Goal: Task Accomplishment & Management: Complete application form

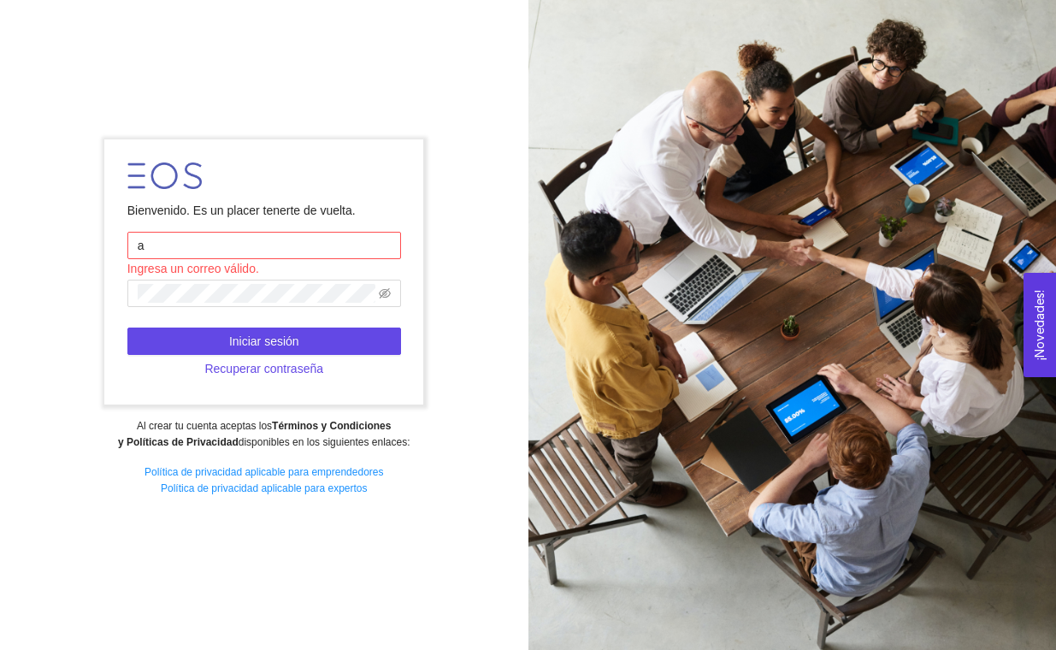
type input "[EMAIL_ADDRESS][DOMAIN_NAME]"
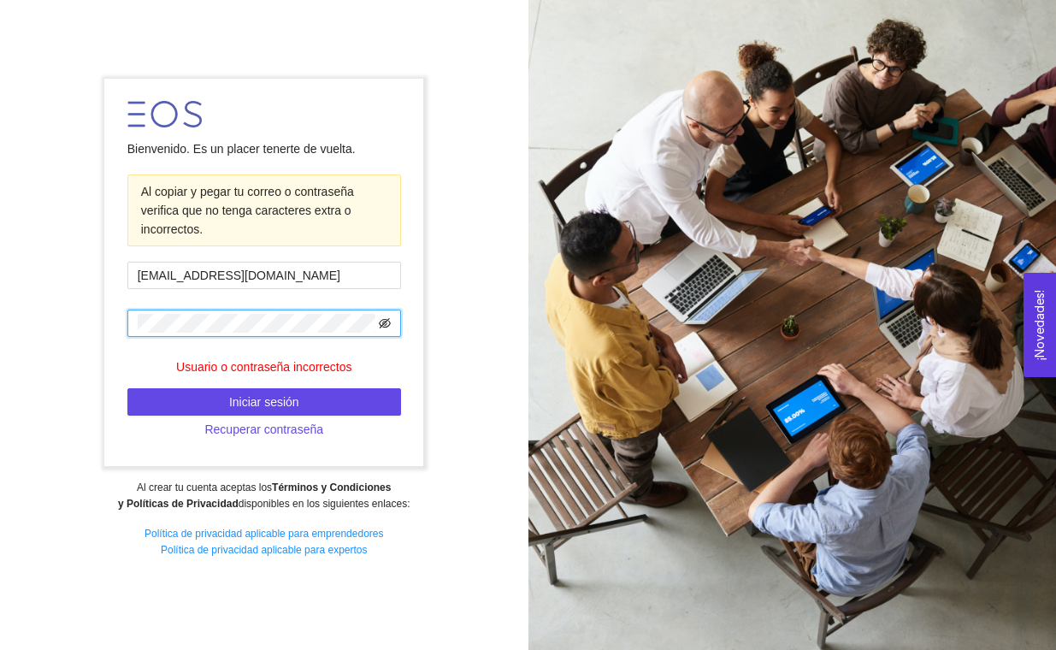
click at [387, 327] on icon "eye-invisible" at bounding box center [385, 323] width 12 height 12
click at [351, 400] on button "Iniciar sesión" at bounding box center [264, 401] width 274 height 27
click at [219, 429] on span "Recuperar contraseña" at bounding box center [263, 429] width 119 height 19
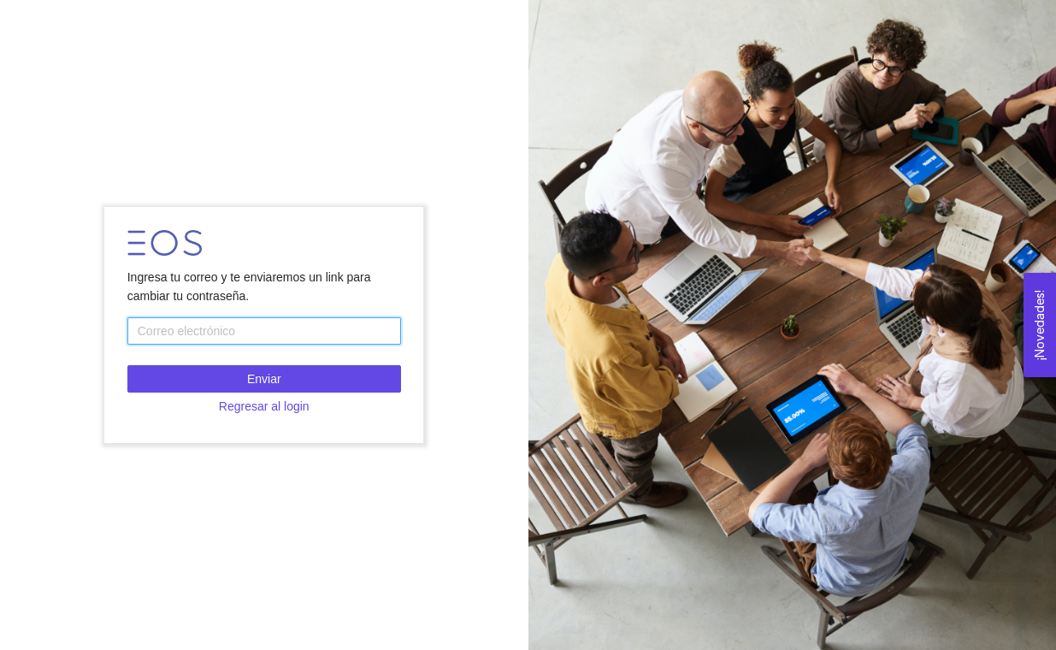
click at [345, 337] on input "text" at bounding box center [264, 330] width 274 height 27
click at [233, 329] on input "text" at bounding box center [264, 330] width 274 height 27
type input "[EMAIL_ADDRESS][DOMAIN_NAME]"
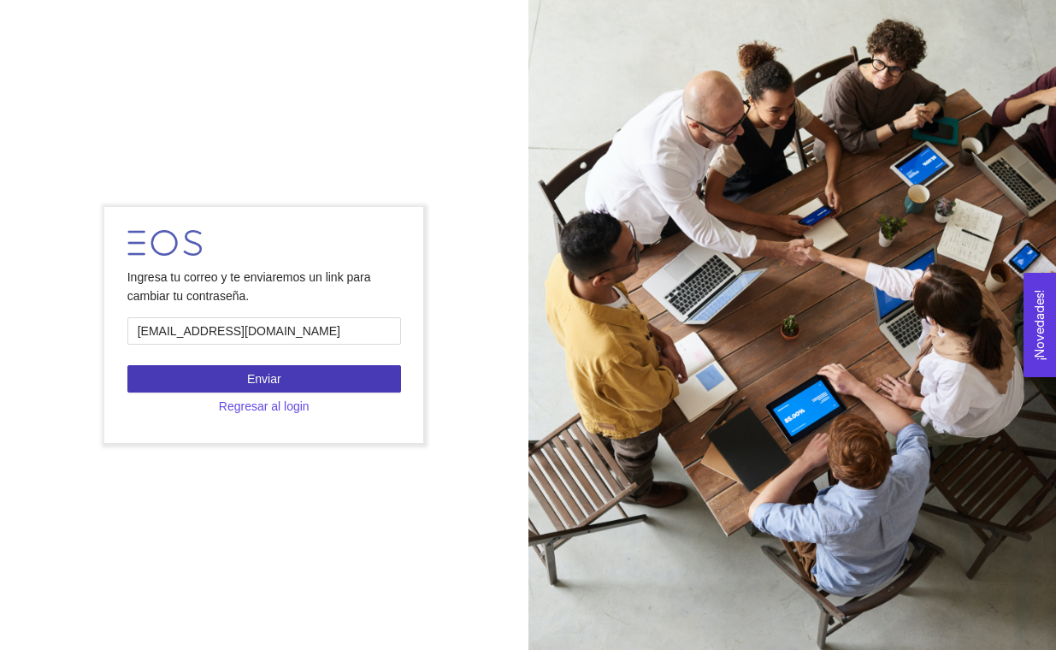
click at [174, 377] on button "Enviar" at bounding box center [264, 378] width 274 height 27
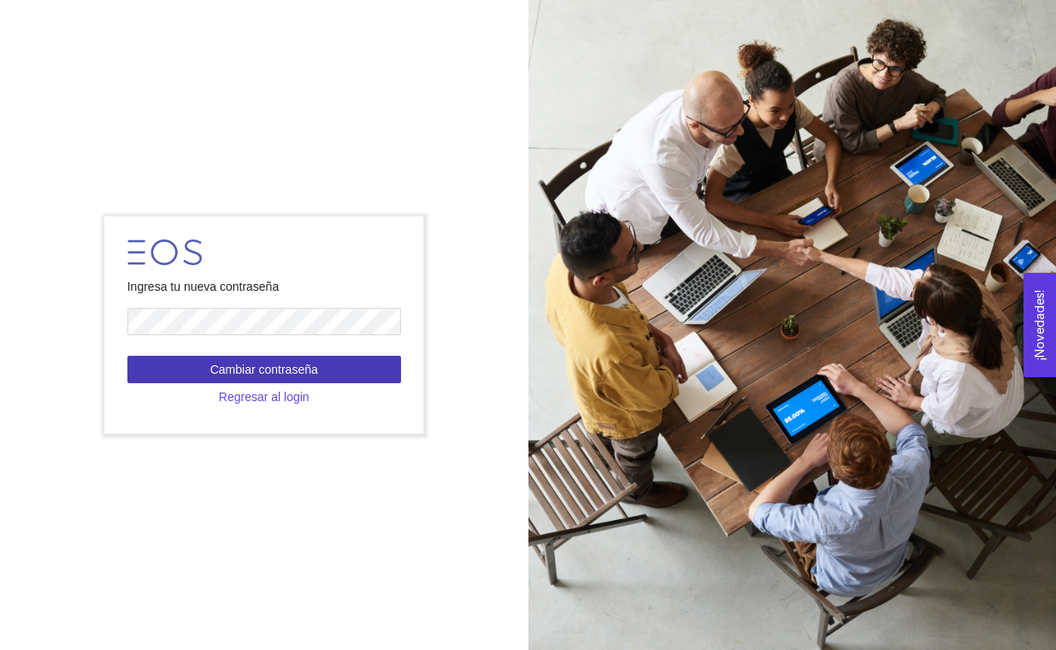
click at [261, 369] on span "Cambiar contraseña" at bounding box center [264, 369] width 108 height 19
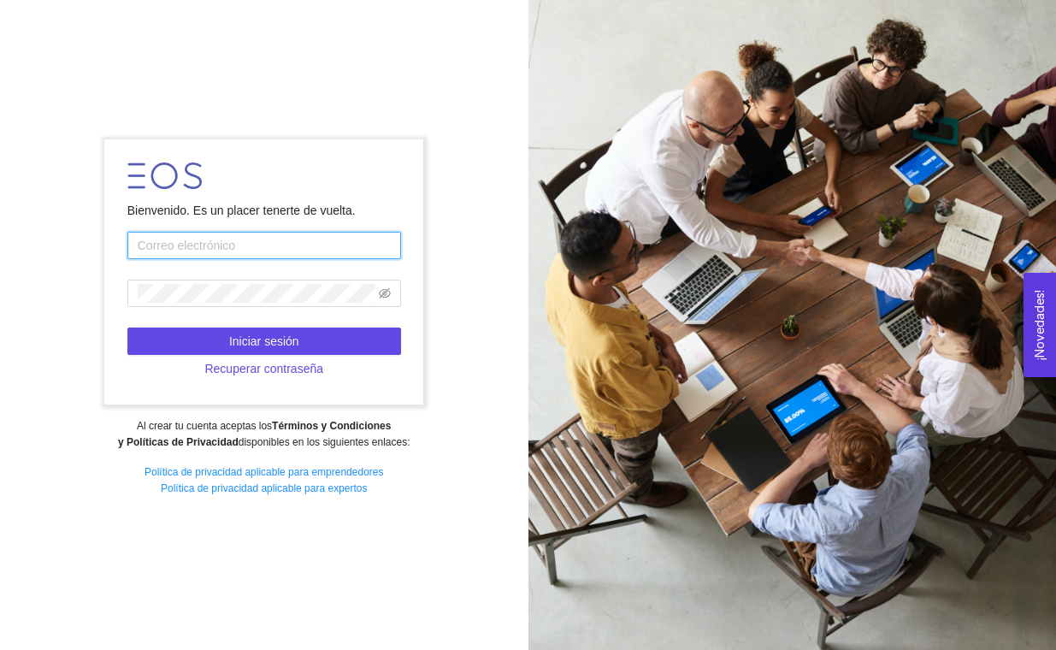
click at [196, 251] on input "text" at bounding box center [264, 245] width 274 height 27
type input "a01799931@tec.mx"
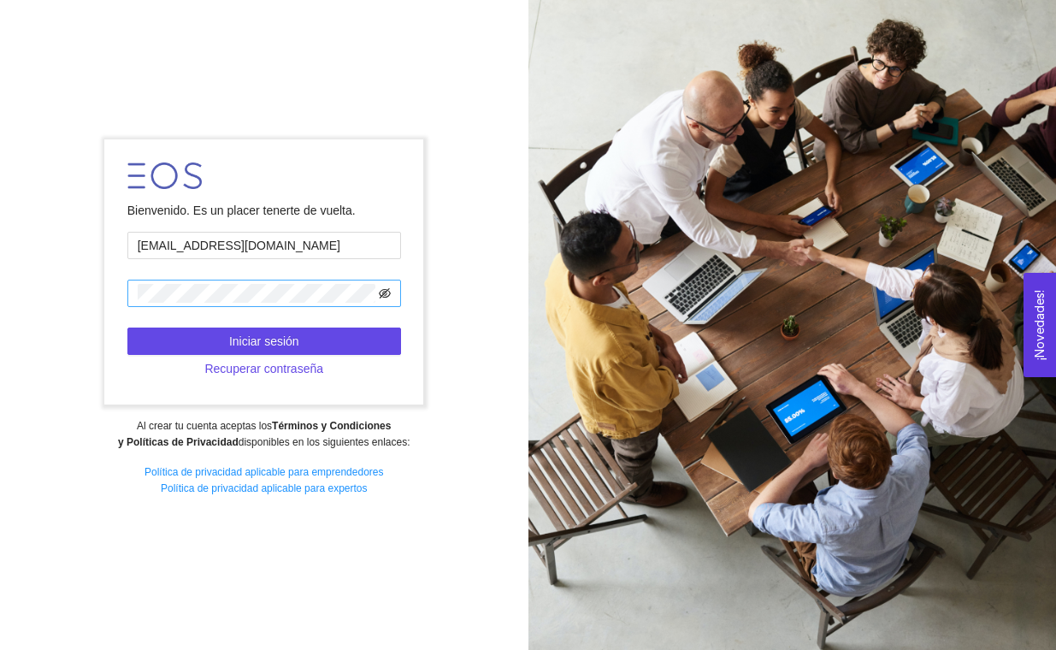
click at [381, 288] on icon "eye-invisible" at bounding box center [385, 293] width 12 height 12
click at [381, 288] on icon "eye" at bounding box center [385, 293] width 12 height 12
click at [338, 317] on form "Bienvenido. Es un placer tenerte de vuelta. a01799931@tec.mx Iniciar sesión Rec…" at bounding box center [263, 271] width 319 height 265
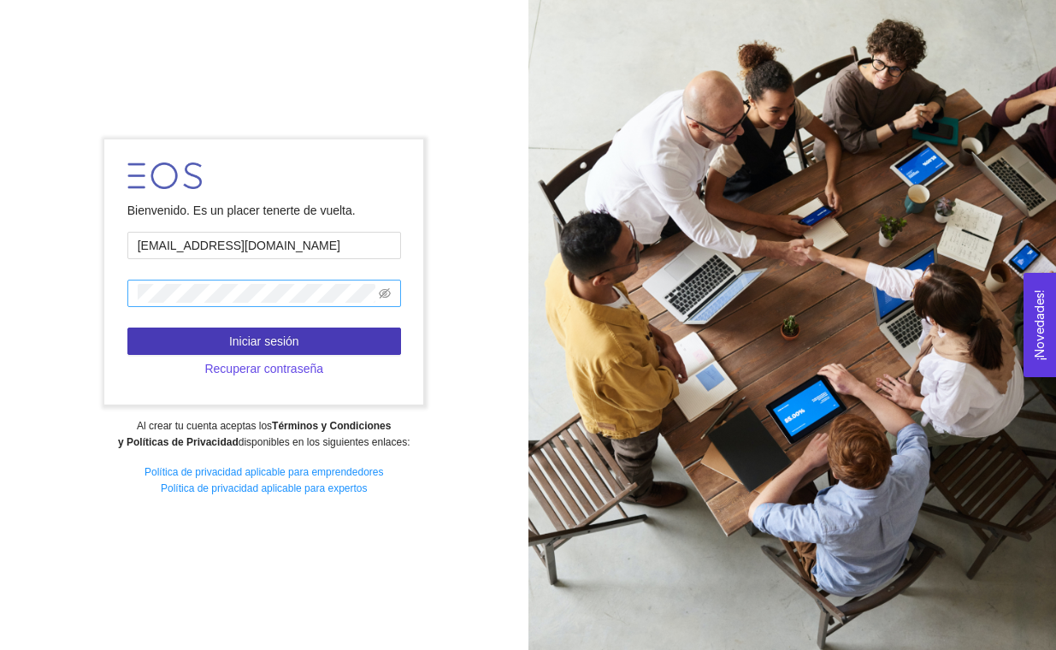
click at [340, 340] on button "Iniciar sesión" at bounding box center [264, 340] width 274 height 27
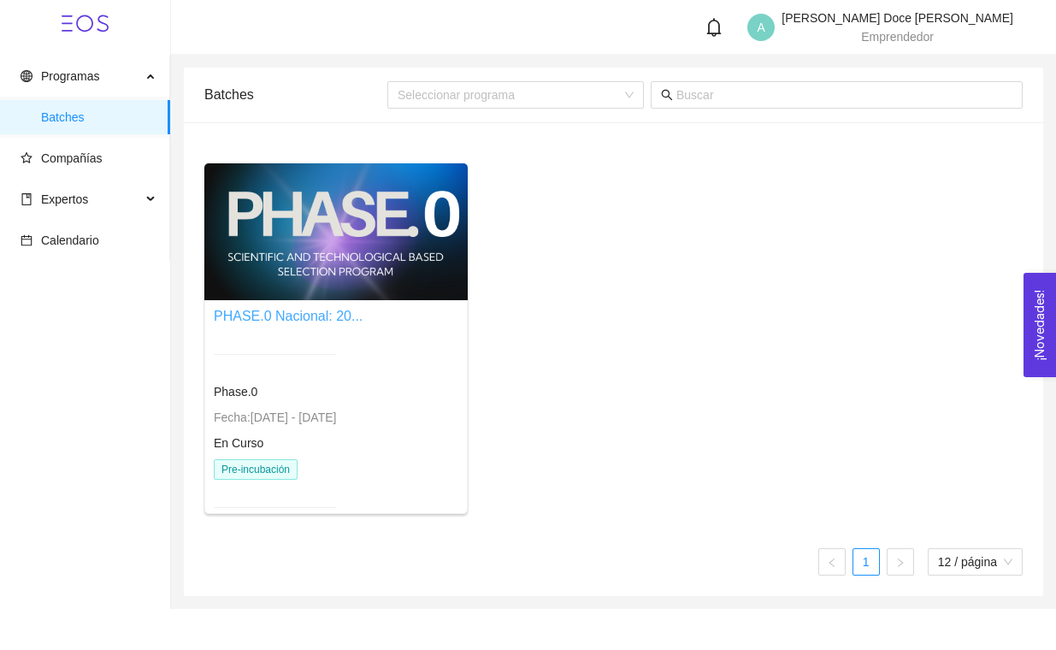
click at [325, 319] on link "PHASE.0 Nacional: 20..." at bounding box center [288, 316] width 149 height 15
click at [325, 310] on link "PHASE.0 Nacional: 20..." at bounding box center [288, 316] width 149 height 15
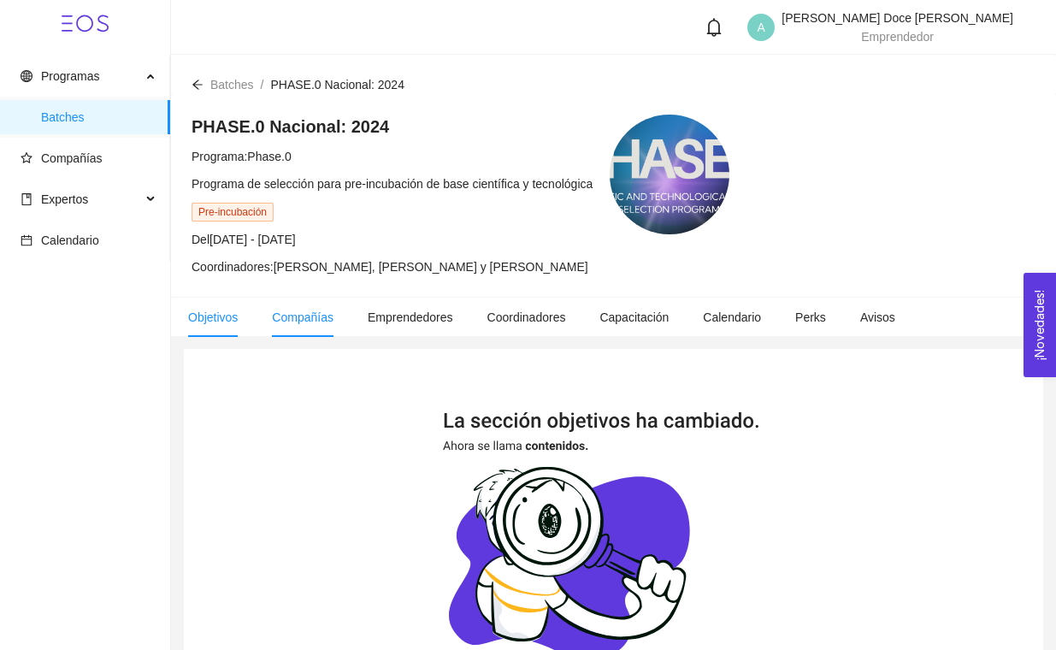
click at [317, 322] on span "Compañías" at bounding box center [303, 317] width 62 height 14
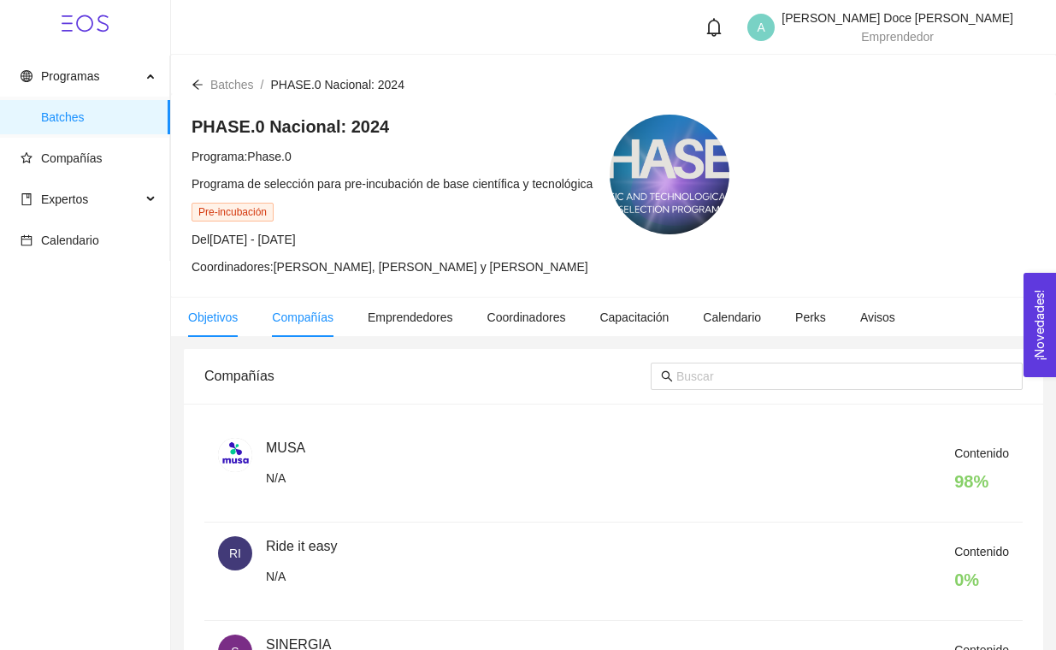
click at [222, 317] on span "Objetivos" at bounding box center [213, 317] width 50 height 14
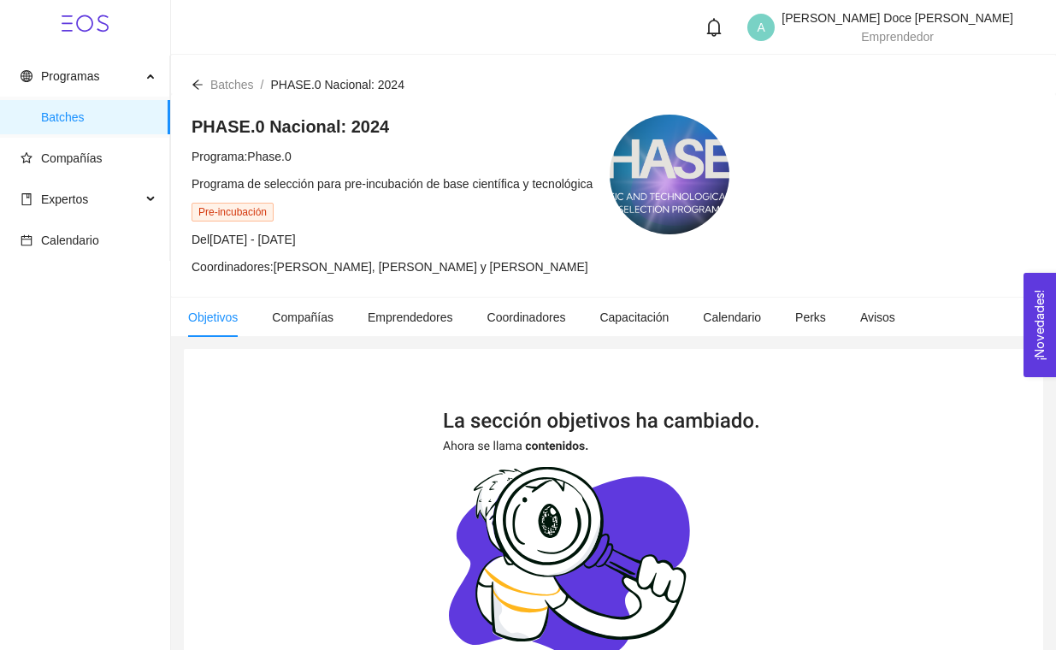
click at [227, 87] on span "Batches" at bounding box center [232, 85] width 44 height 14
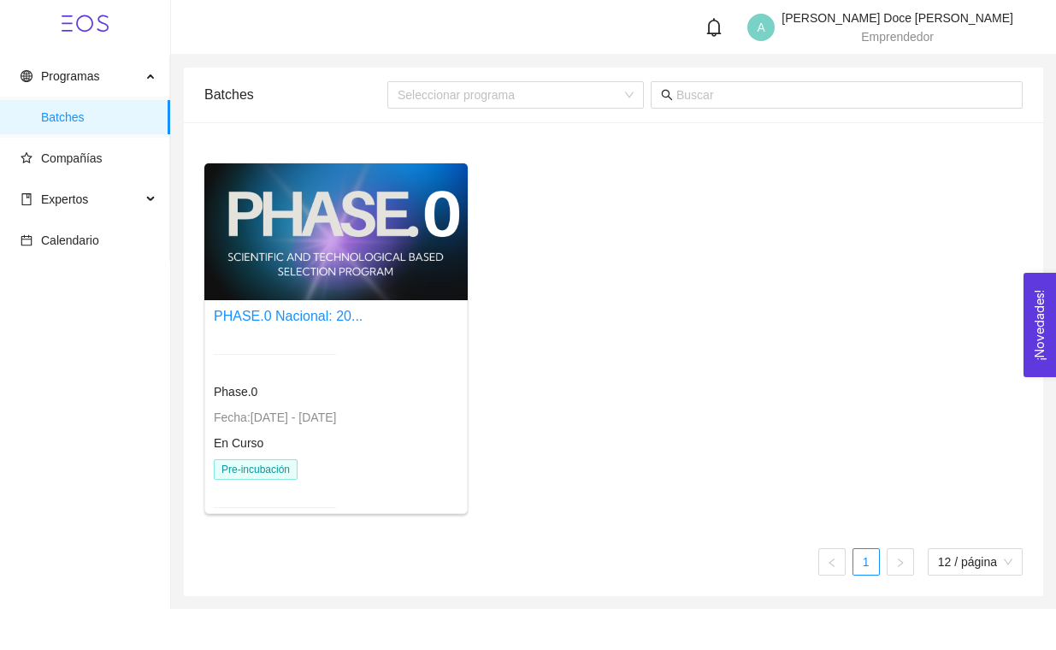
click at [306, 337] on div at bounding box center [275, 354] width 122 height 42
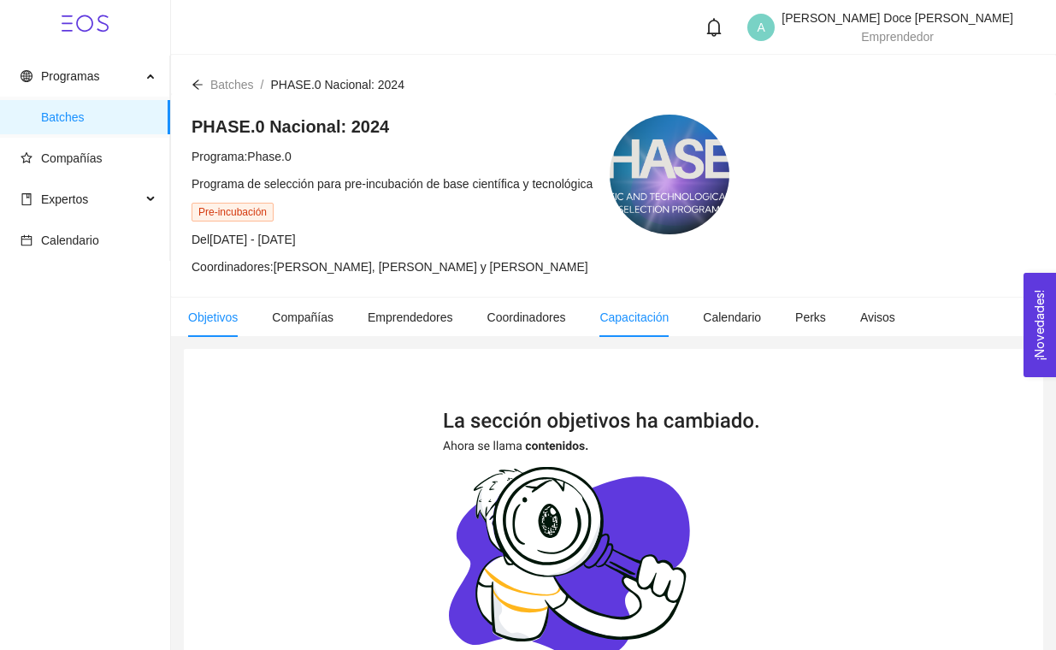
click at [686, 316] on li "Capacitación" at bounding box center [633, 317] width 103 height 39
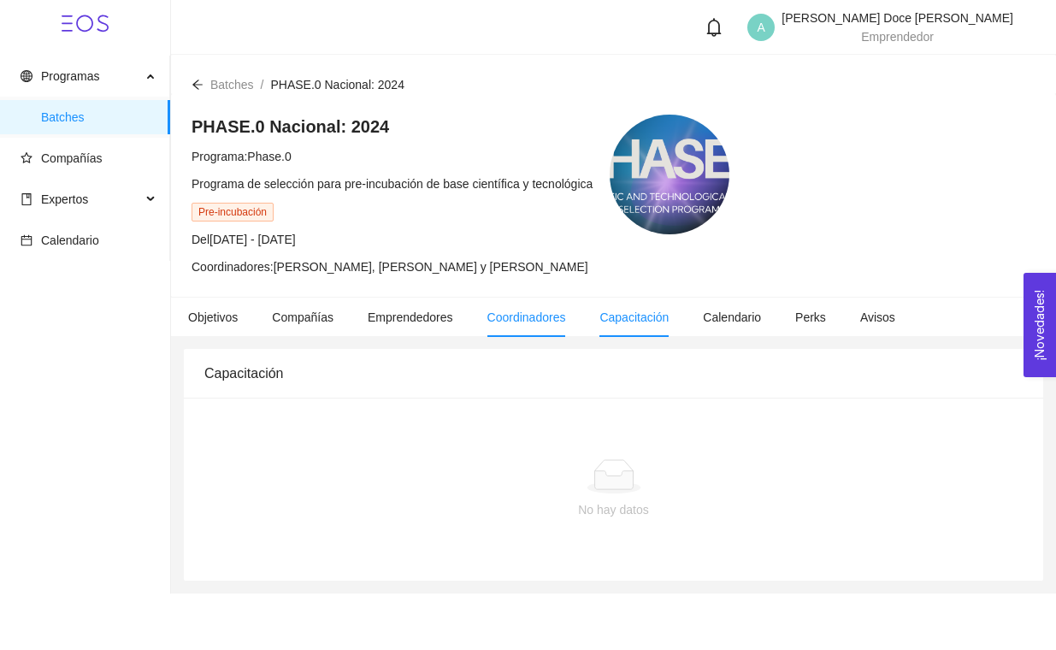
click at [527, 311] on span "Coordinadores" at bounding box center [526, 317] width 79 height 14
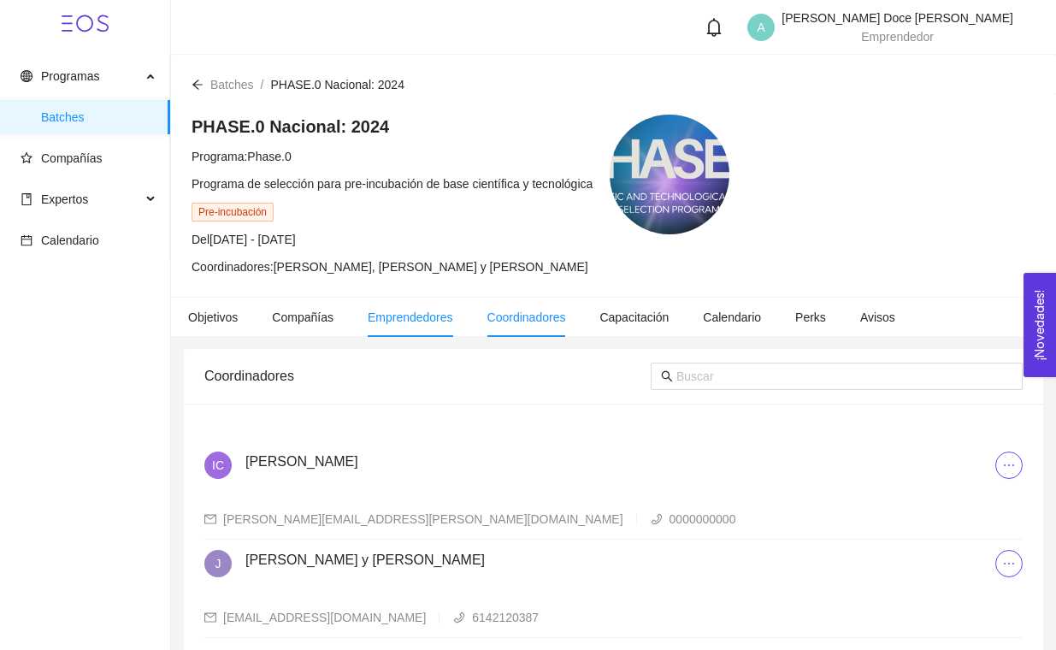
click at [414, 310] on span "Emprendedores" at bounding box center [411, 317] width 86 height 14
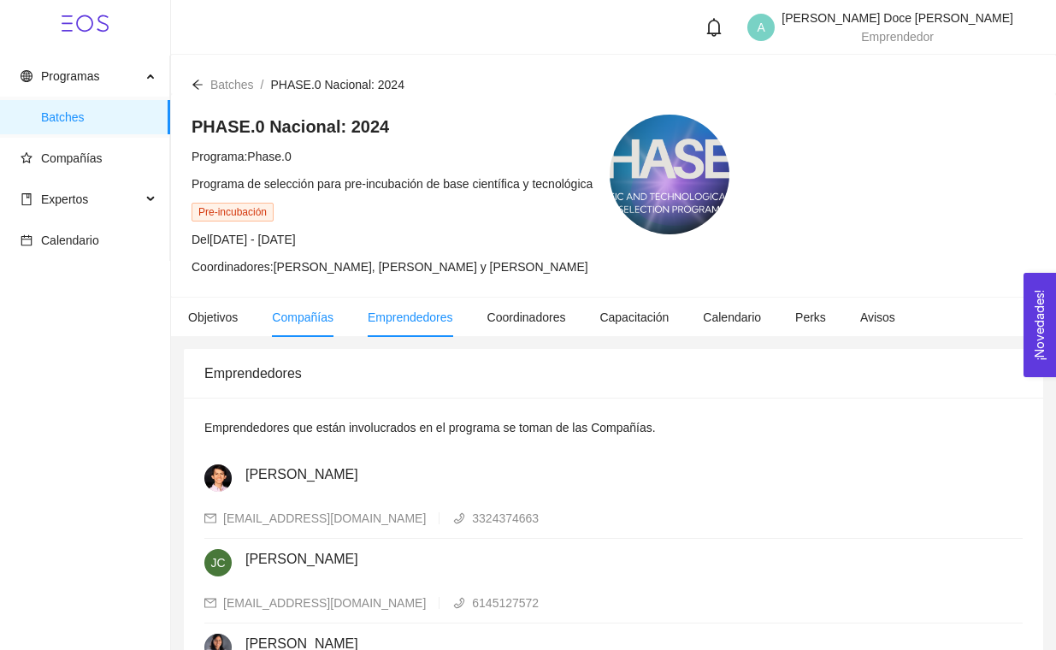
click at [315, 310] on span "Compañías" at bounding box center [303, 317] width 62 height 14
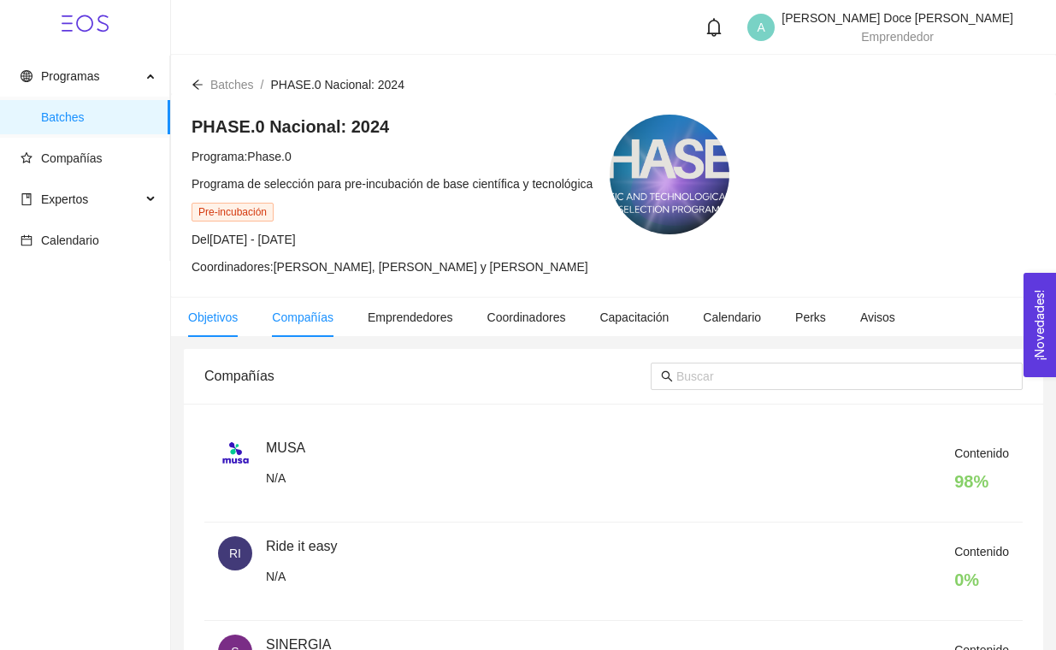
click at [227, 317] on span "Objetivos" at bounding box center [213, 317] width 50 height 14
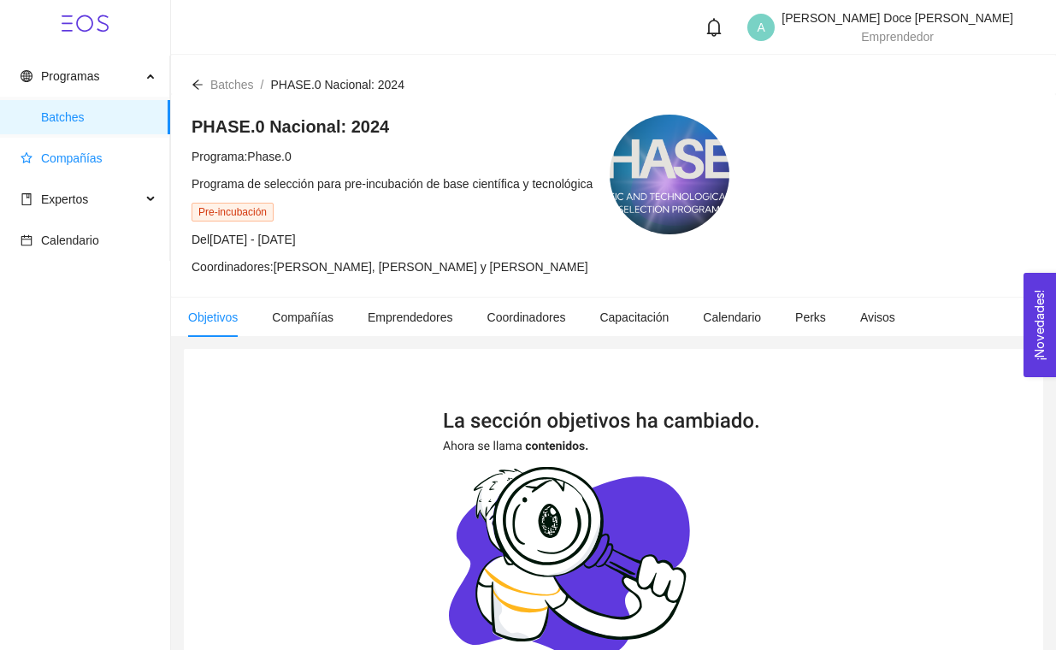
click at [94, 162] on span "Compañías" at bounding box center [72, 158] width 62 height 14
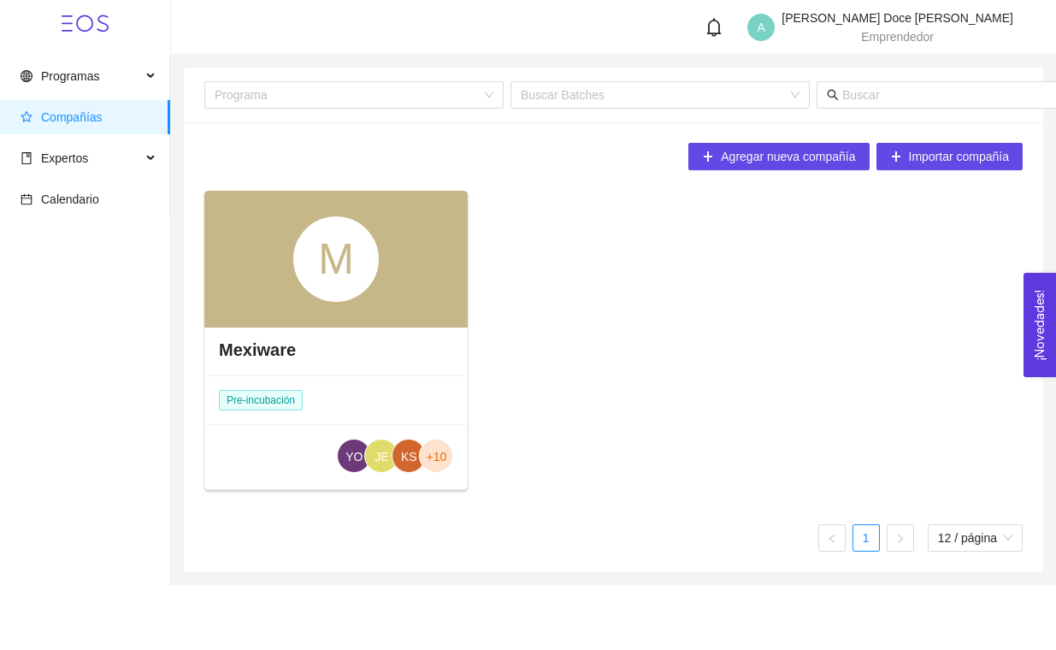
click at [300, 318] on div "M" at bounding box center [335, 259] width 263 height 137
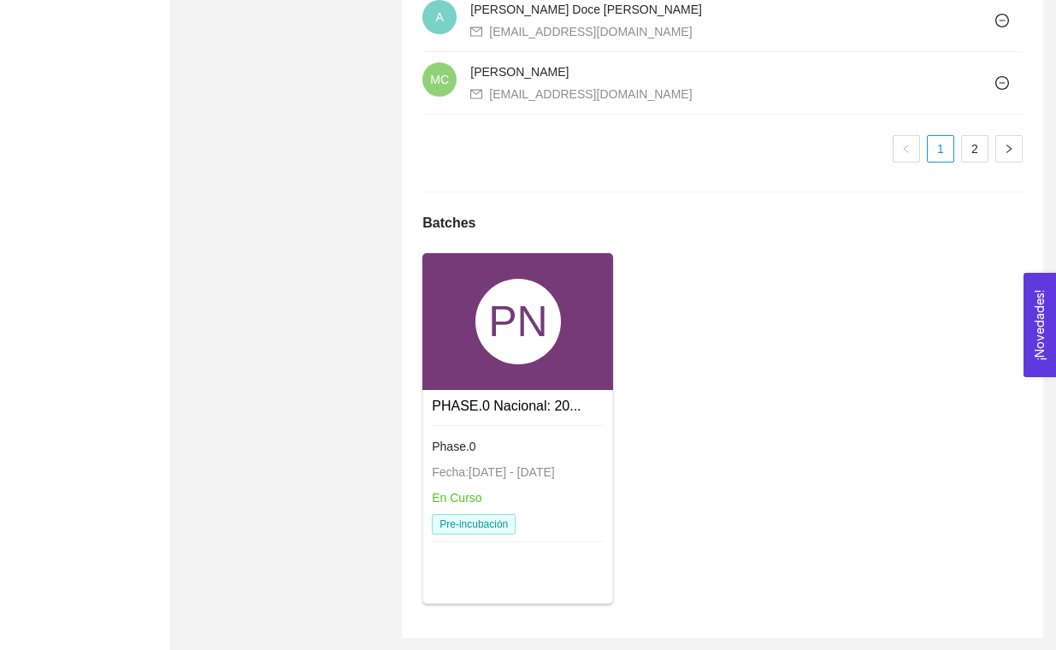
scroll to position [1719, 0]
click at [485, 408] on link "PHASE.0 Nacional: 20..." at bounding box center [506, 405] width 149 height 15
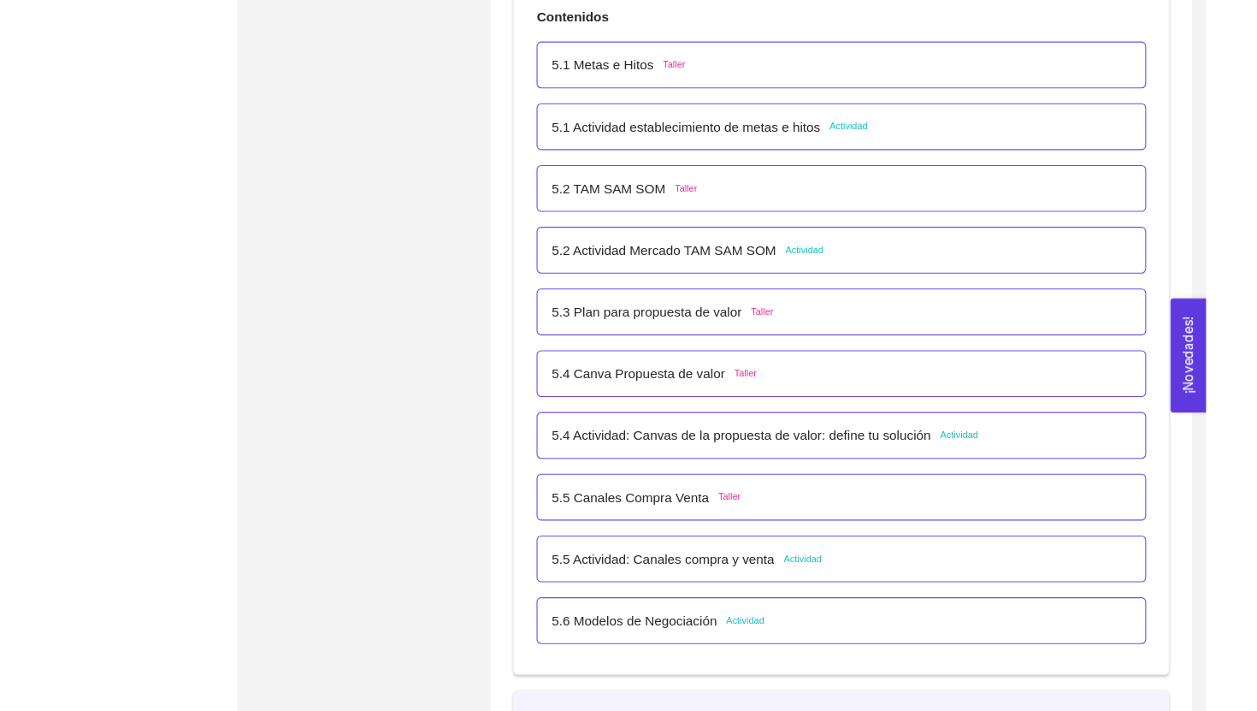
scroll to position [3348, 0]
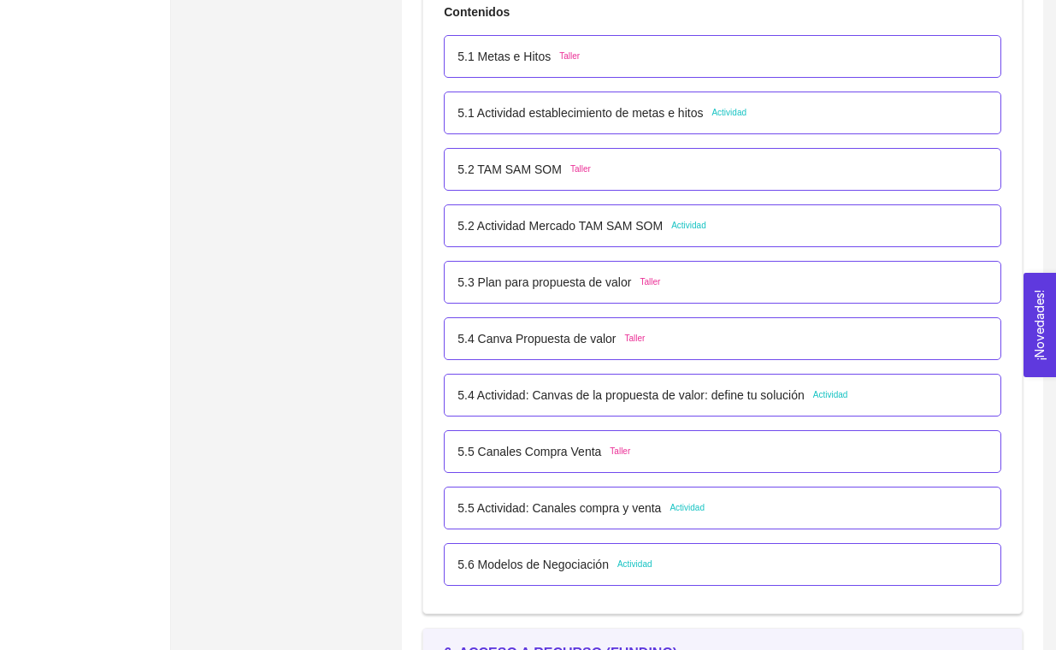
click at [609, 212] on div "5.2 Actividad Mercado TAM SAM SOM Actividad" at bounding box center [722, 225] width 557 height 43
click at [620, 220] on p "5.2 Actividad Mercado TAM SAM SOM" at bounding box center [559, 225] width 205 height 19
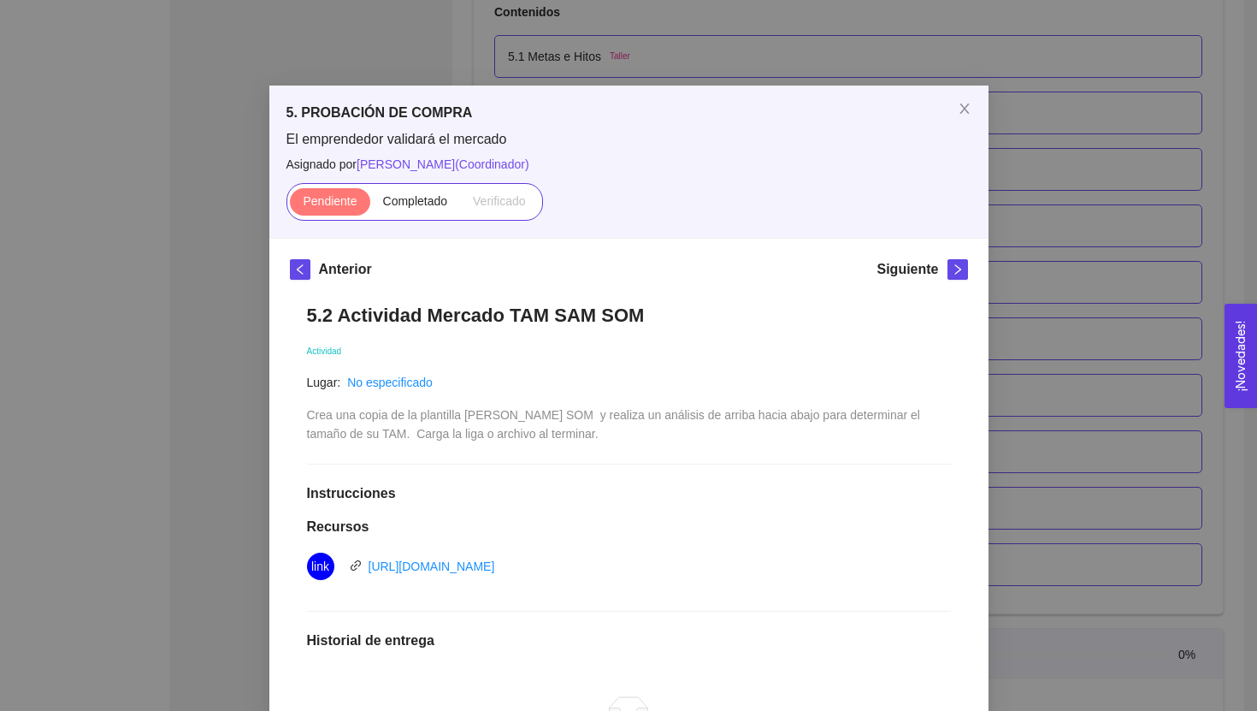
click at [232, 211] on div "5. PROBACIÓN DE COMPRA El emprendedor validará el mercado Asignado por Ana Sofi…" at bounding box center [628, 355] width 1257 height 711
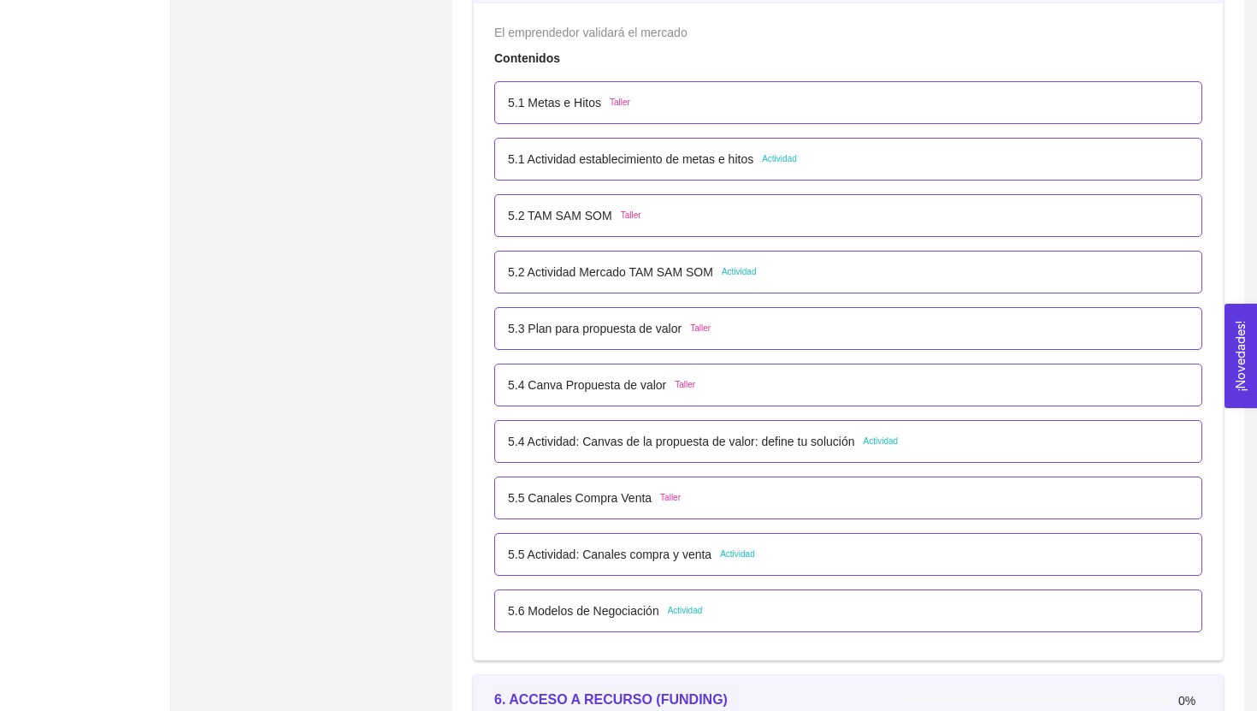
scroll to position [3293, 0]
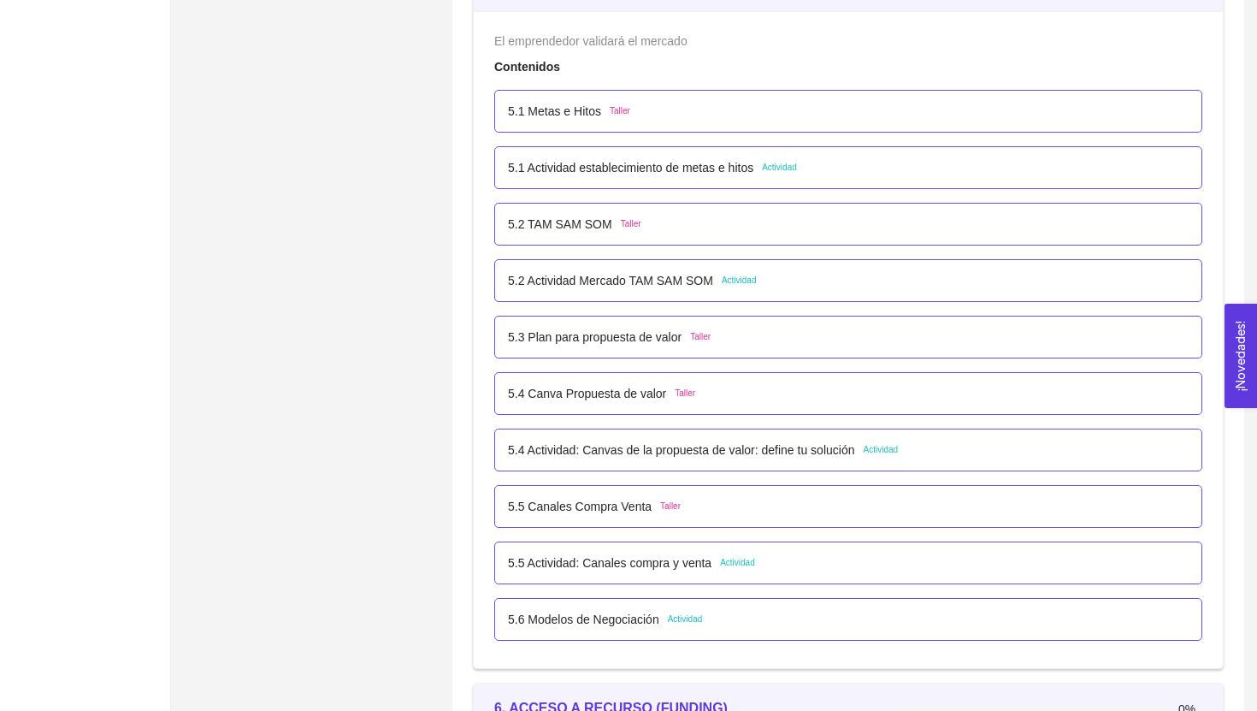
click at [534, 274] on p "5.2 Actividad Mercado TAM SAM SOM" at bounding box center [610, 280] width 205 height 19
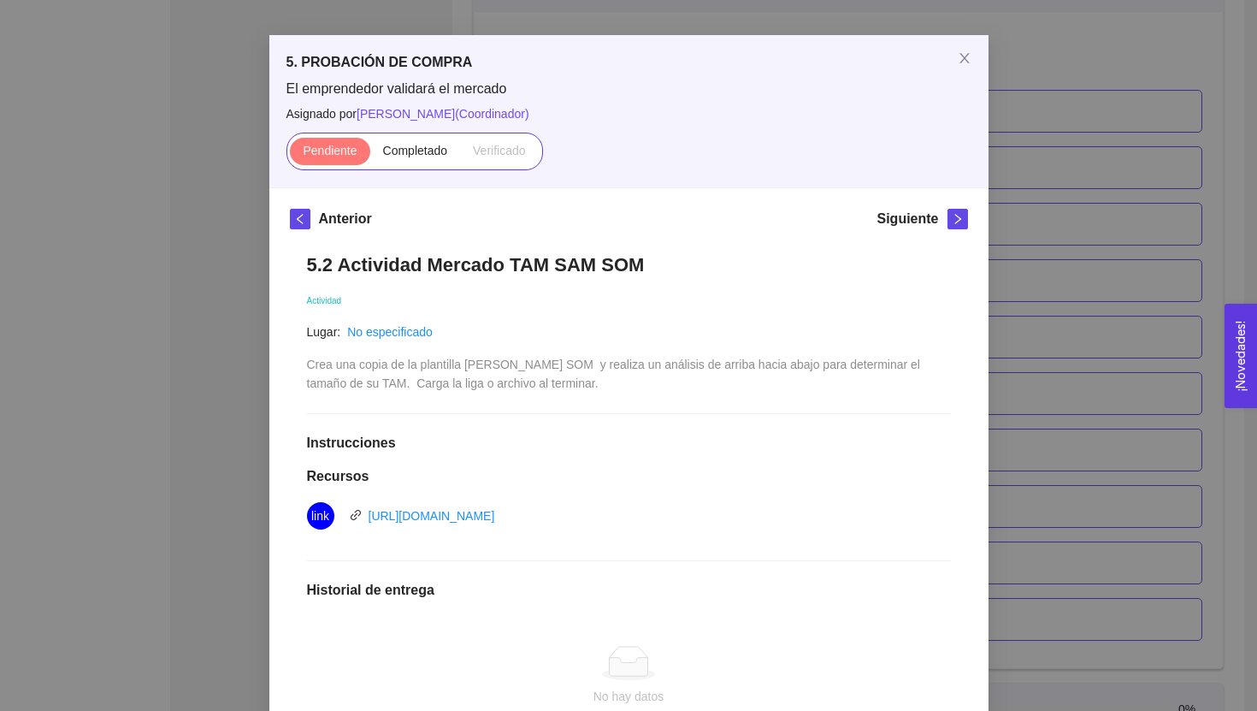
scroll to position [279, 0]
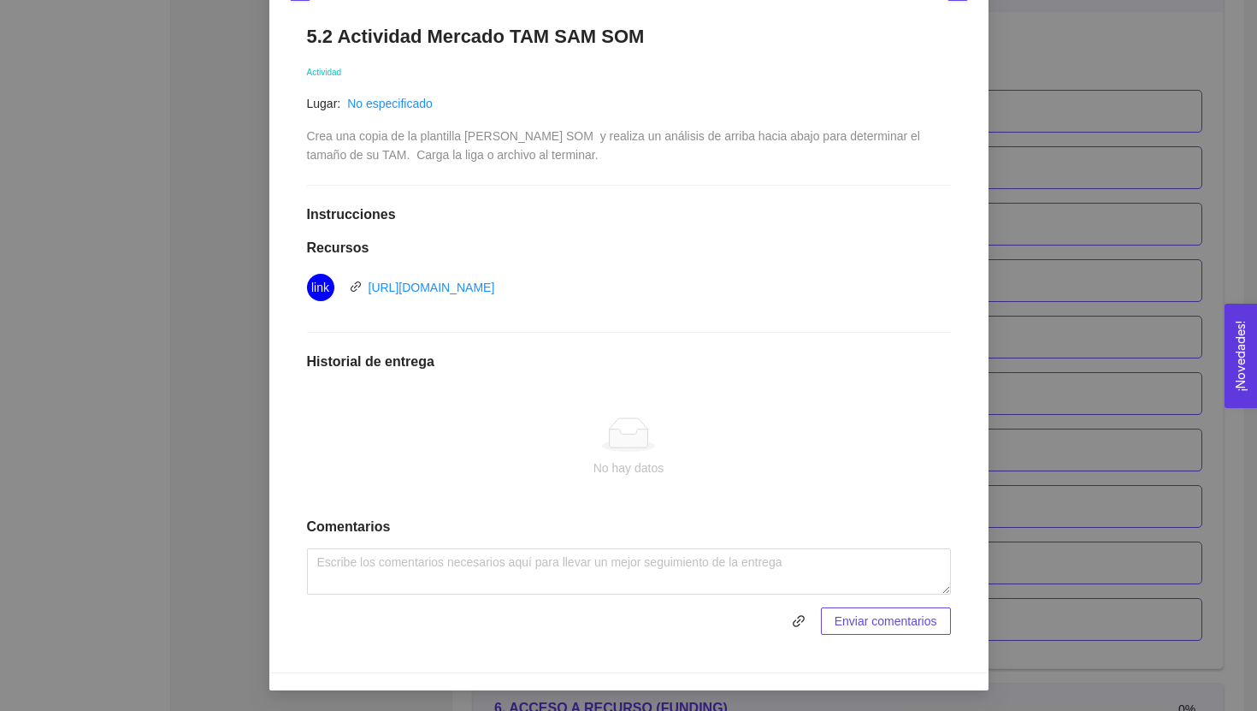
click at [564, 469] on div "No hay datos" at bounding box center [629, 467] width 616 height 19
click at [625, 457] on div "No hay datos" at bounding box center [629, 447] width 616 height 60
click at [1020, 248] on div "5. PROBACIÓN DE COMPRA El emprendedor validará el mercado Asignado por Ana Sofi…" at bounding box center [628, 355] width 1257 height 711
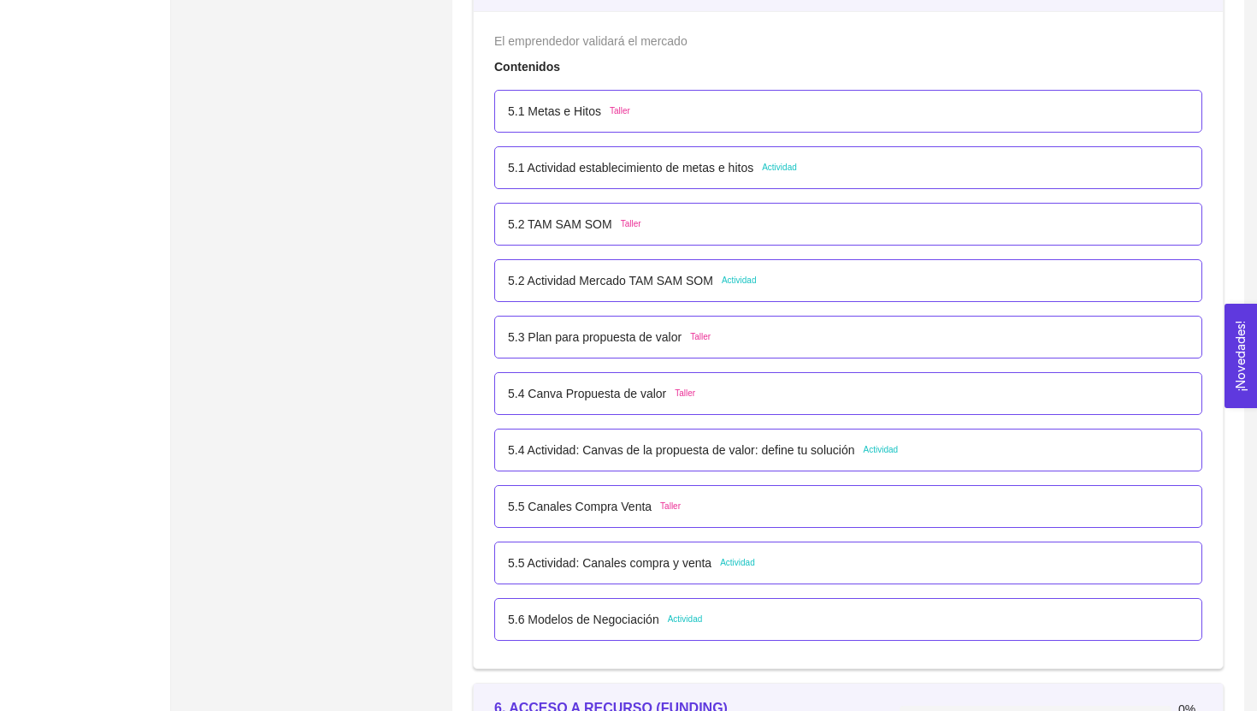
scroll to position [193, 0]
click at [670, 282] on p "5.2 Actividad Mercado TAM SAM SOM" at bounding box center [610, 280] width 205 height 19
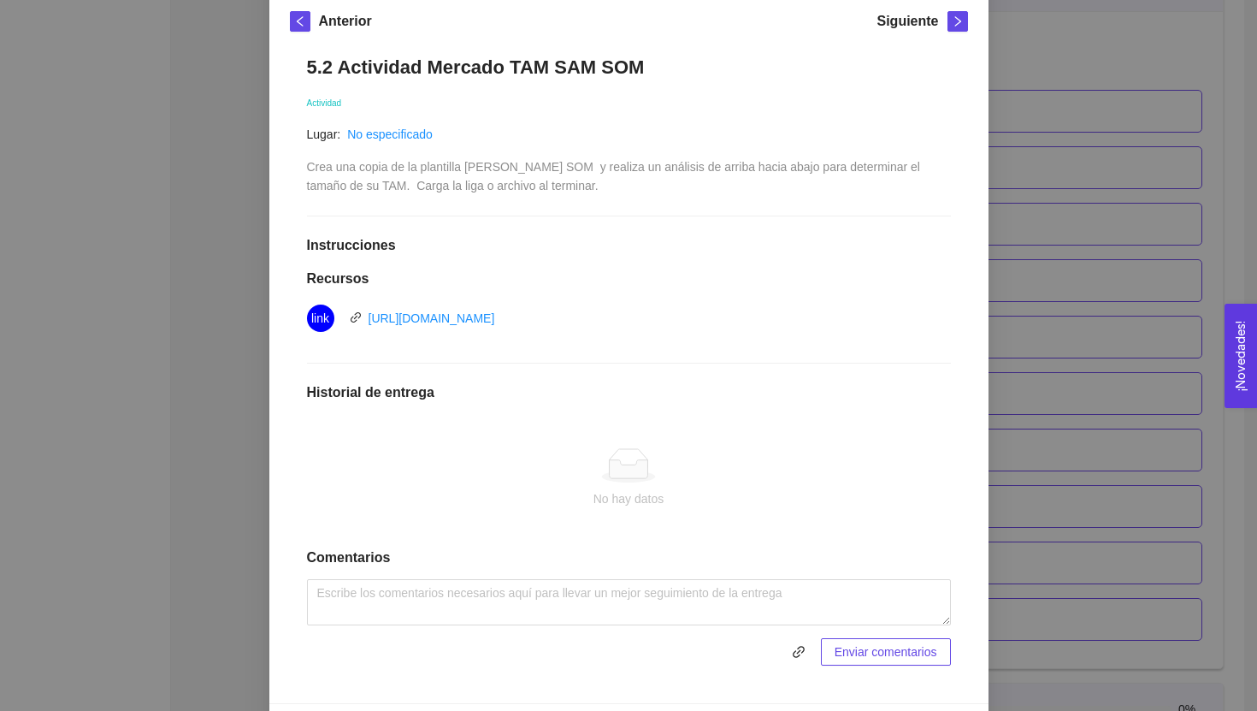
scroll to position [279, 0]
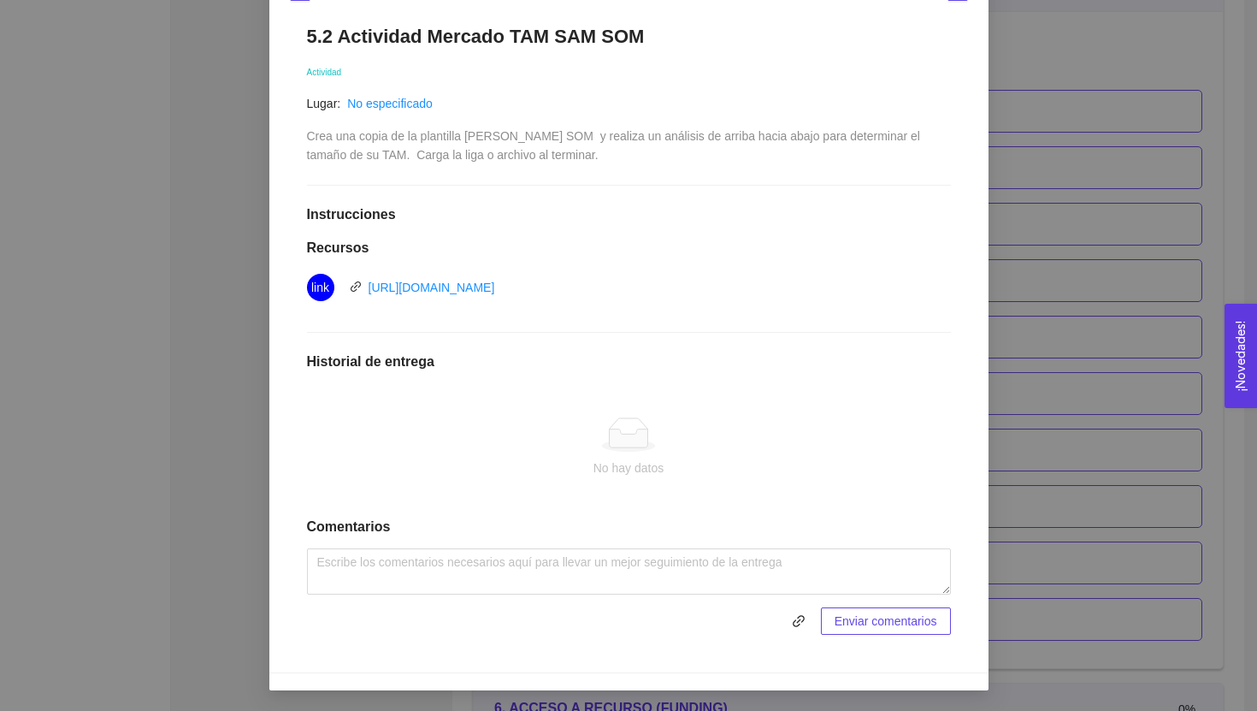
click at [622, 460] on div "No hay datos" at bounding box center [629, 467] width 616 height 19
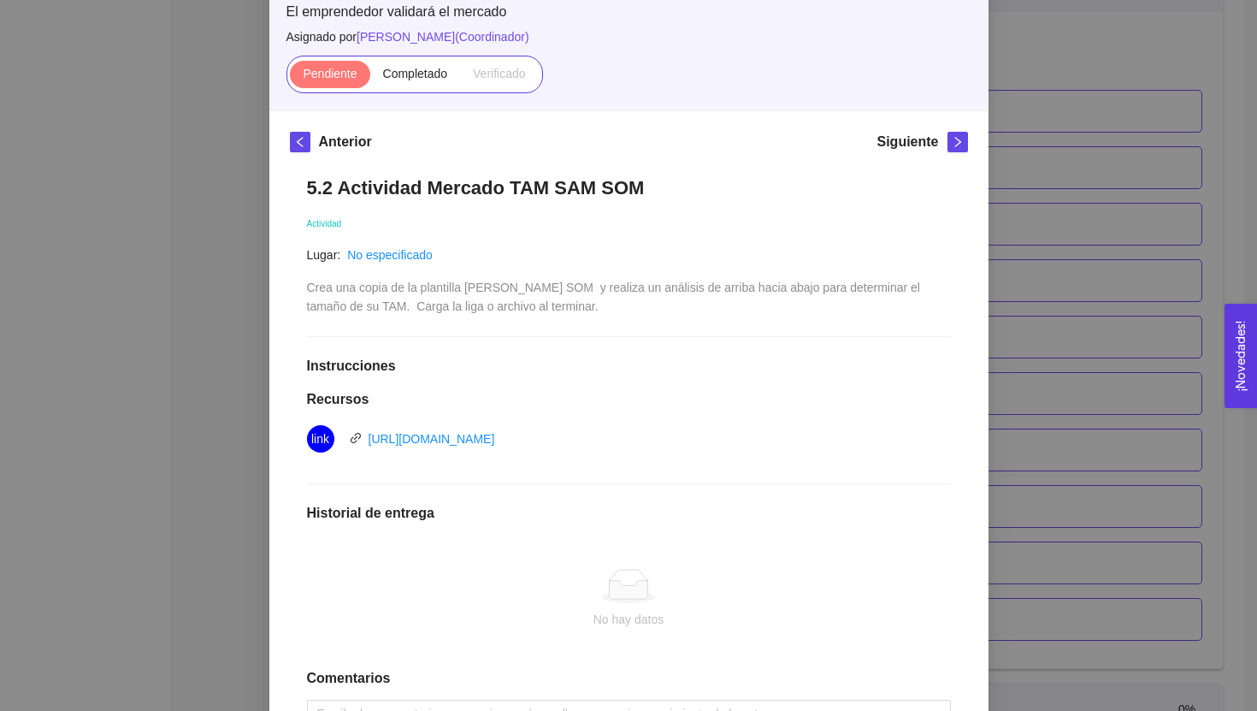
scroll to position [0, 0]
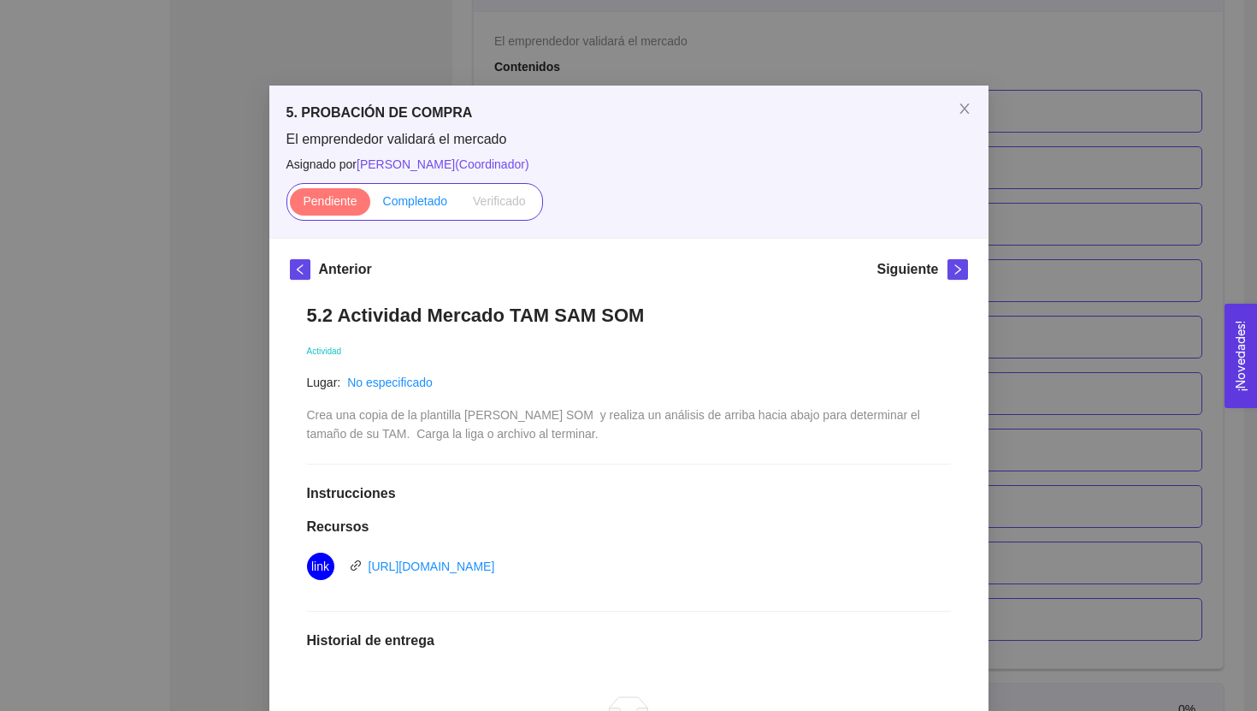
click at [435, 203] on span "Completado" at bounding box center [415, 201] width 65 height 14
click at [370, 205] on input "Completado" at bounding box center [370, 205] width 0 height 0
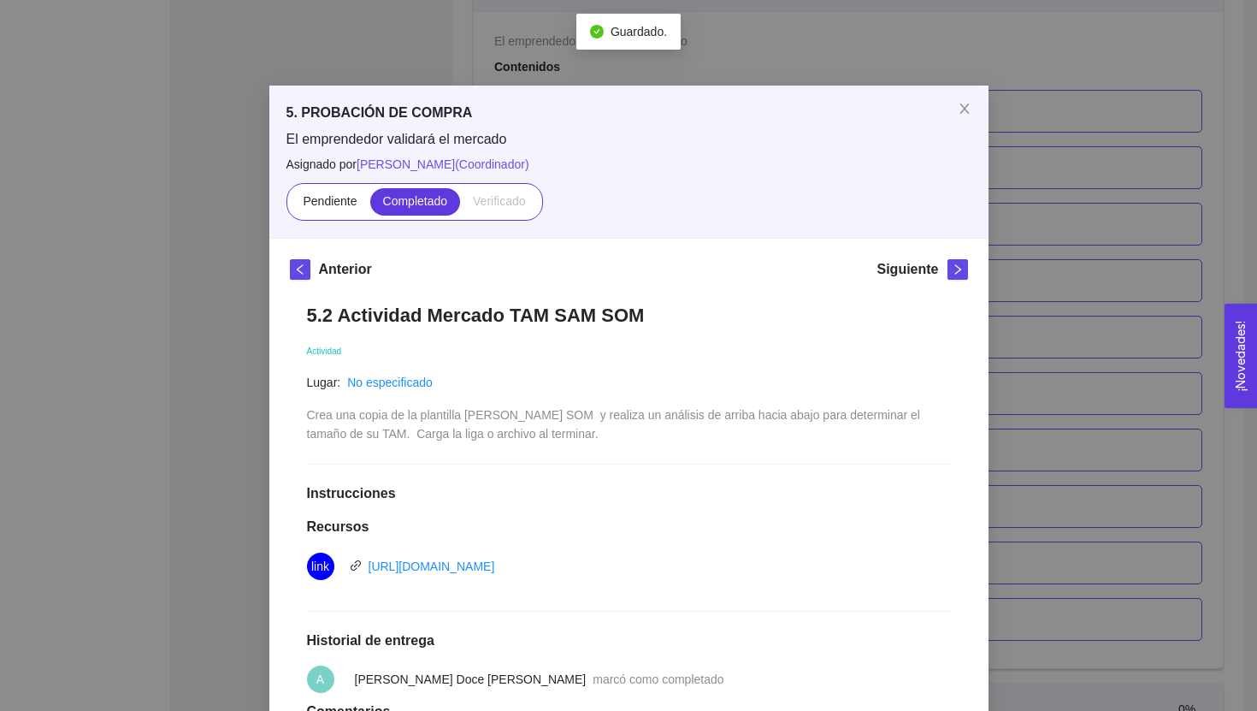
click at [336, 185] on div "Pendiente Completado Verificado" at bounding box center [414, 202] width 257 height 38
click at [337, 199] on span "Pendiente" at bounding box center [330, 201] width 54 height 14
click at [290, 205] on input "Pendiente" at bounding box center [290, 205] width 0 height 0
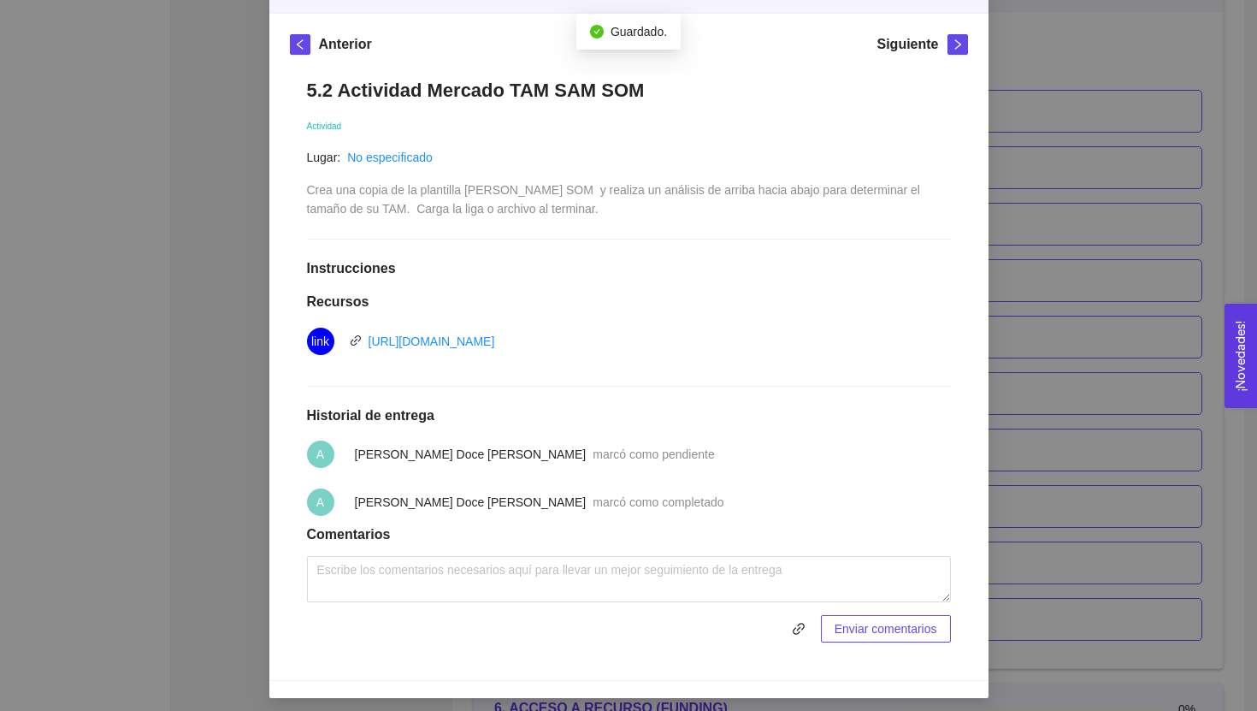
scroll to position [233, 0]
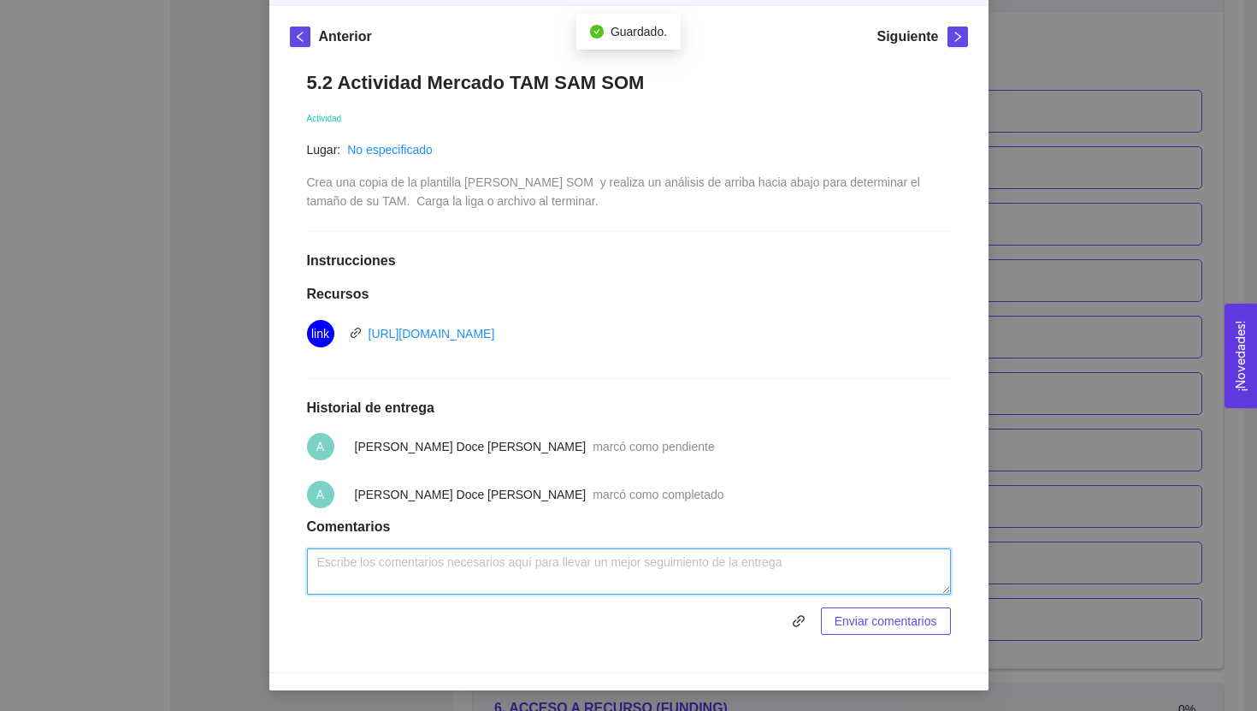
click at [827, 560] on textarea at bounding box center [629, 571] width 644 height 46
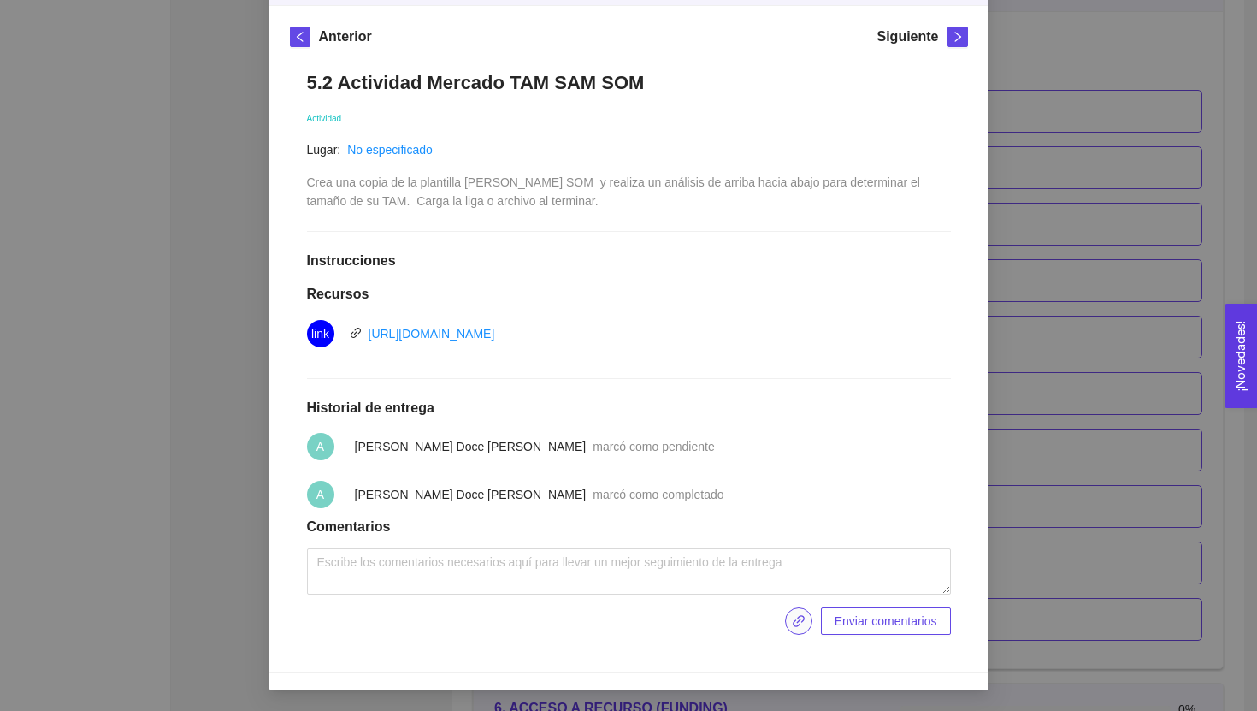
click at [794, 620] on icon "link" at bounding box center [799, 621] width 12 height 12
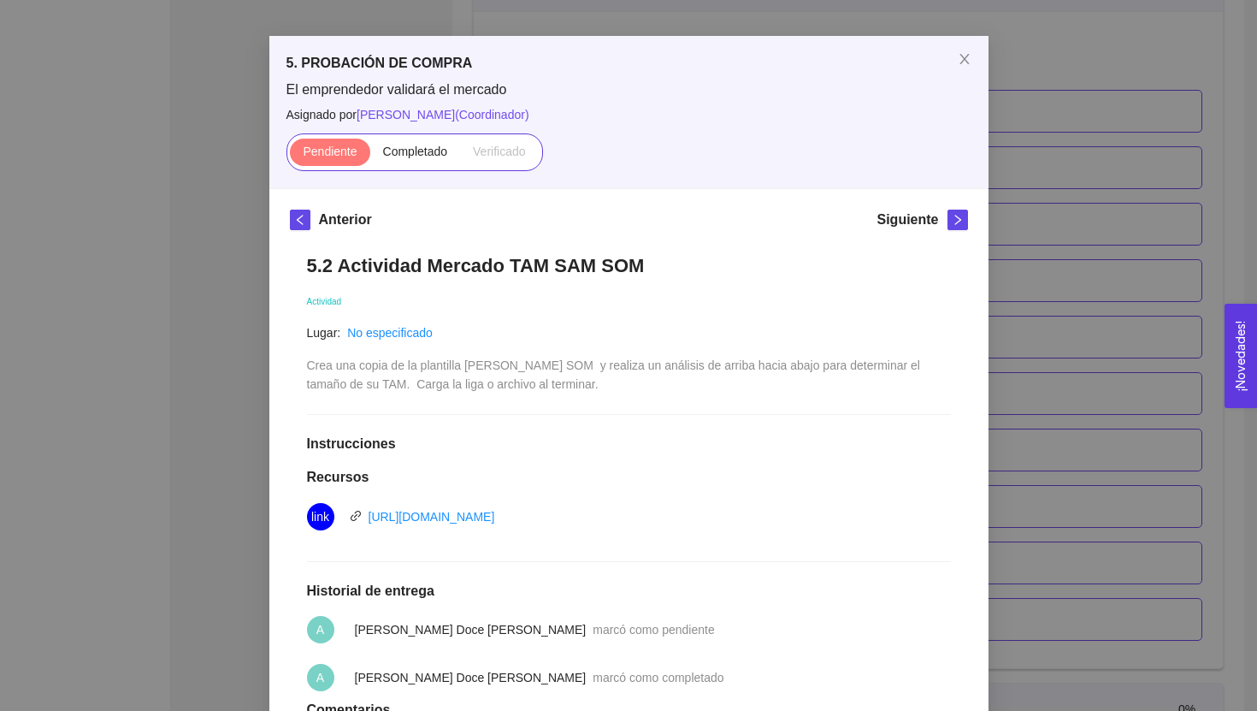
scroll to position [30, 0]
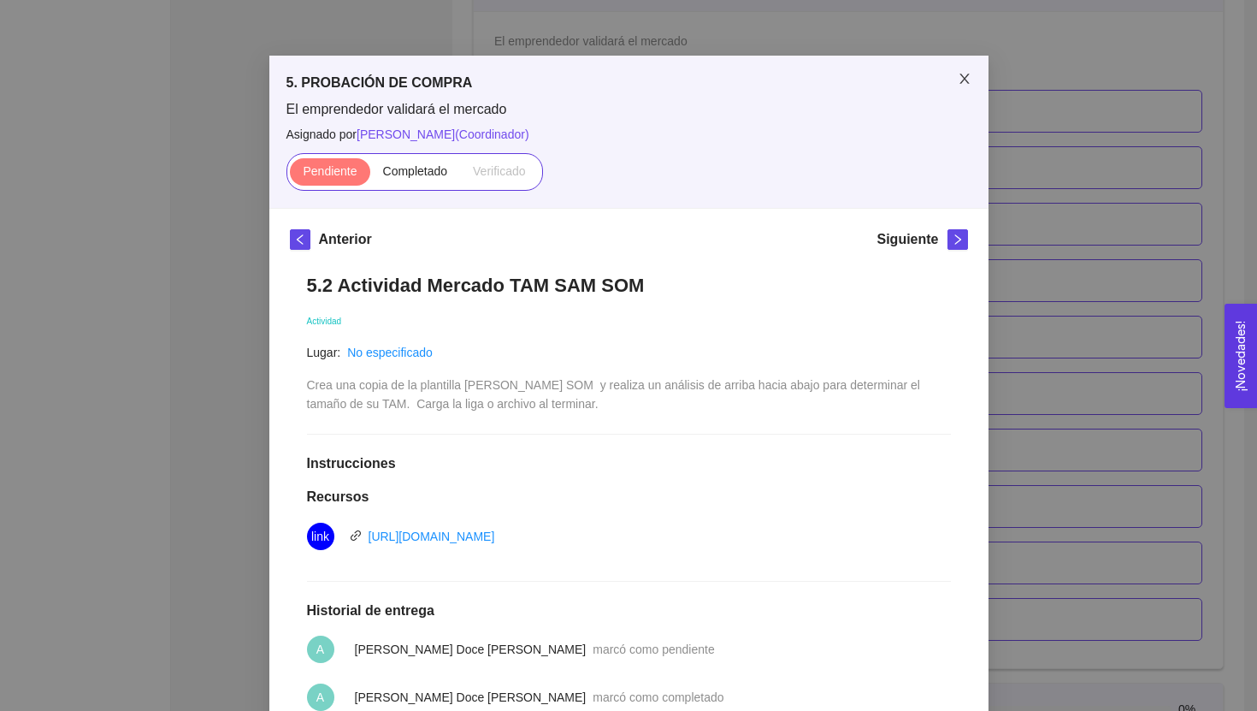
click at [964, 75] on icon "close" at bounding box center [965, 79] width 14 height 14
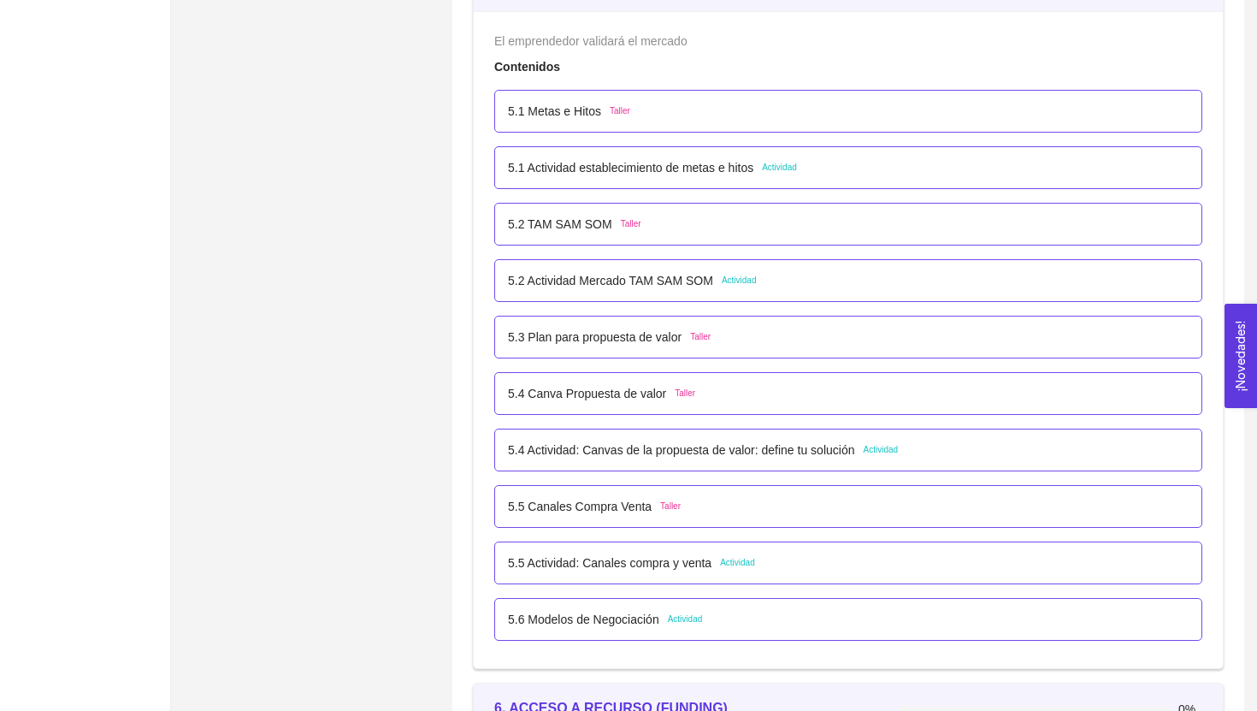
click at [677, 282] on p "5.2 Actividad Mercado TAM SAM SOM" at bounding box center [610, 280] width 205 height 19
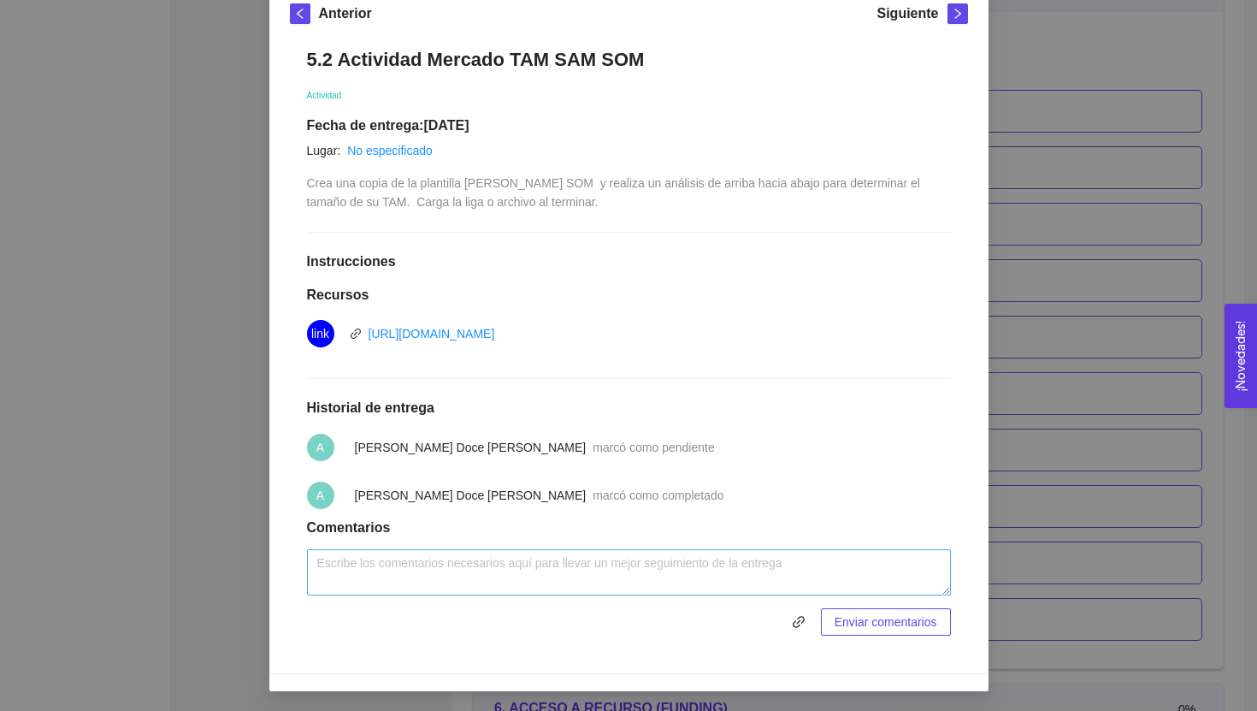
scroll to position [252, 0]
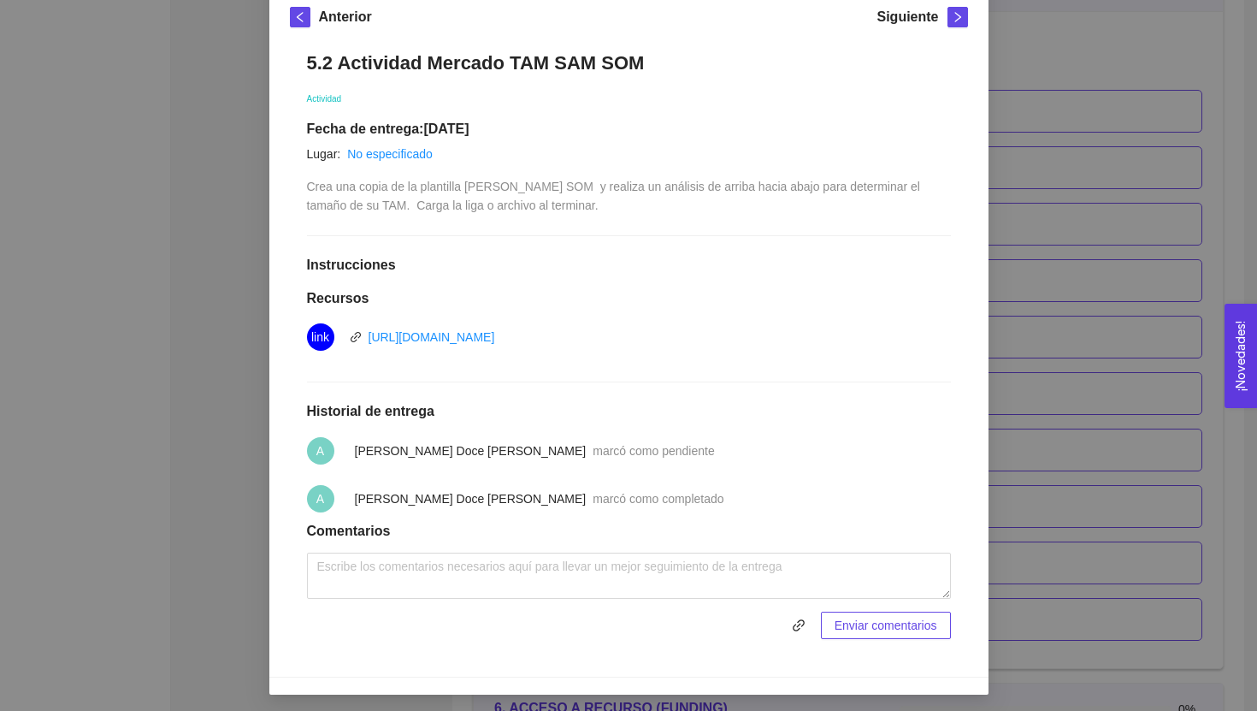
click at [1055, 294] on div "5. PROBACIÓN DE COMPRA El emprendedor validará el mercado Asignado por [PERSON_…" at bounding box center [628, 355] width 1257 height 711
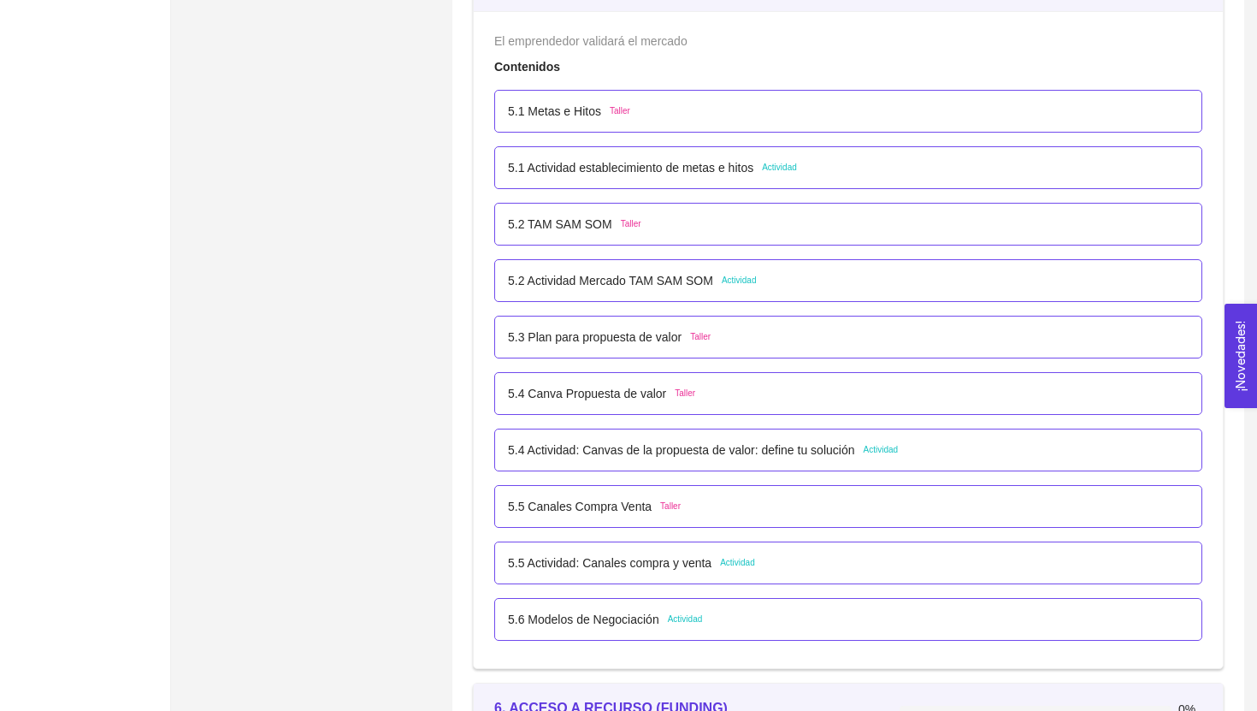
click at [699, 280] on p "5.2 Actividad Mercado TAM SAM SOM" at bounding box center [610, 280] width 205 height 19
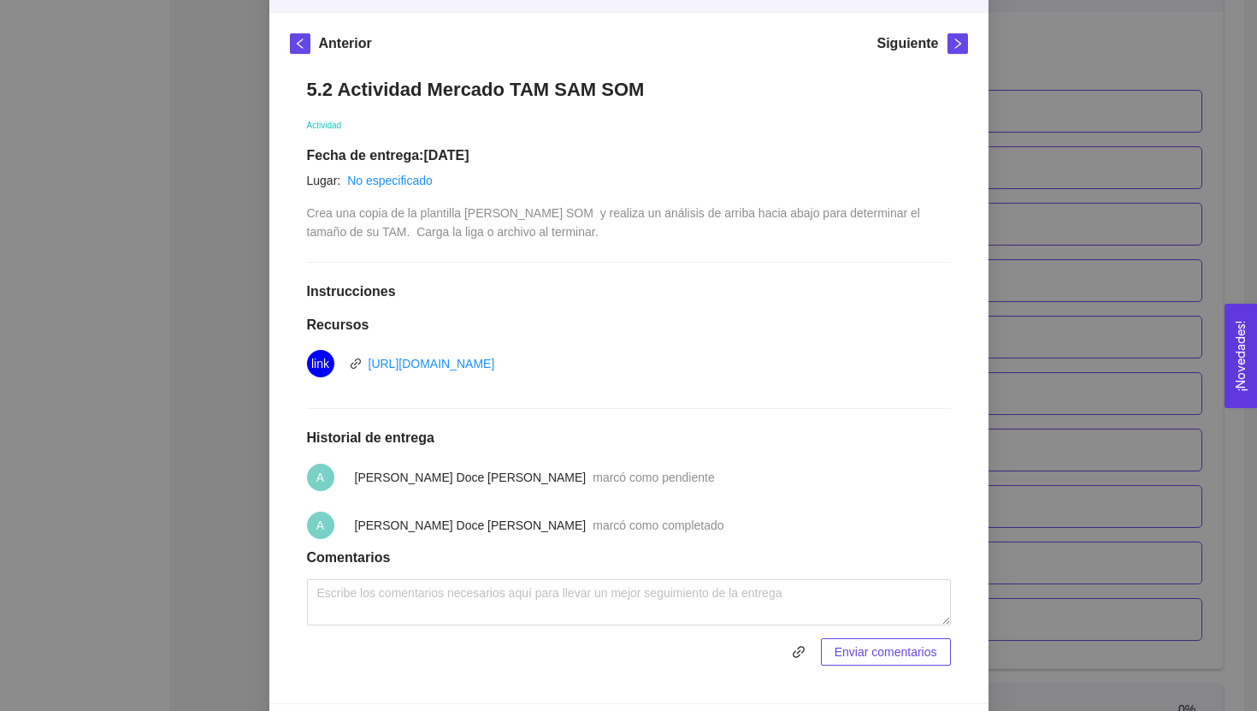
scroll to position [256, 0]
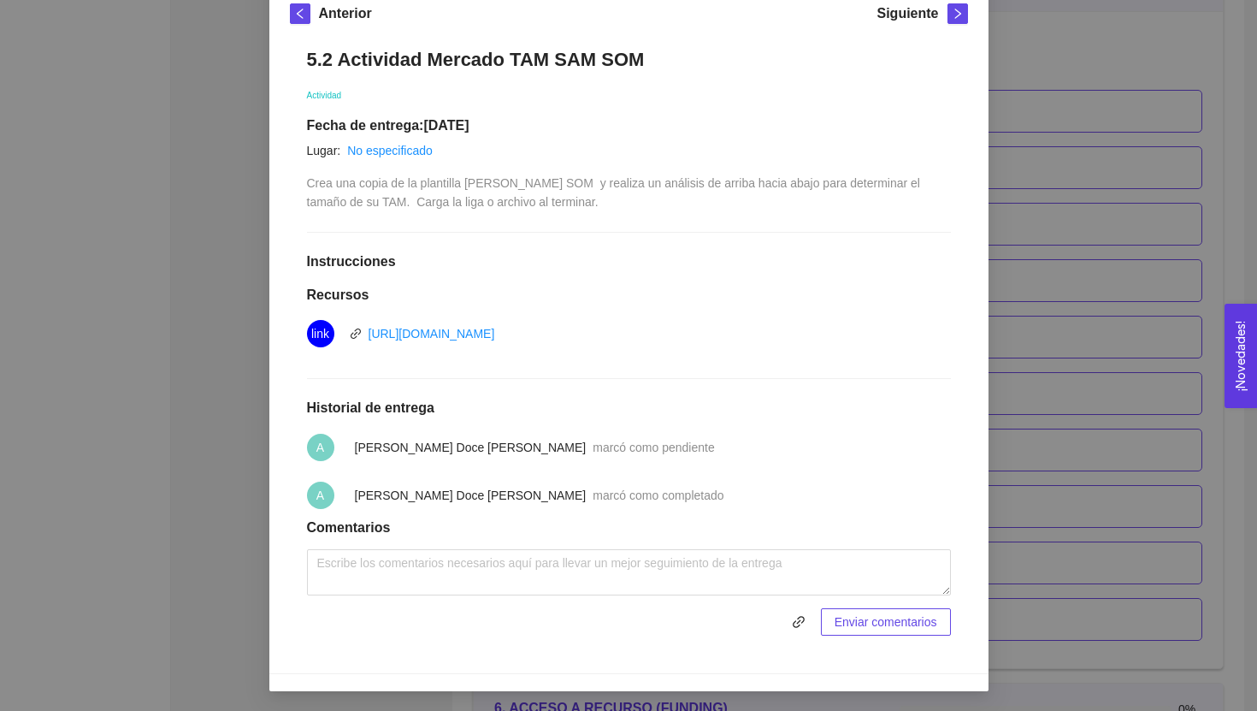
click at [593, 498] on span "marcó como completado" at bounding box center [658, 495] width 131 height 14
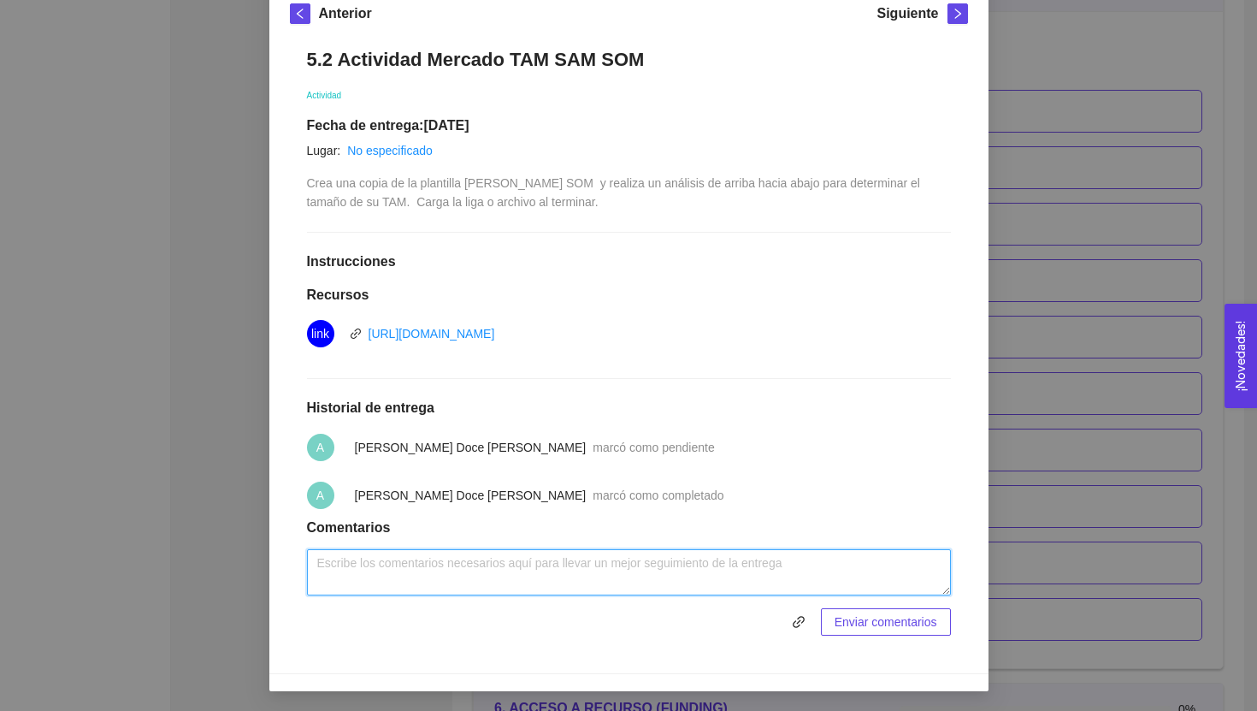
click at [534, 590] on textarea at bounding box center [629, 572] width 644 height 46
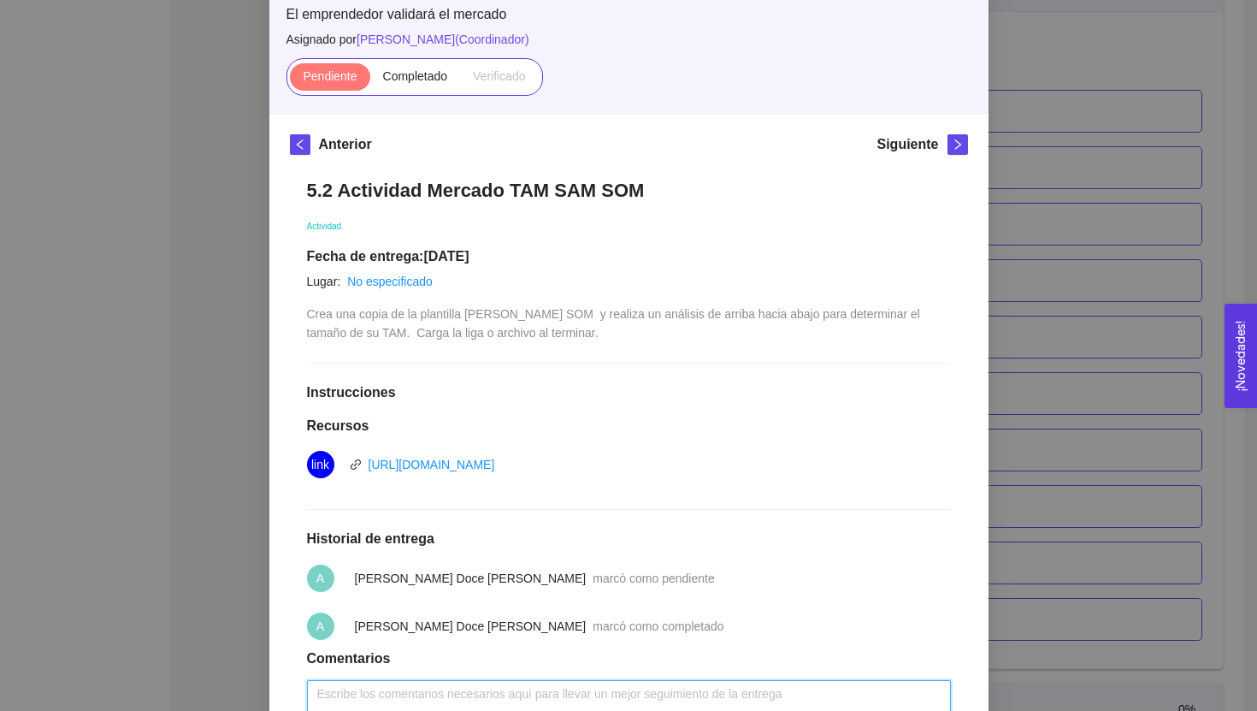
scroll to position [91, 0]
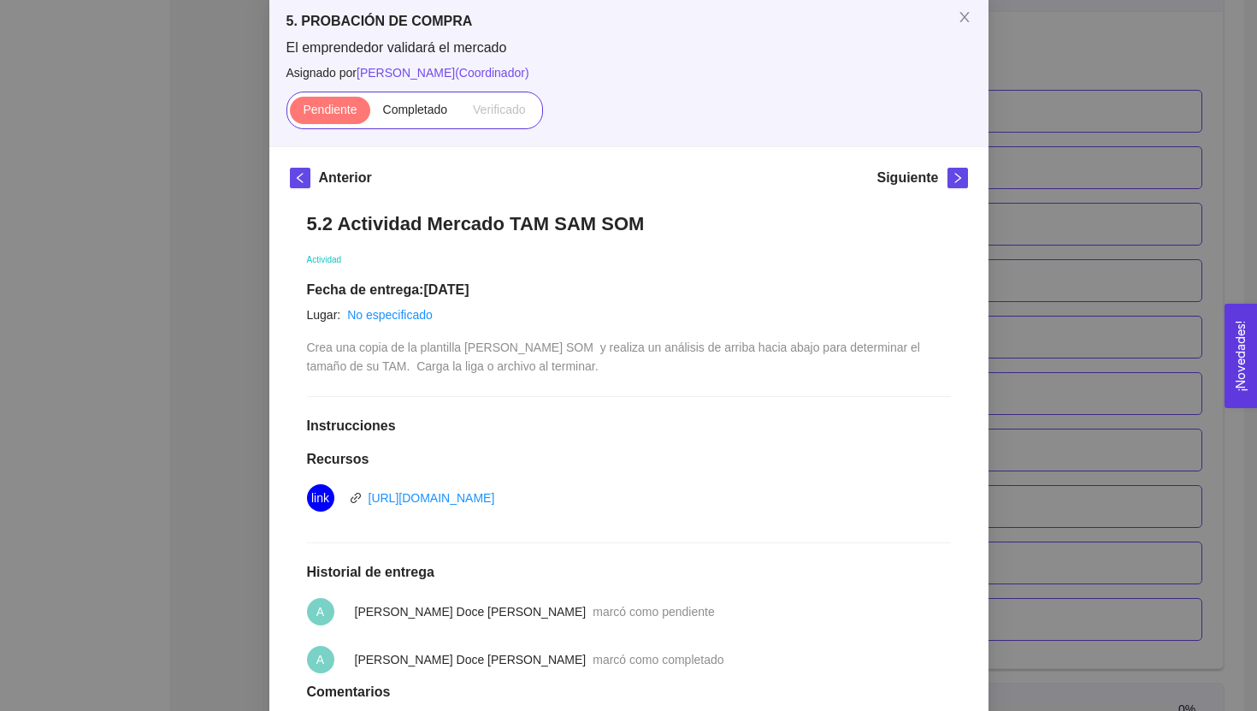
click at [483, 352] on span "Crea una copia de la plantilla [PERSON_NAME] SOM y realiza un análisis de arrib…" at bounding box center [615, 356] width 616 height 32
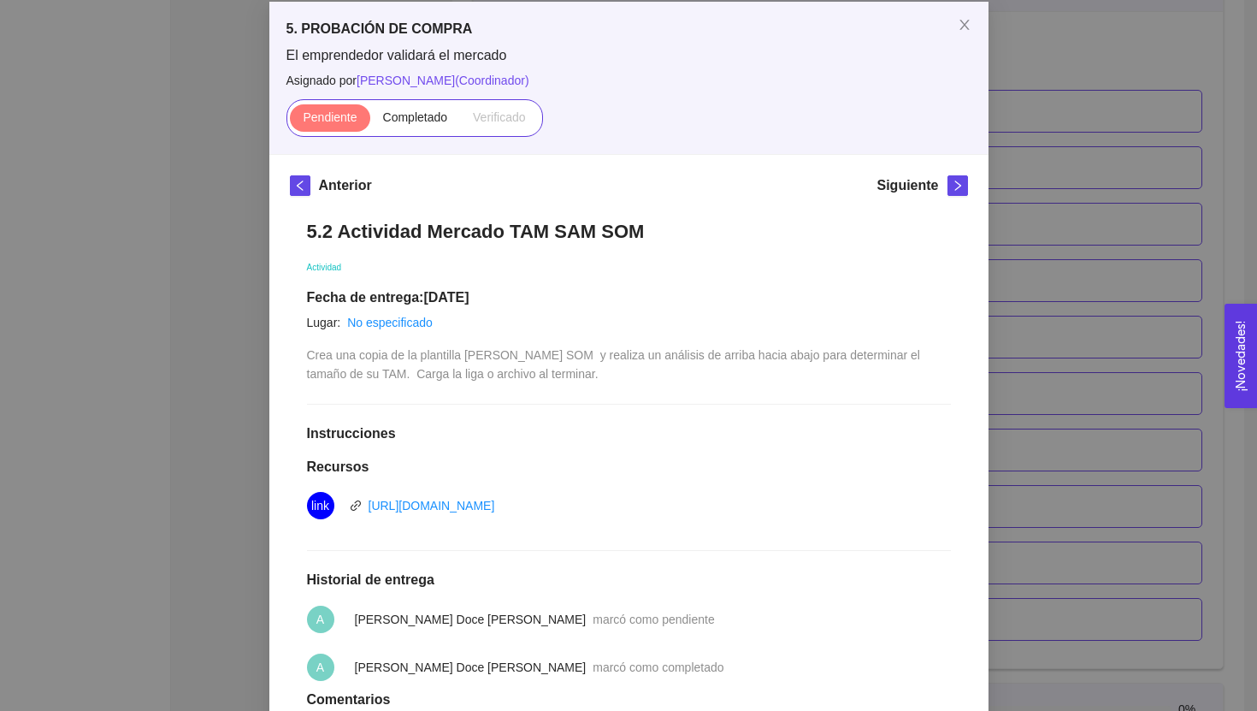
scroll to position [65, 0]
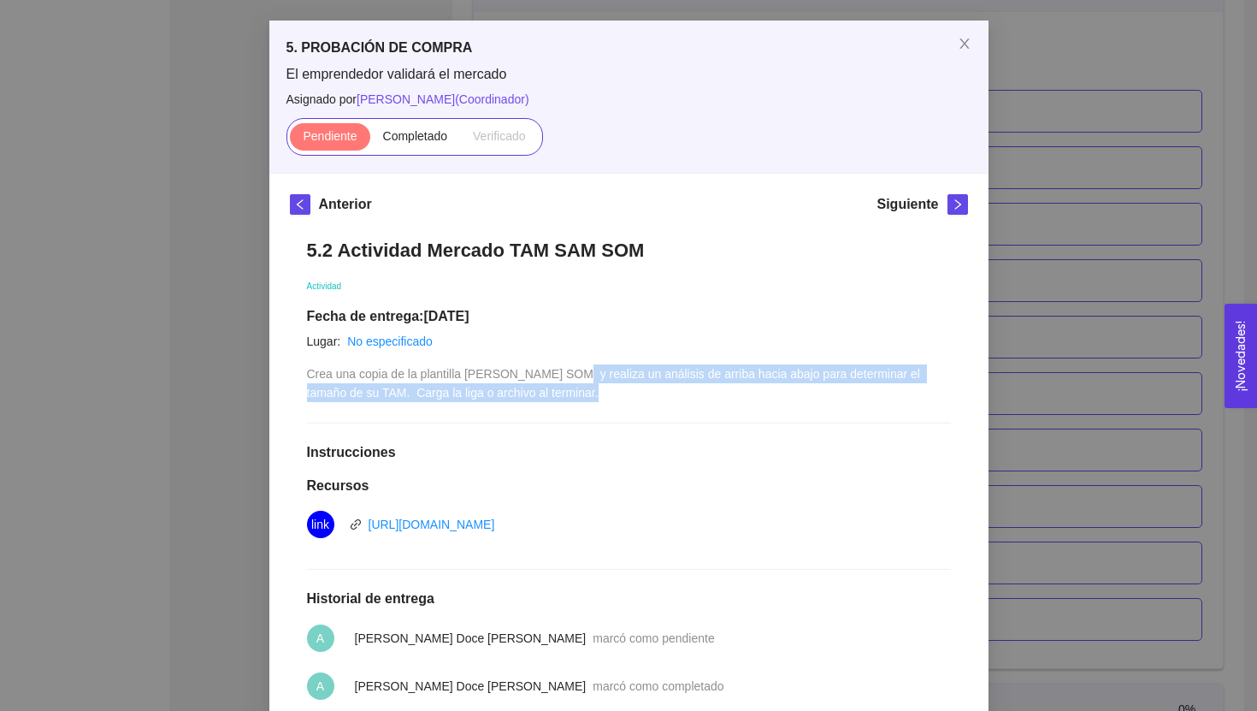
drag, startPoint x: 581, startPoint y: 379, endPoint x: 577, endPoint y: 413, distance: 34.4
click at [577, 413] on div "5.2 Actividad [PERSON_NAME] SOM Actividad Fecha de entrega: [DATE] Lugar: No es…" at bounding box center [629, 532] width 678 height 622
click at [577, 412] on div "5.2 Actividad [PERSON_NAME] SOM Actividad Fecha de entrega: [DATE] Lugar: No es…" at bounding box center [629, 532] width 678 height 622
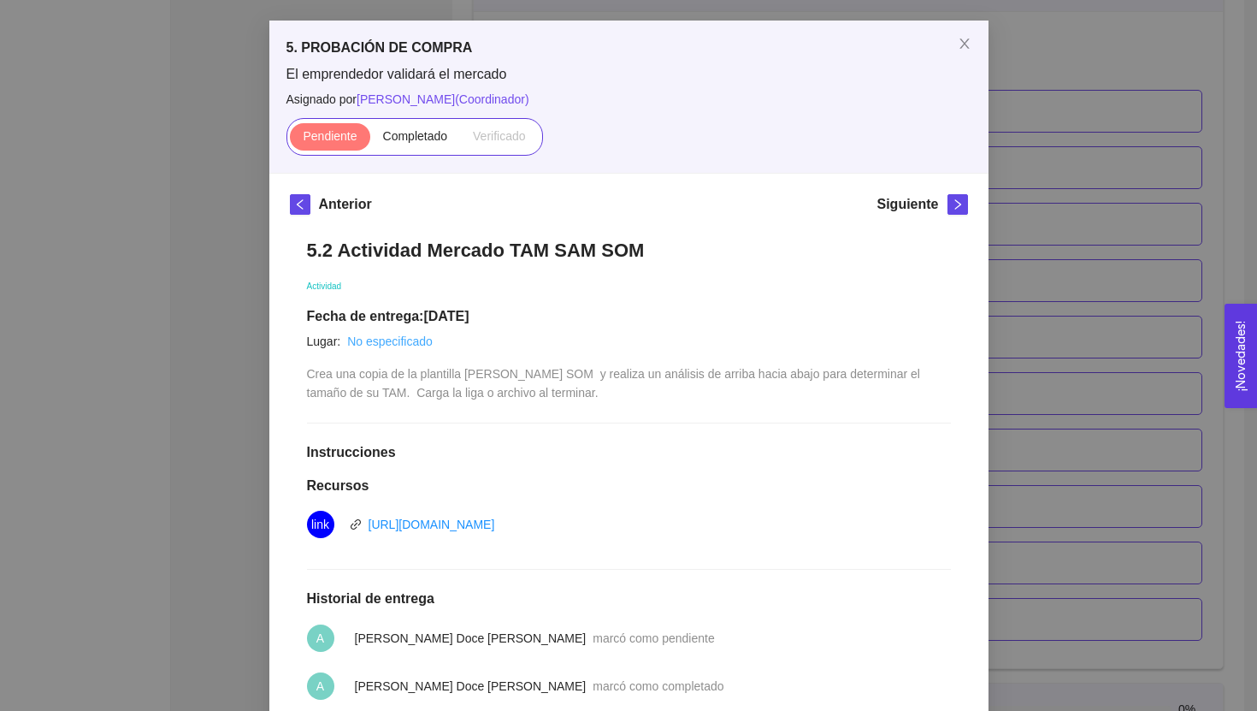
click at [413, 339] on link "No especificado" at bounding box center [390, 341] width 86 height 14
click at [423, 410] on div "5.2 Actividad [PERSON_NAME] SOM Actividad Fecha de entrega: [DATE] Lugar: No es…" at bounding box center [629, 532] width 678 height 622
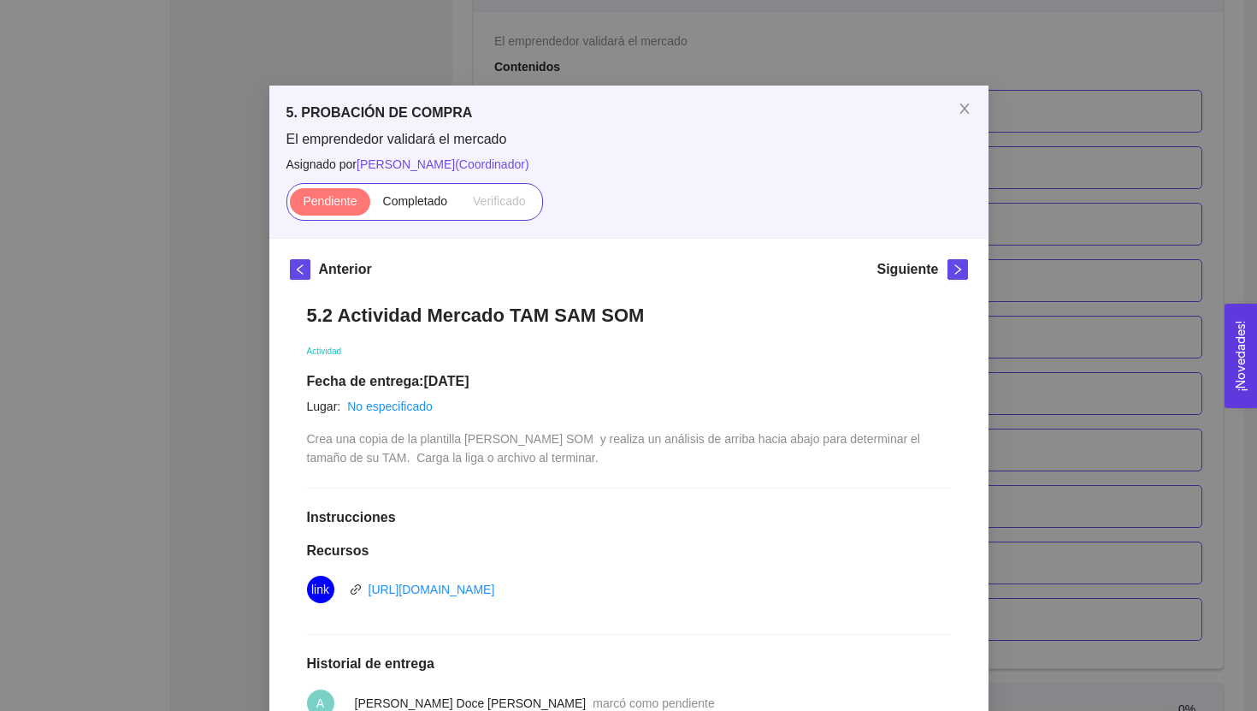
scroll to position [256, 0]
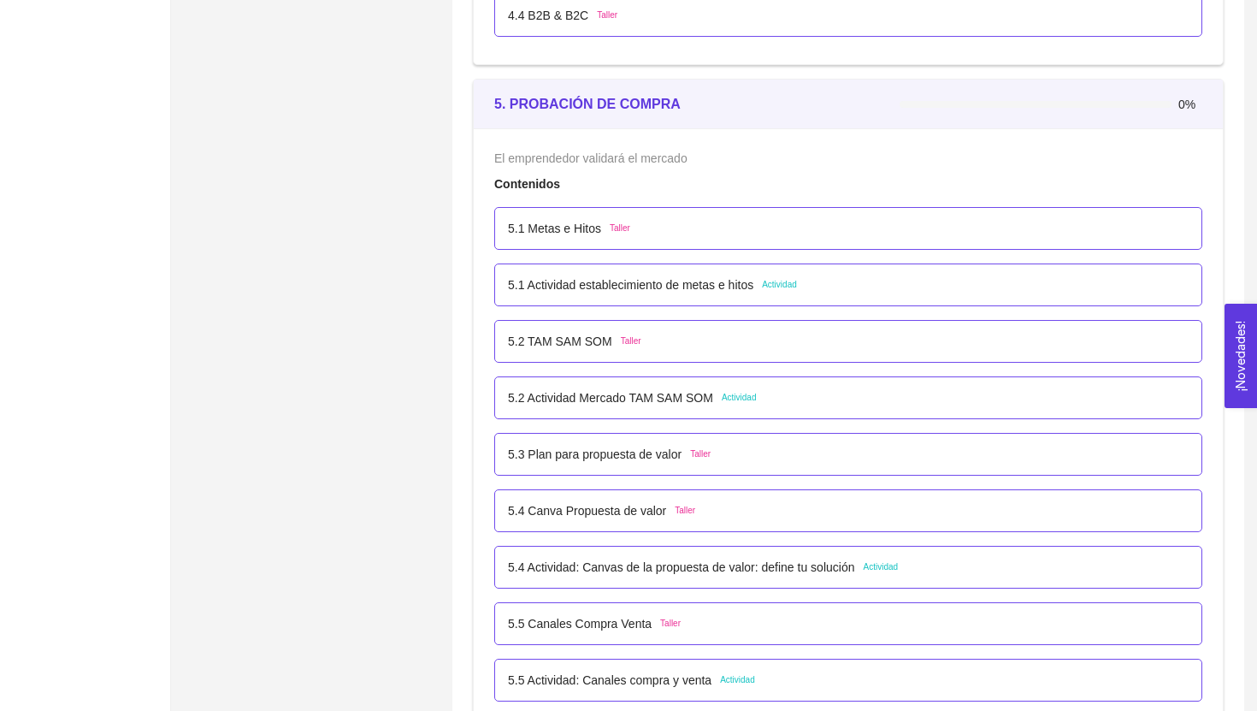
scroll to position [3166, 0]
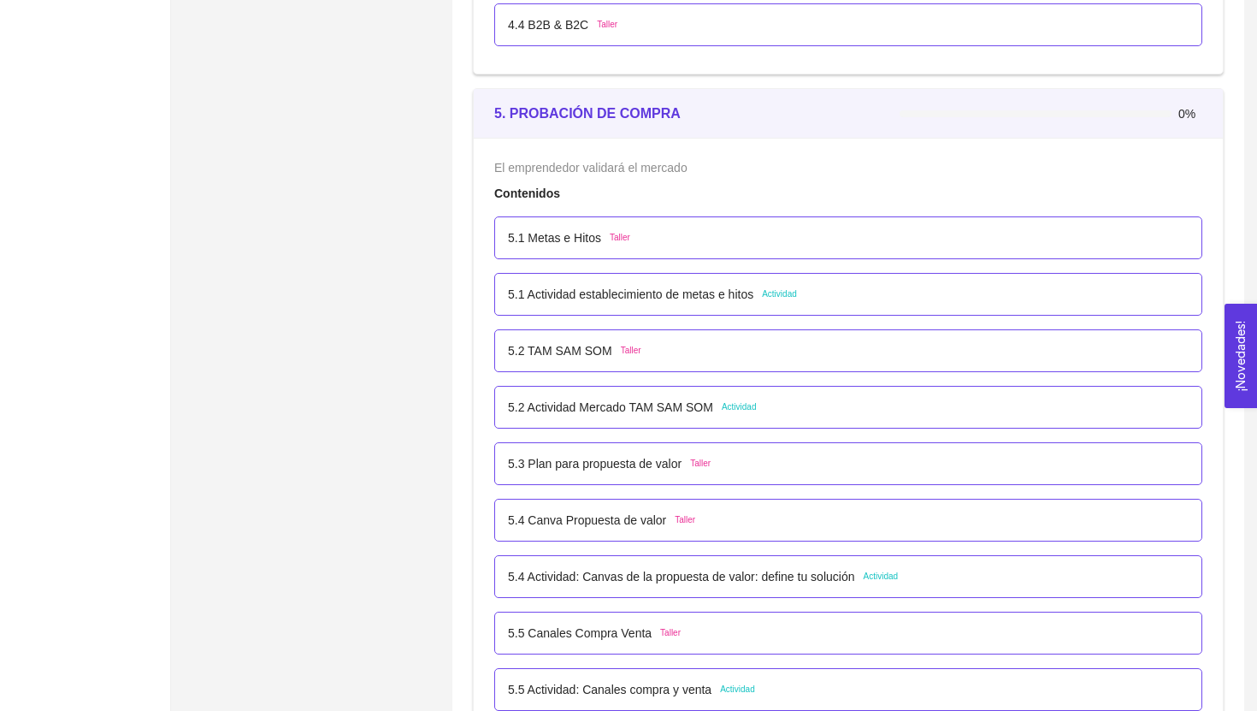
click at [658, 410] on p "5.2 Actividad Mercado TAM SAM SOM" at bounding box center [610, 407] width 205 height 19
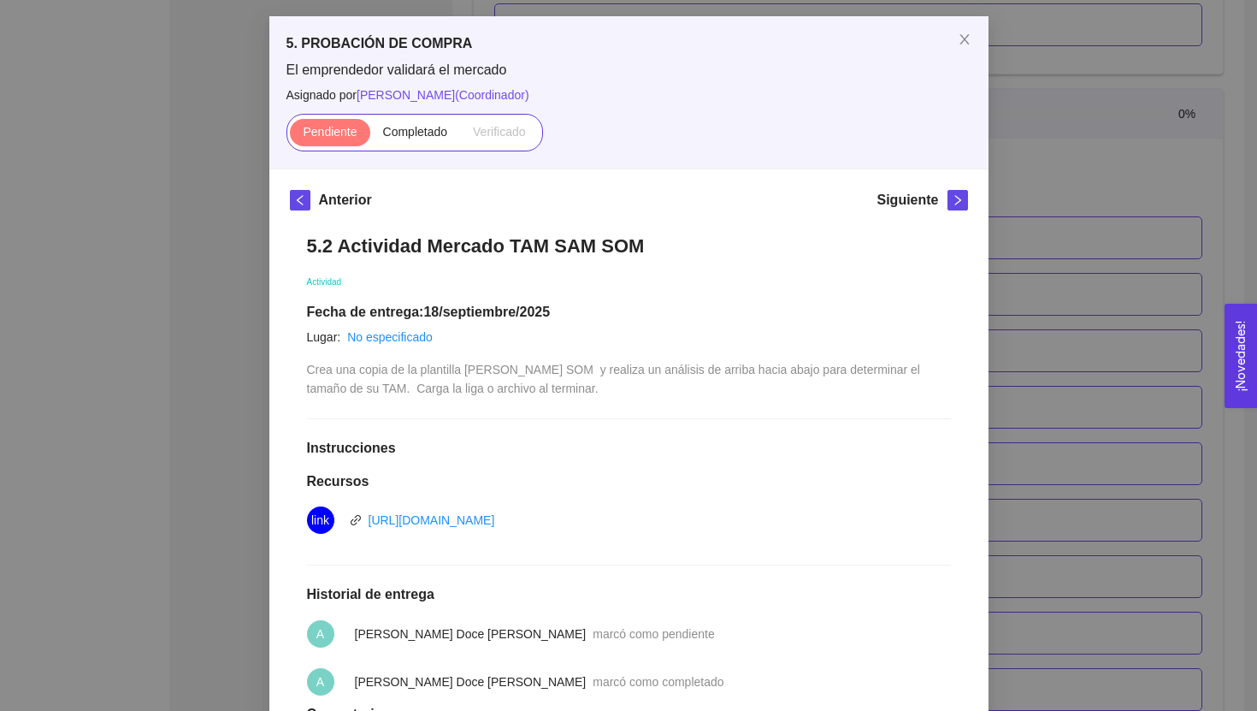
scroll to position [61, 0]
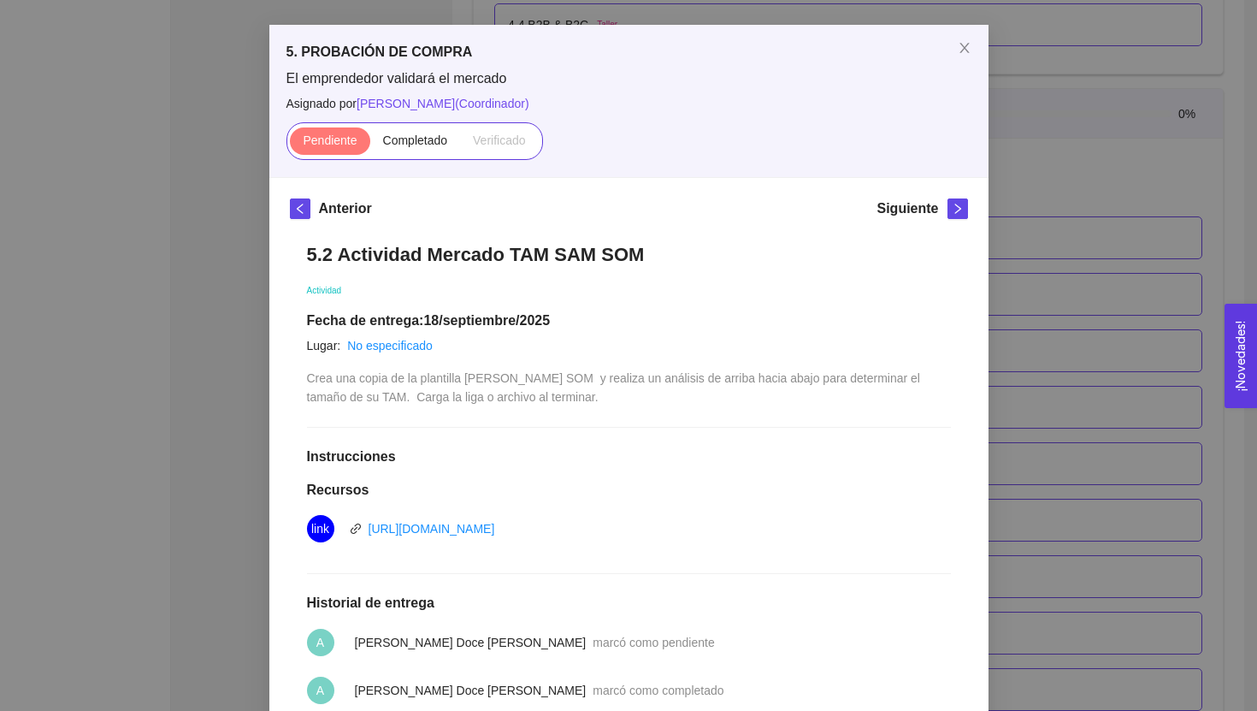
click at [1001, 404] on div "5. PROBACIÓN DE COMPRA El emprendedor validará el mercado Asignado por [PERSON_…" at bounding box center [628, 355] width 1257 height 711
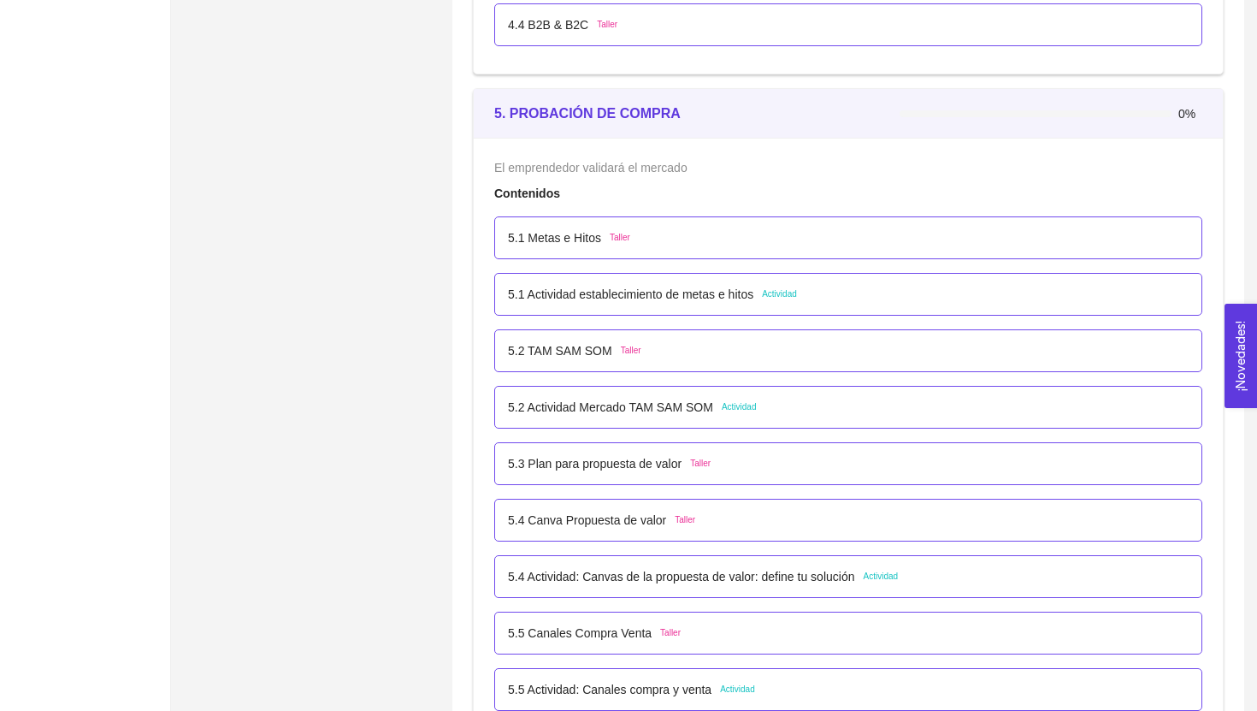
click at [687, 298] on p "5.1 Actividad establecimiento de metas e hitos" at bounding box center [630, 294] width 245 height 19
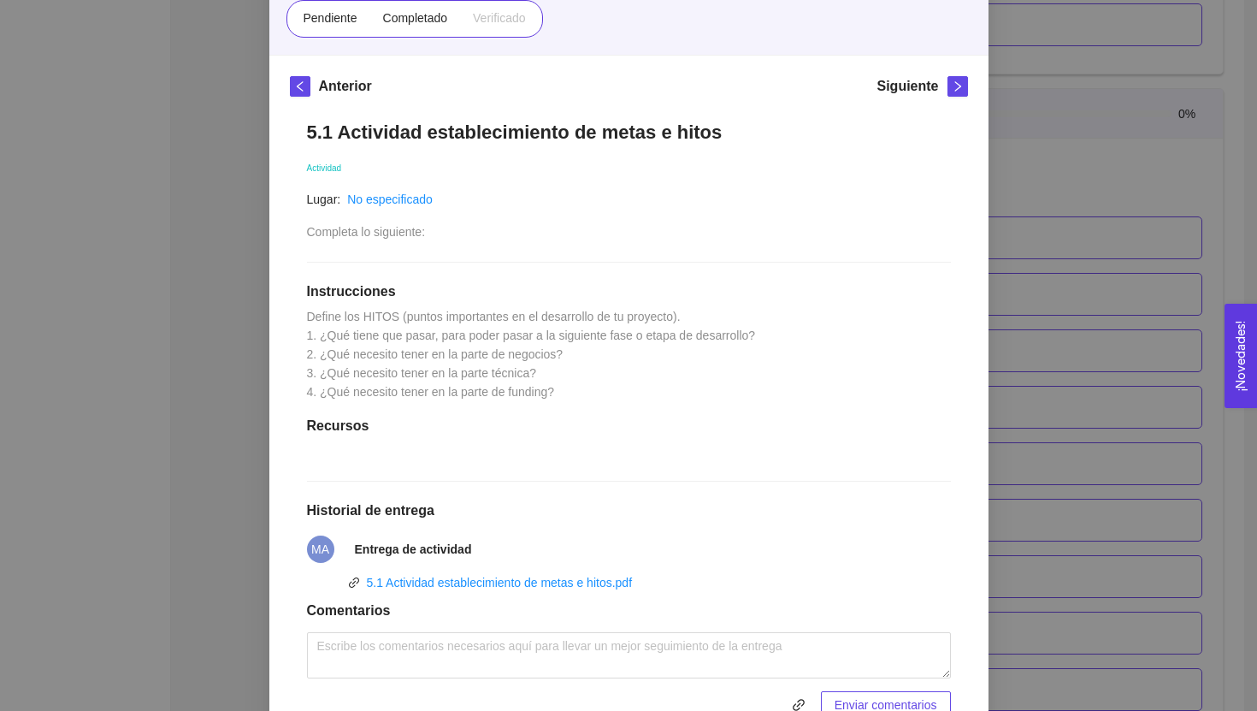
scroll to position [267, 0]
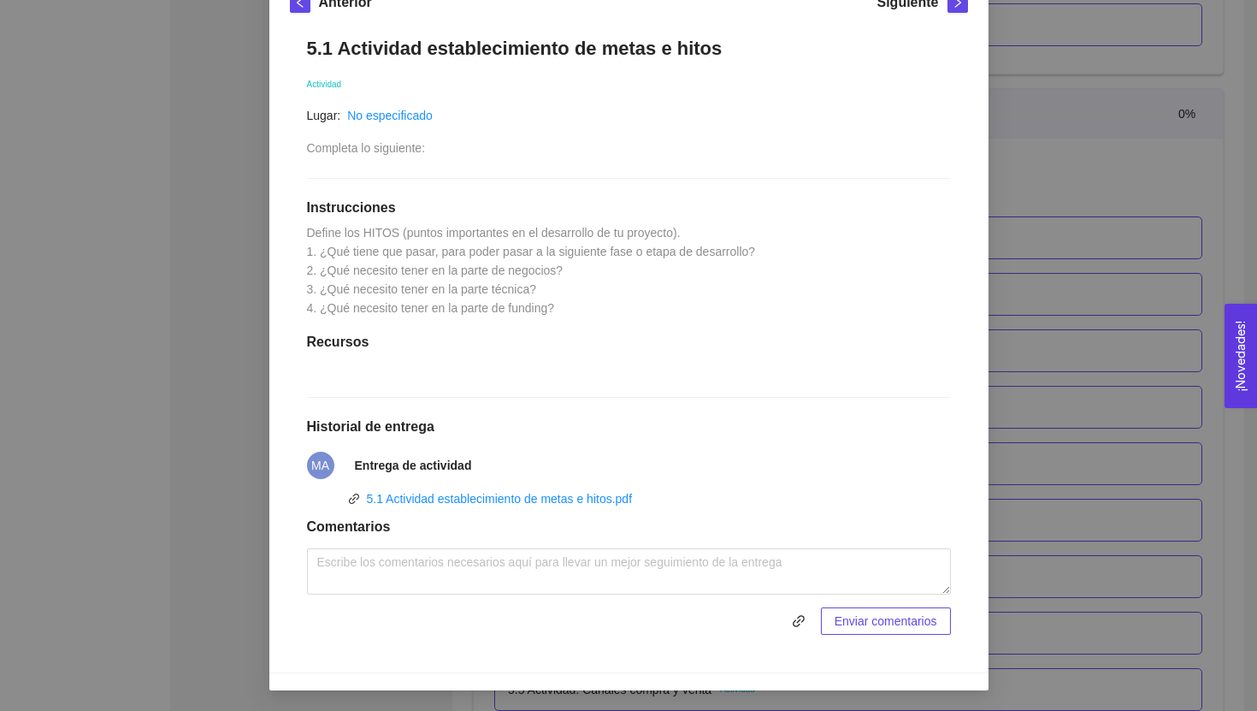
click at [1032, 457] on div "5. PROBACIÓN DE COMPRA El emprendedor validará el mercado Asignado por [PERSON_…" at bounding box center [628, 355] width 1257 height 711
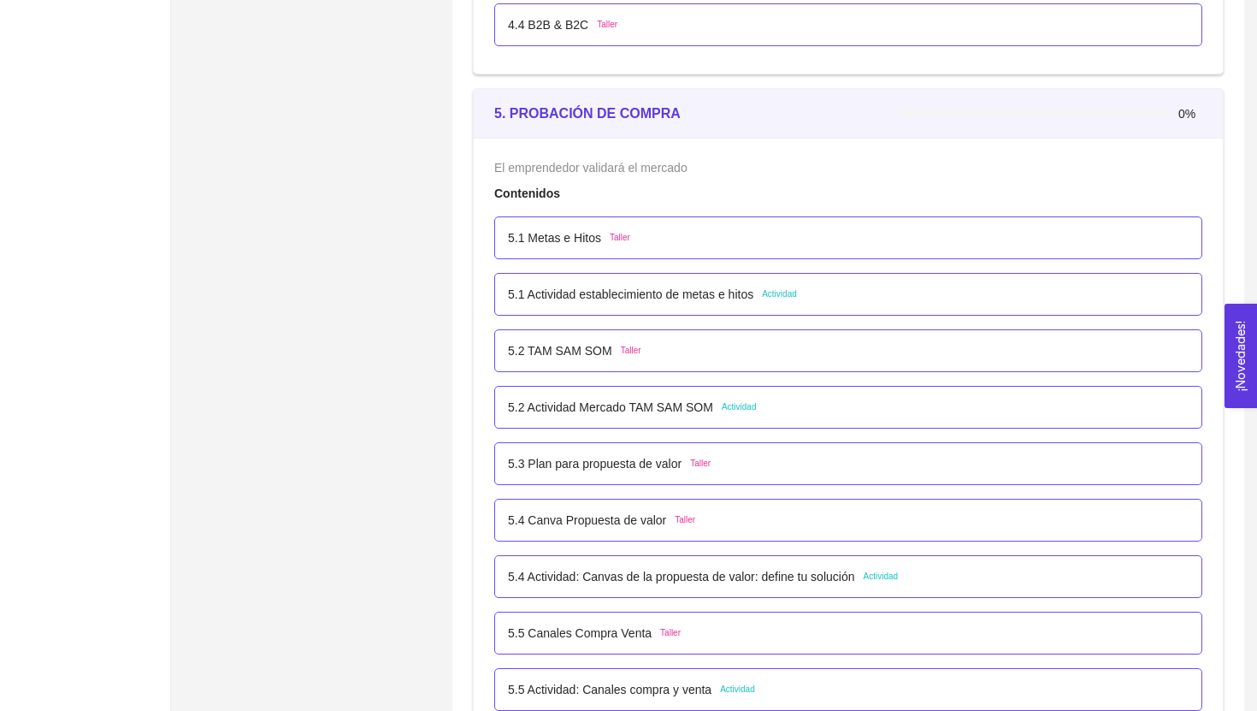
click at [668, 413] on p "5.2 Actividad Mercado TAM SAM SOM" at bounding box center [610, 407] width 205 height 19
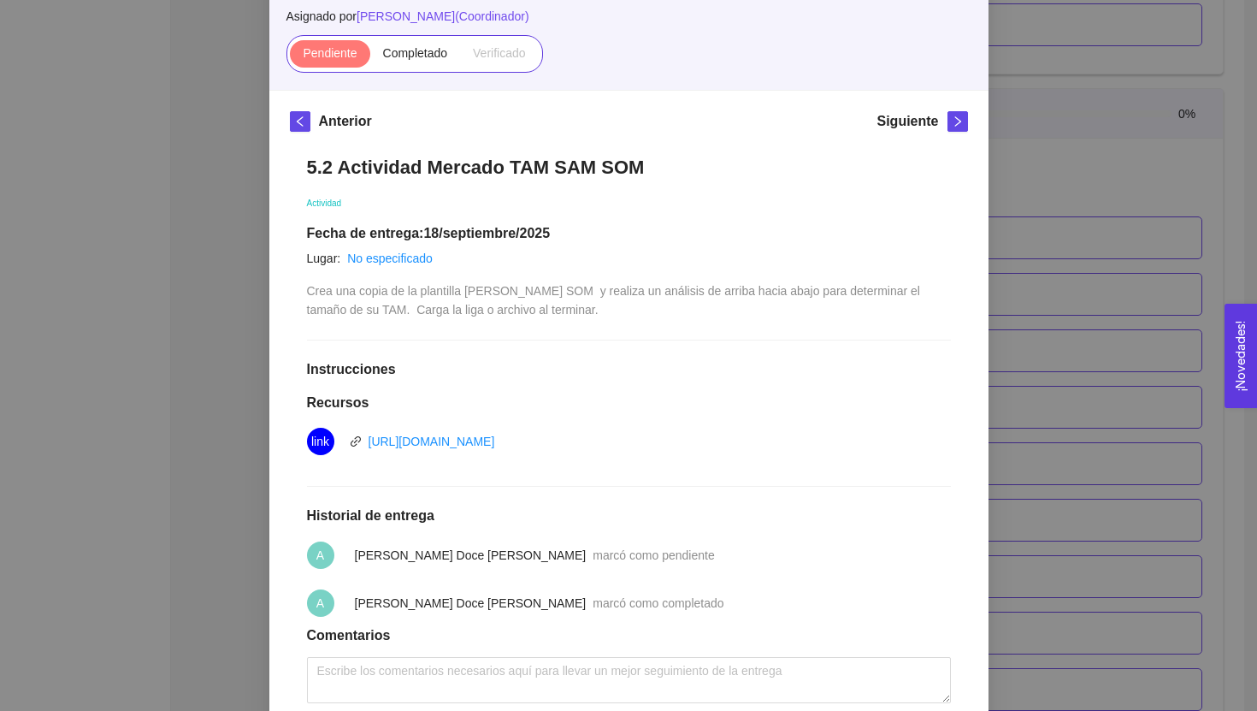
scroll to position [256, 0]
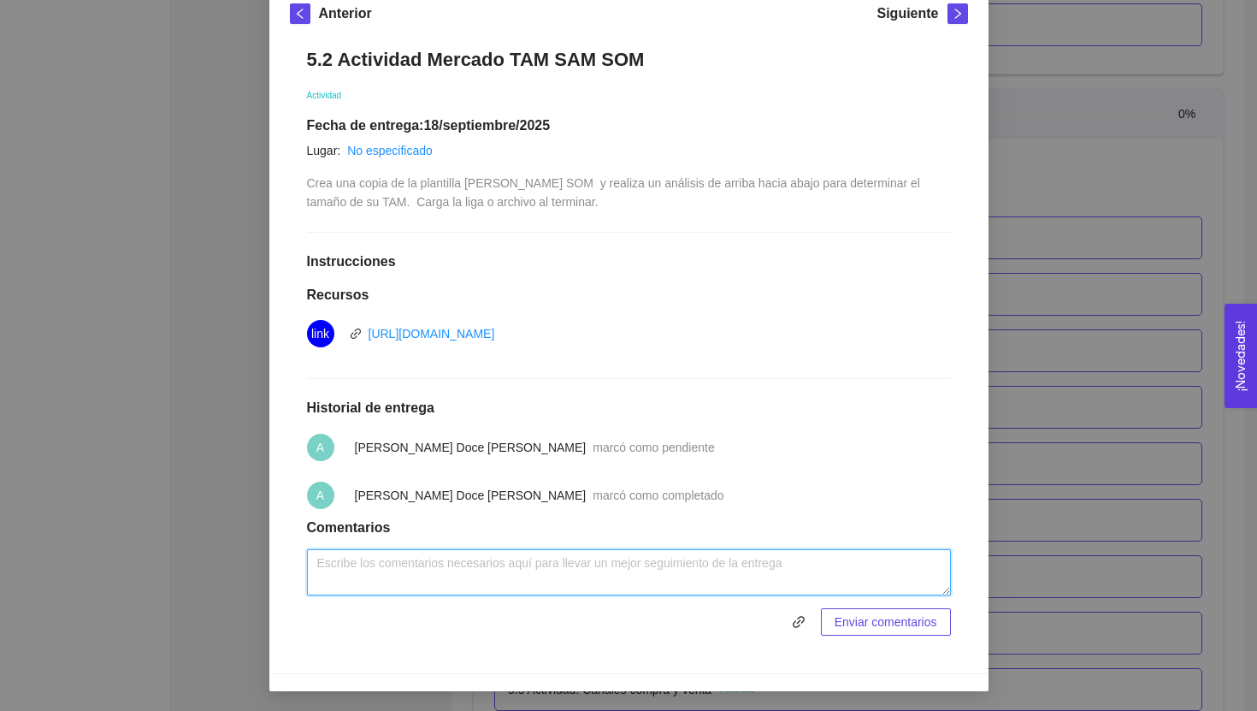
click at [558, 578] on textarea at bounding box center [629, 572] width 644 height 46
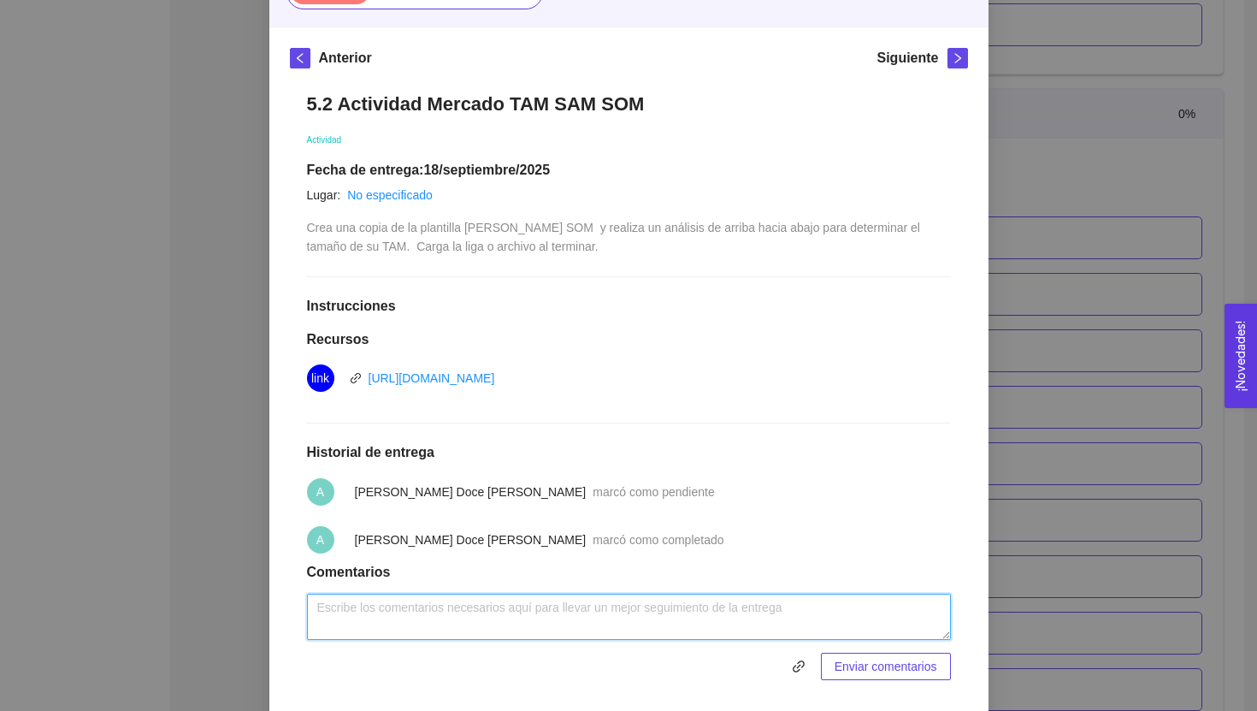
scroll to position [156, 0]
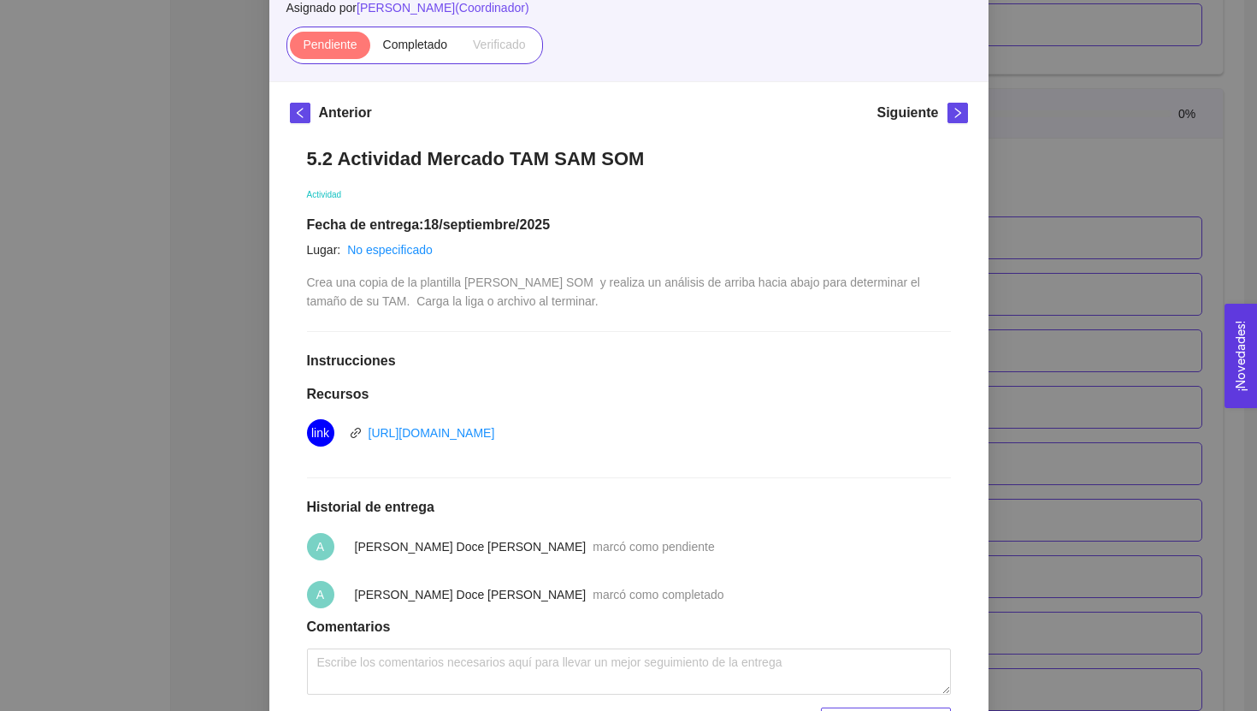
click at [954, 246] on div "5.2 Actividad [PERSON_NAME] SOM Actividad Fecha de entrega: [DATE] Lugar: No es…" at bounding box center [629, 441] width 678 height 622
click at [1010, 229] on div "5. PROBACIÓN DE COMPRA El emprendedor validará el mercado Asignado por [PERSON_…" at bounding box center [628, 355] width 1257 height 711
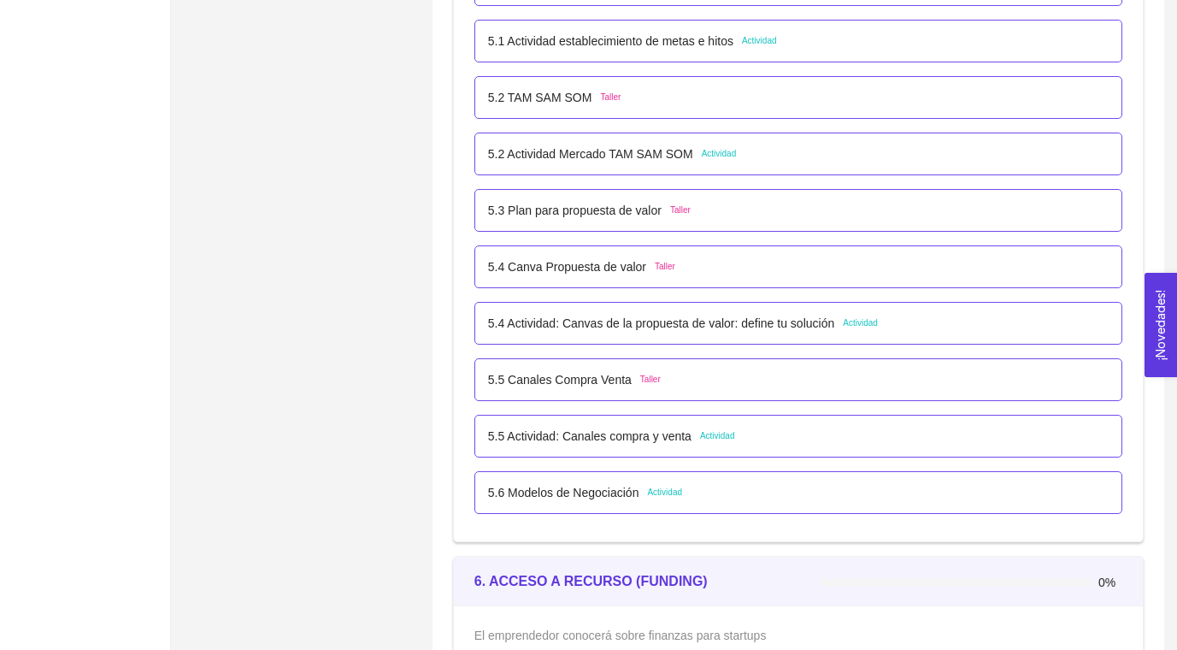
scroll to position [3380, 0]
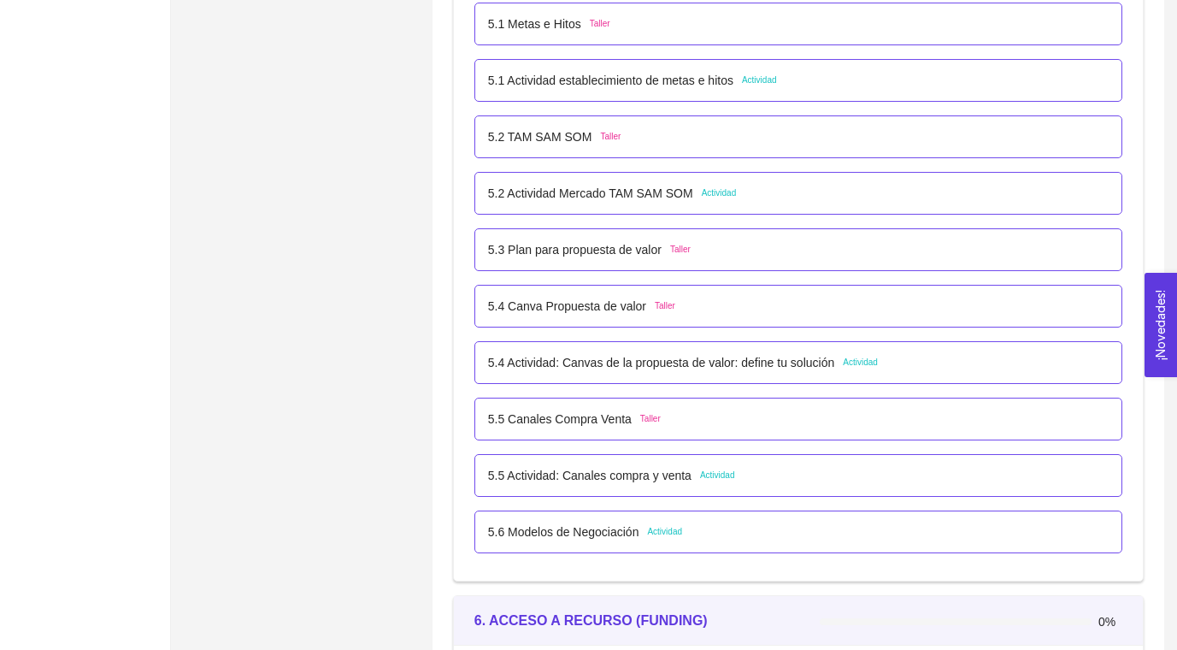
click at [601, 194] on p "5.2 Actividad Mercado TAM SAM SOM" at bounding box center [590, 193] width 205 height 19
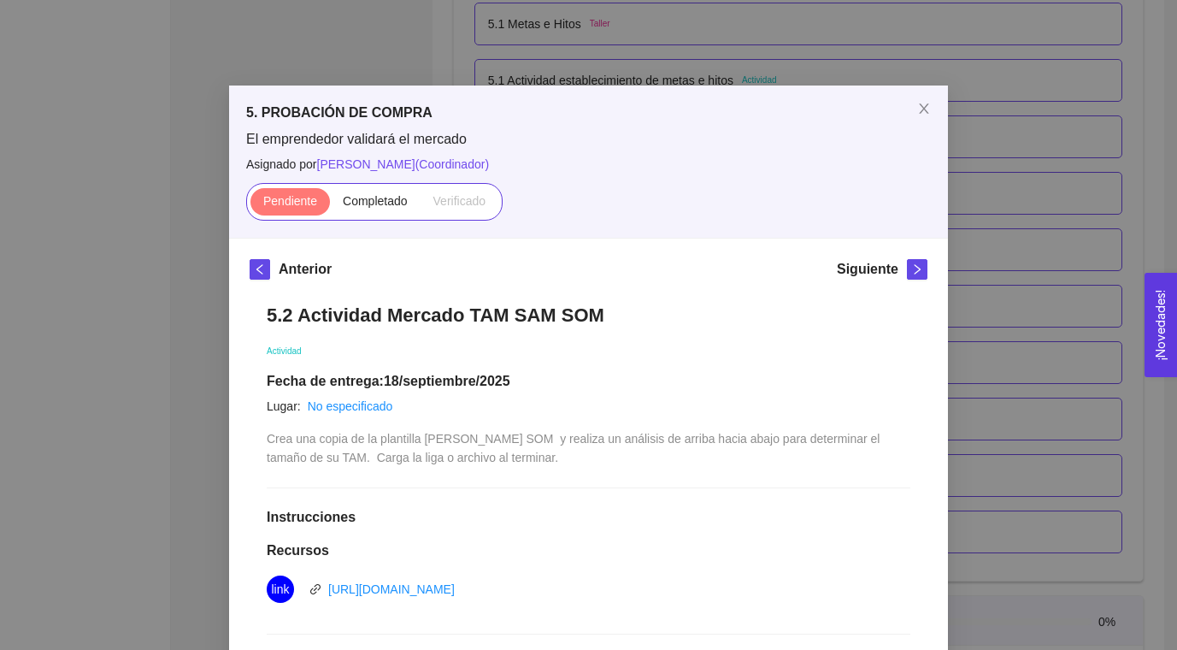
scroll to position [316, 0]
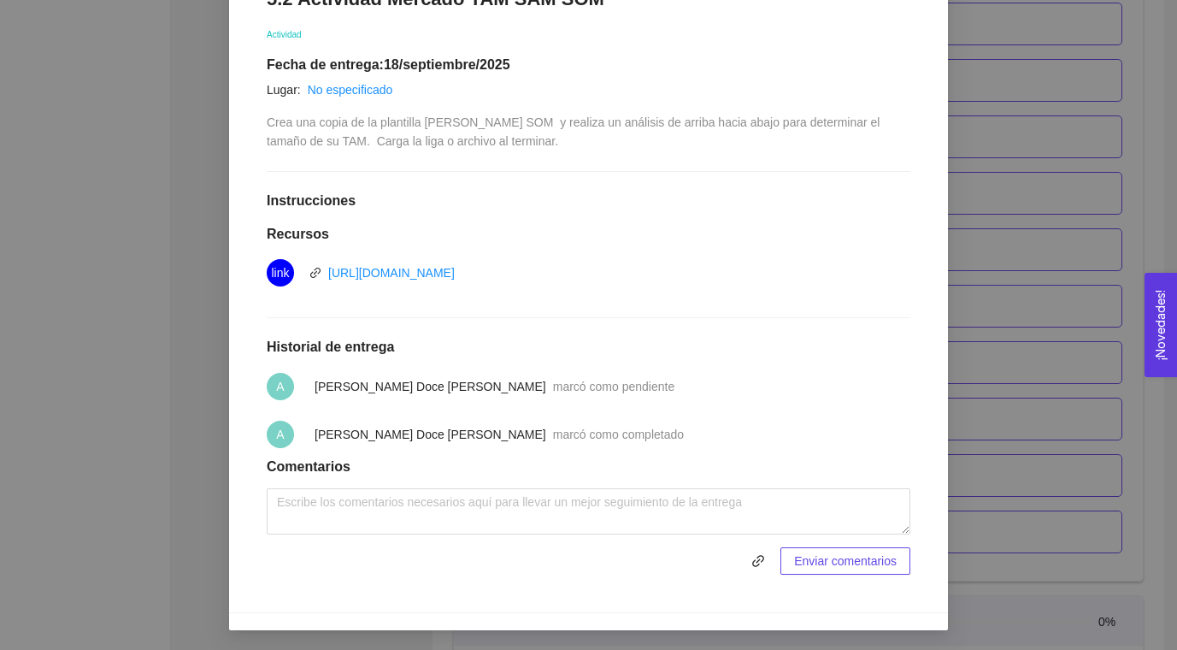
click at [553, 440] on span "marcó como completado" at bounding box center [618, 435] width 131 height 14
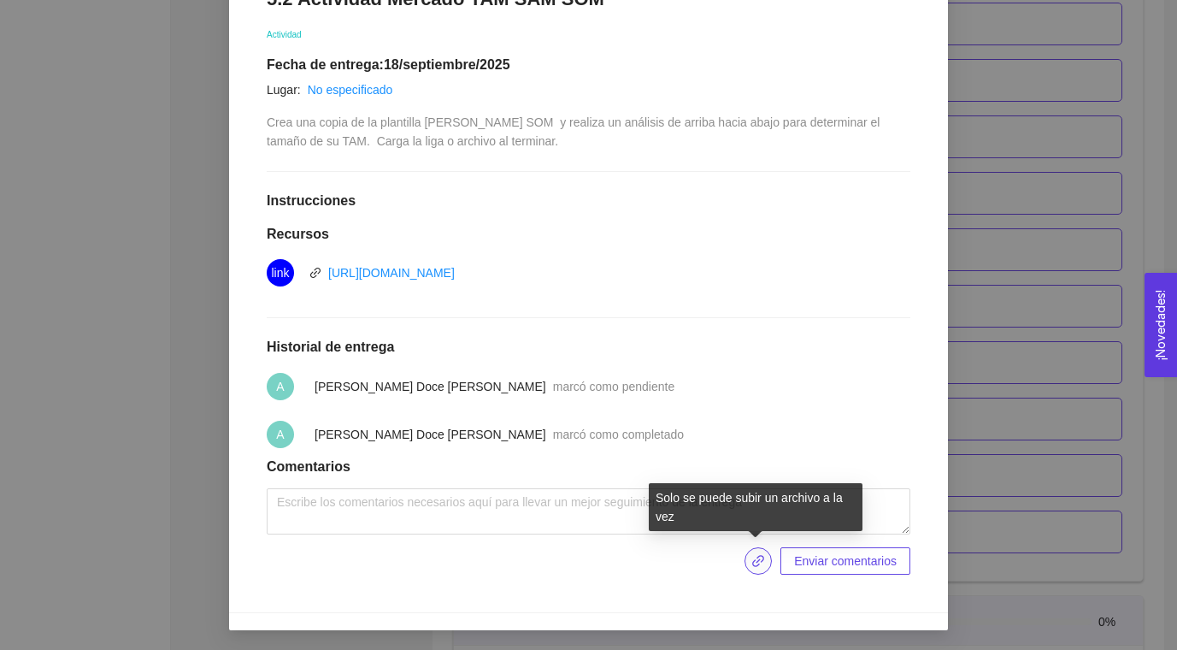
click at [757, 562] on icon "link" at bounding box center [759, 561] width 14 height 14
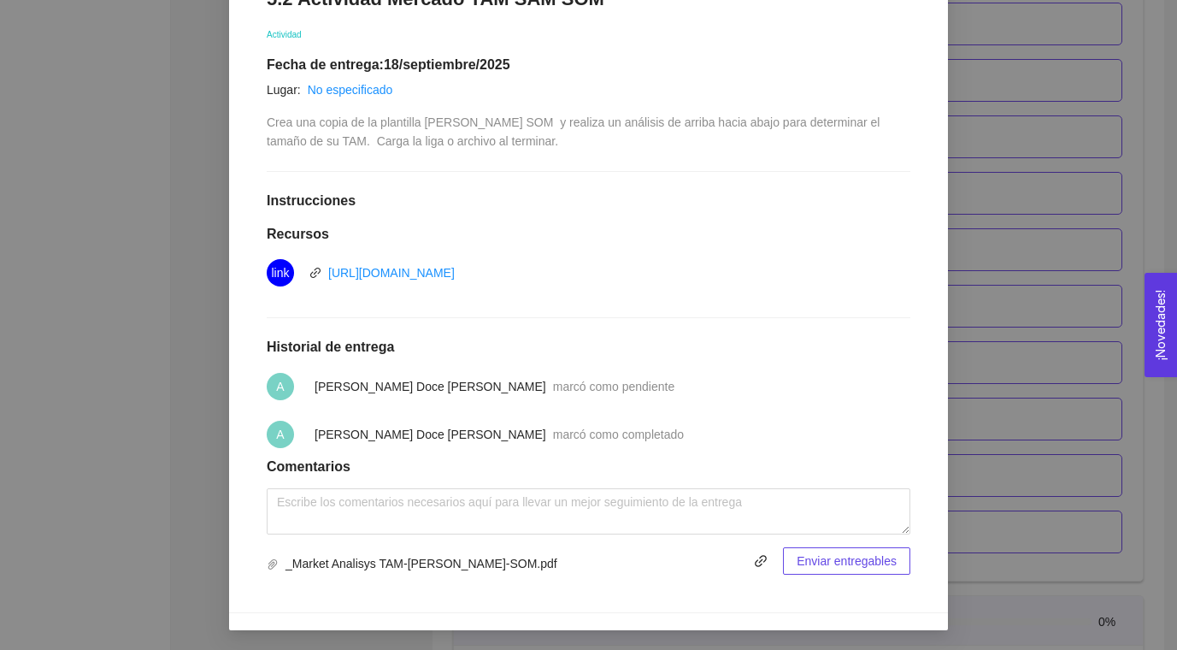
click at [839, 555] on span "Enviar entregables" at bounding box center [847, 561] width 100 height 19
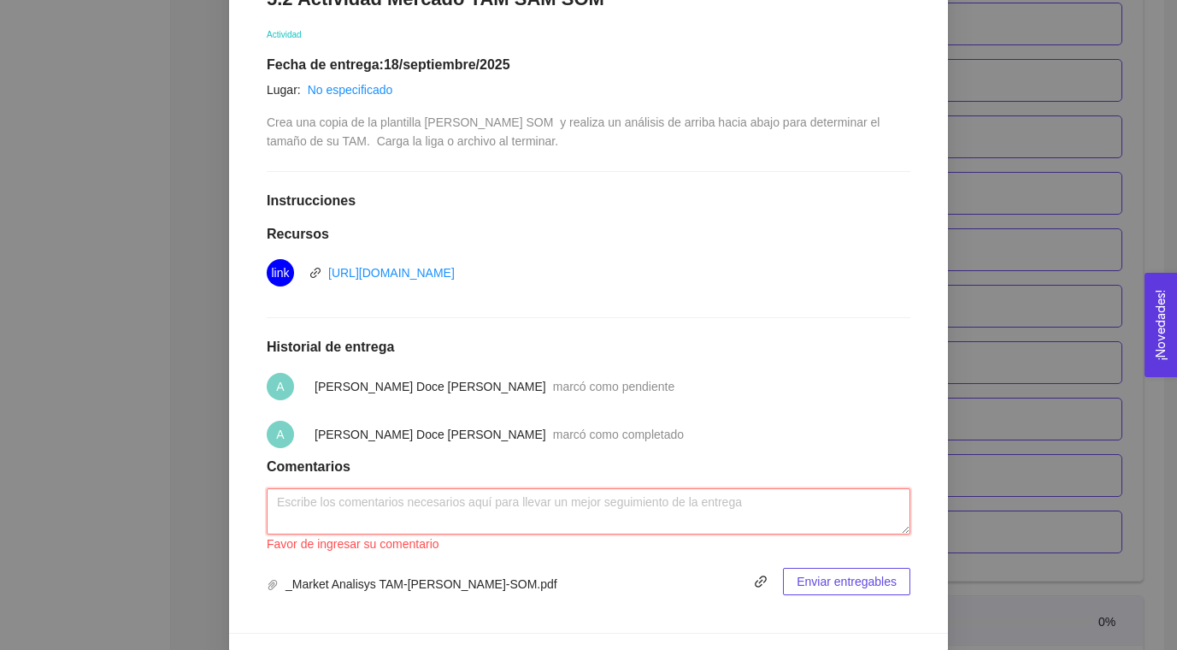
click at [823, 528] on textarea at bounding box center [589, 511] width 644 height 46
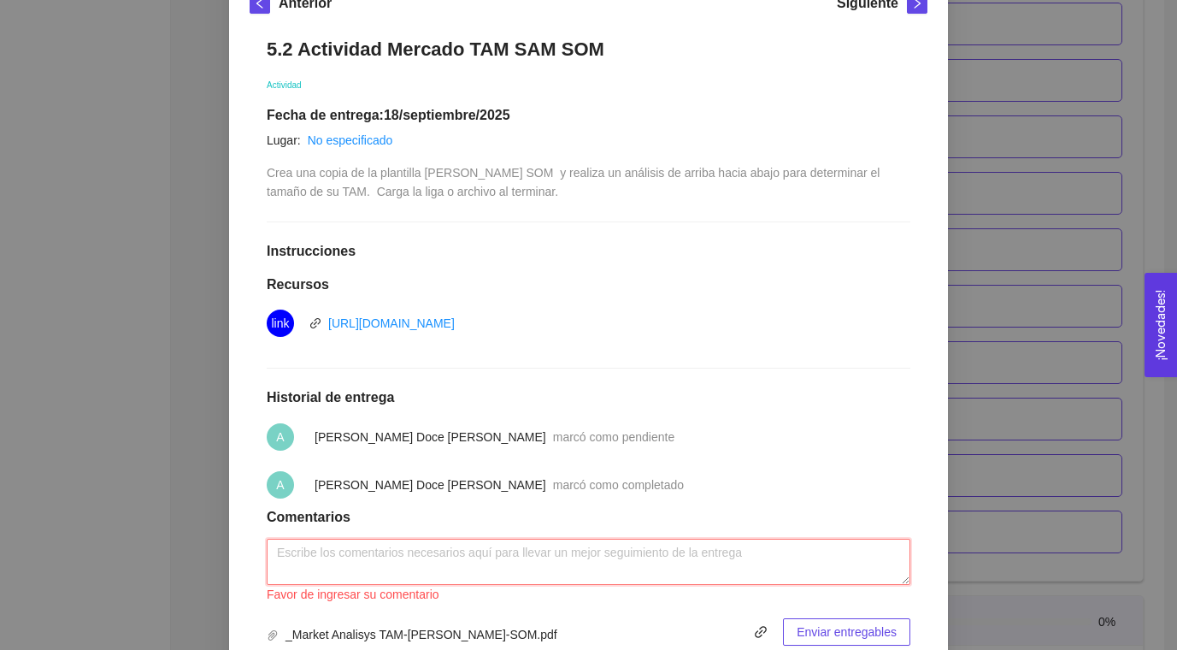
scroll to position [337, 0]
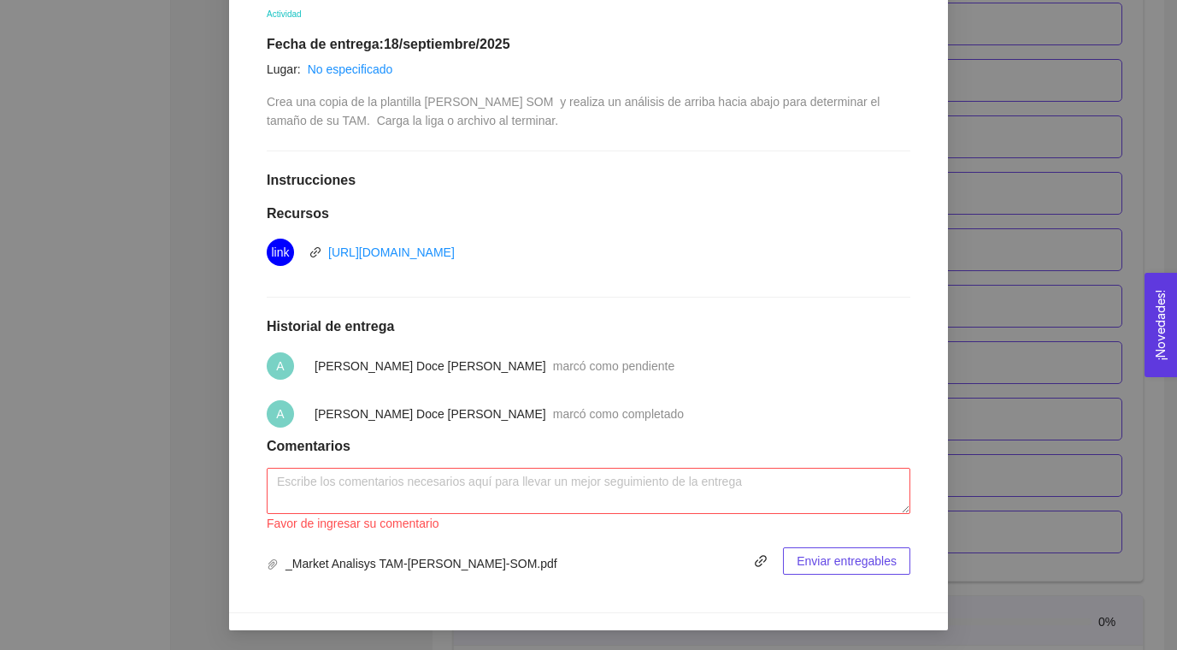
click at [1036, 360] on div "5. PROBACIÓN DE COMPRA El emprendedor validará el mercado Asignado por [PERSON_…" at bounding box center [588, 325] width 1177 height 650
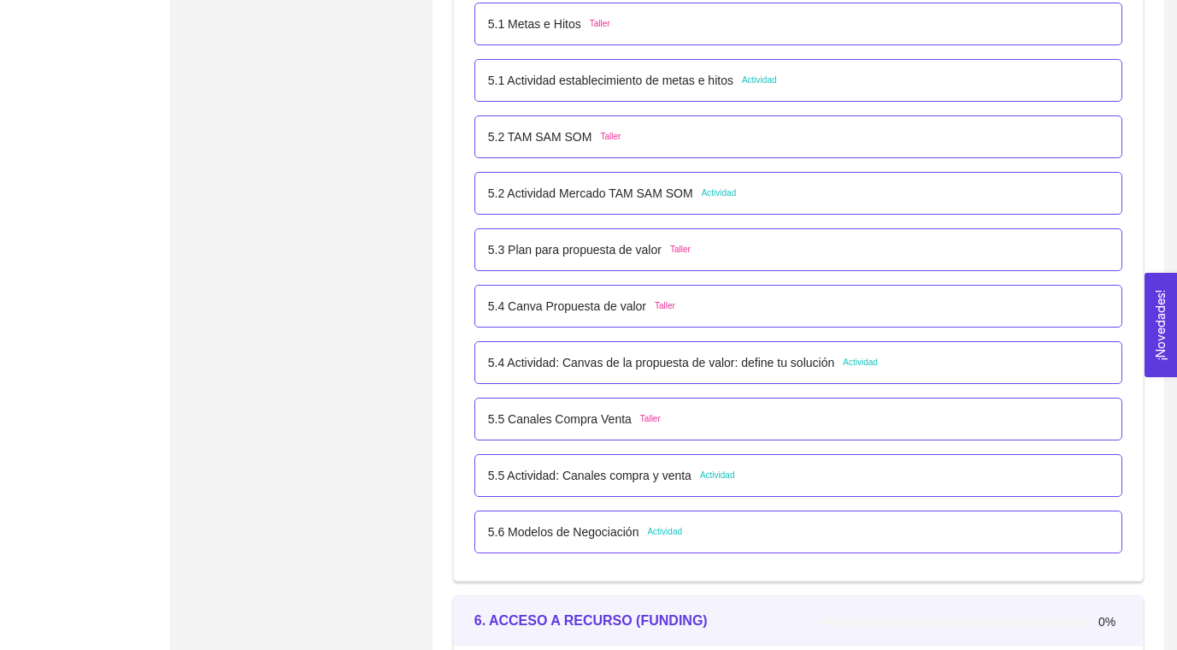
scroll to position [3372, 0]
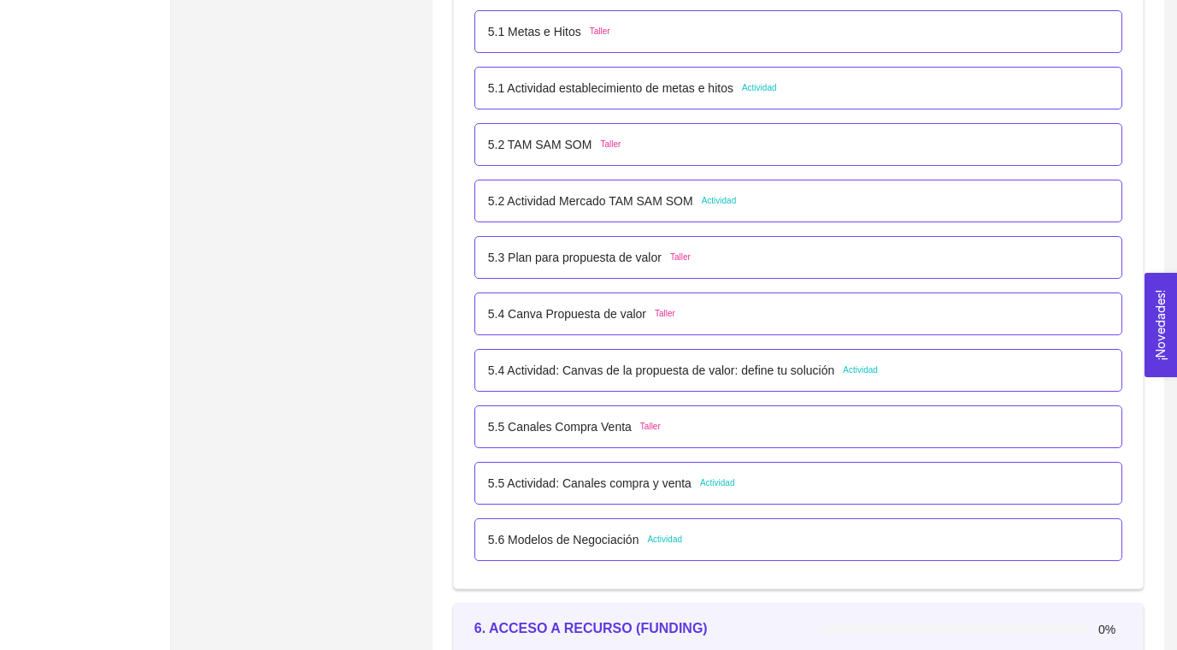
click at [681, 82] on p "5.1 Actividad establecimiento de metas e hitos" at bounding box center [610, 88] width 245 height 19
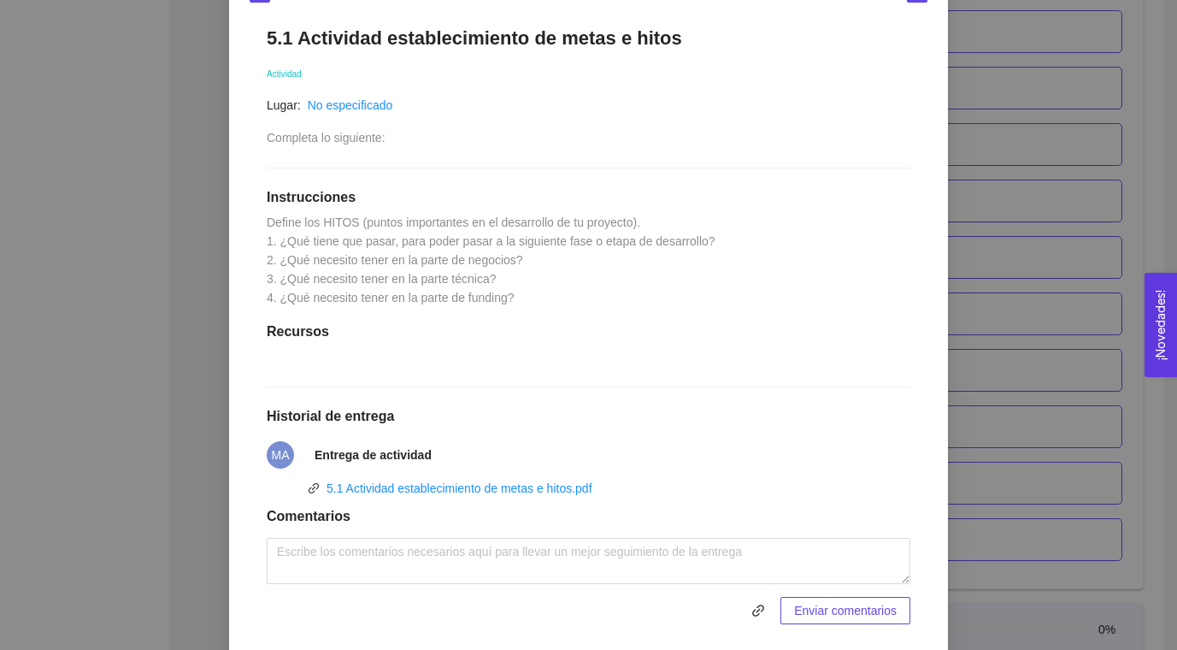
scroll to position [327, 0]
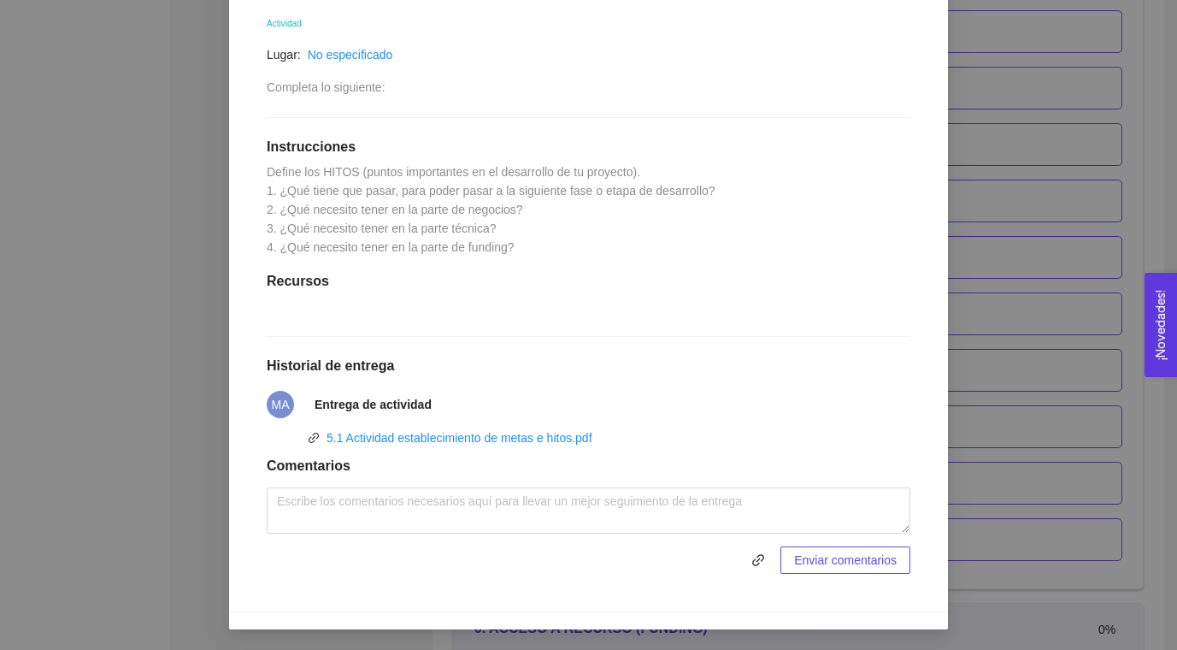
click at [957, 236] on div "5. PROBACIÓN DE COMPRA El emprendedor validará el mercado Asignado por [PERSON_…" at bounding box center [588, 325] width 1177 height 650
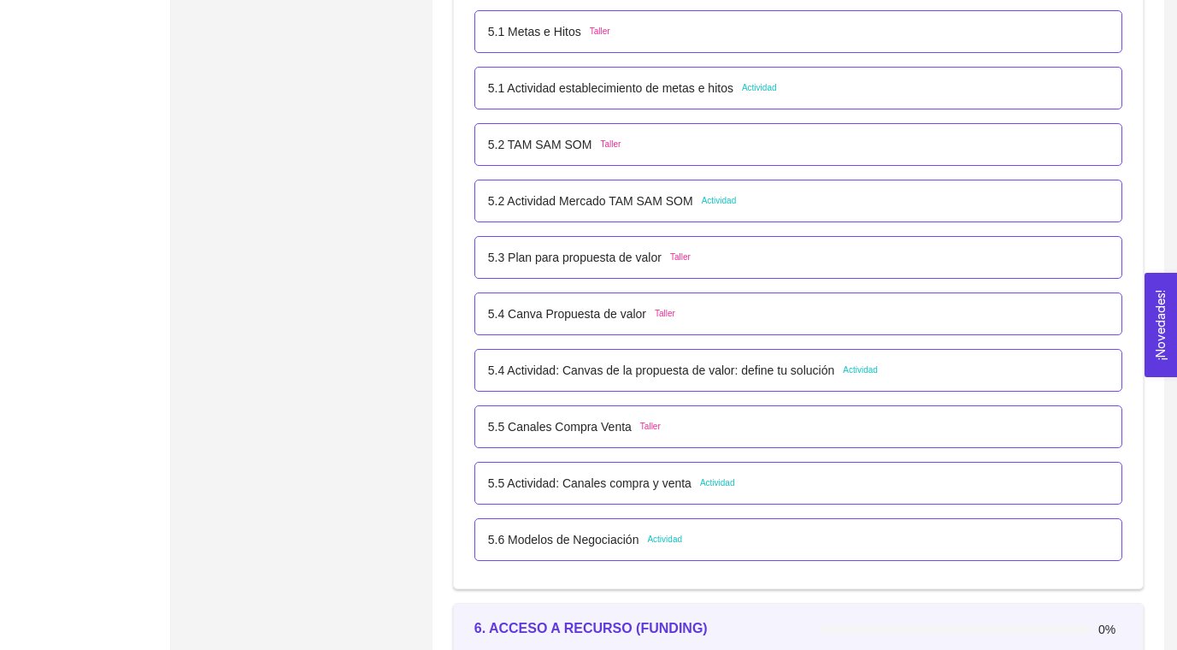
click at [634, 198] on p "5.2 Actividad Mercado TAM SAM SOM" at bounding box center [590, 201] width 205 height 19
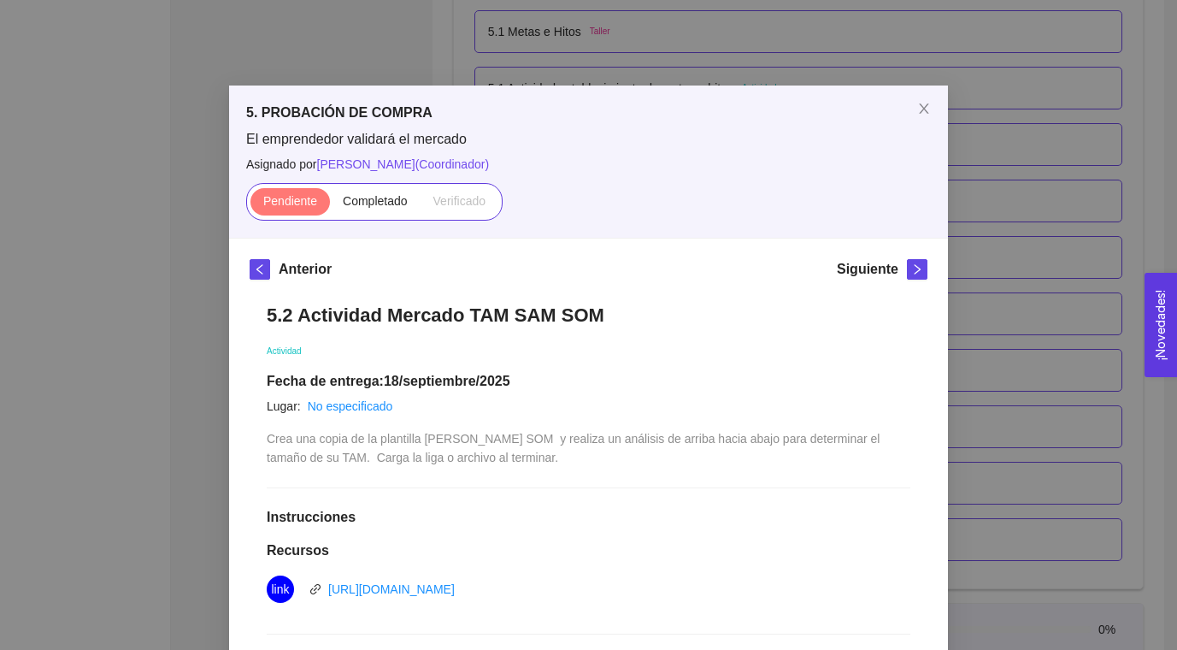
scroll to position [316, 0]
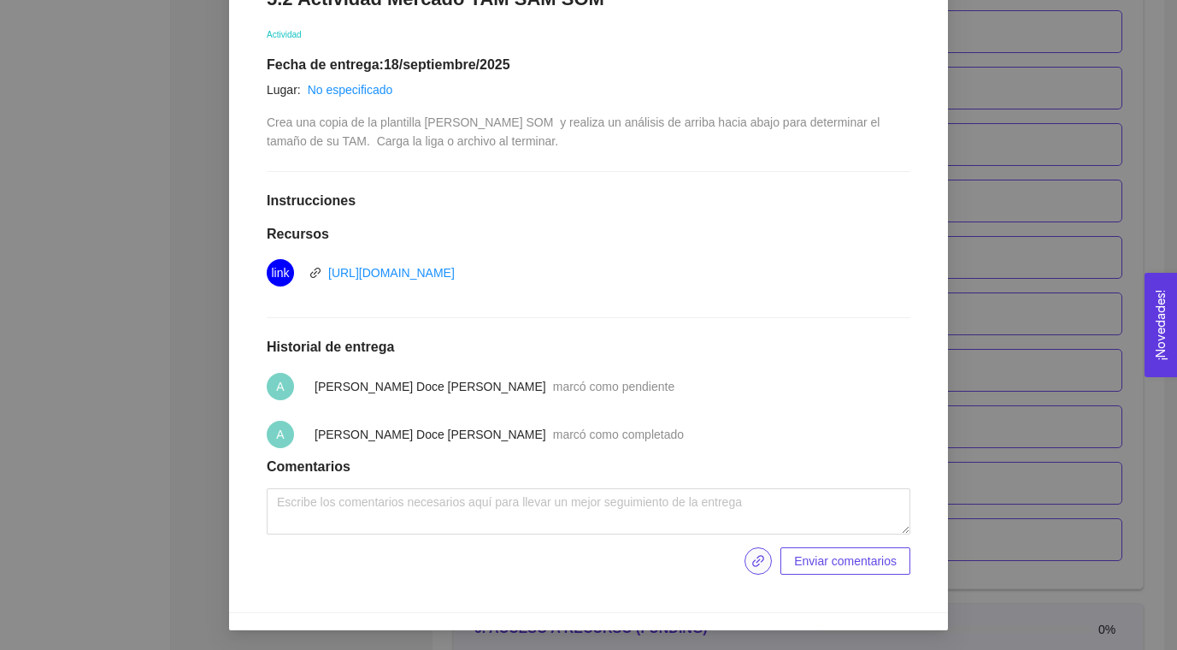
click at [758, 560] on icon "link" at bounding box center [758, 561] width 12 height 12
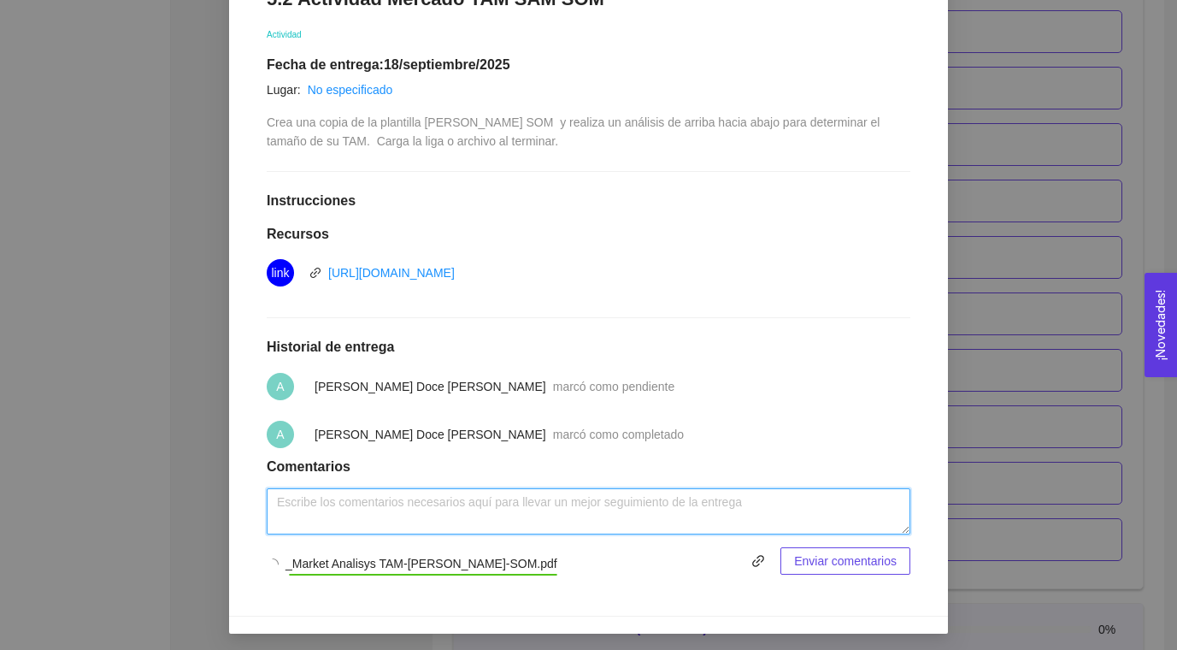
click at [475, 524] on textarea at bounding box center [589, 511] width 644 height 46
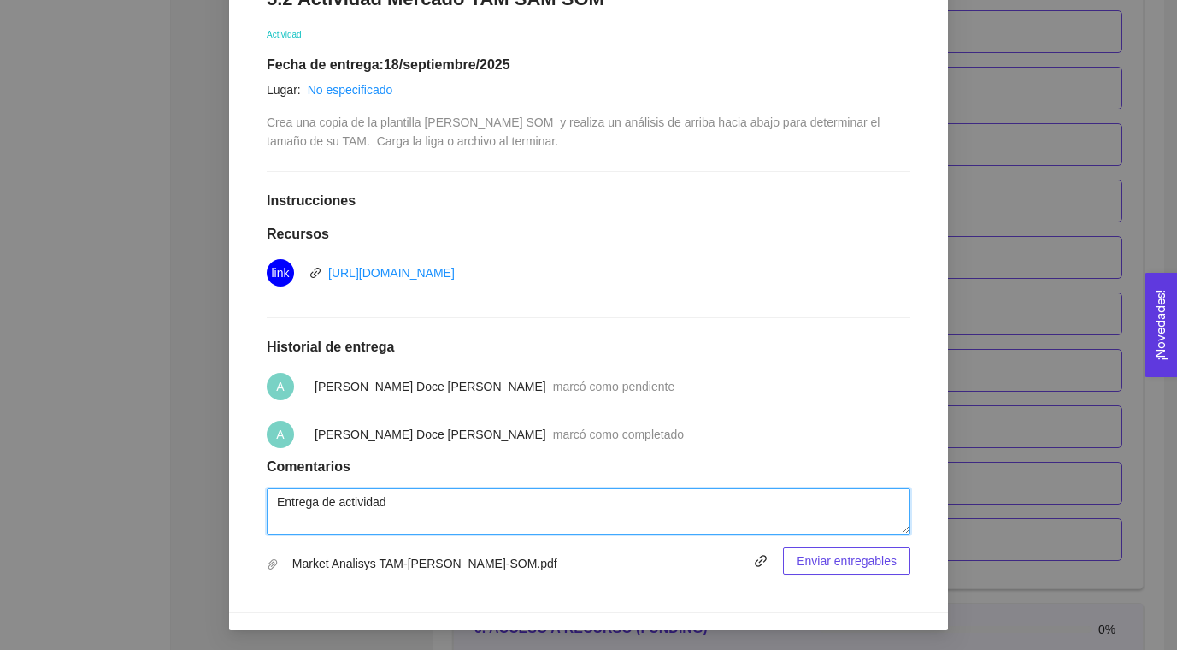
type textarea "Entrega de actividad"
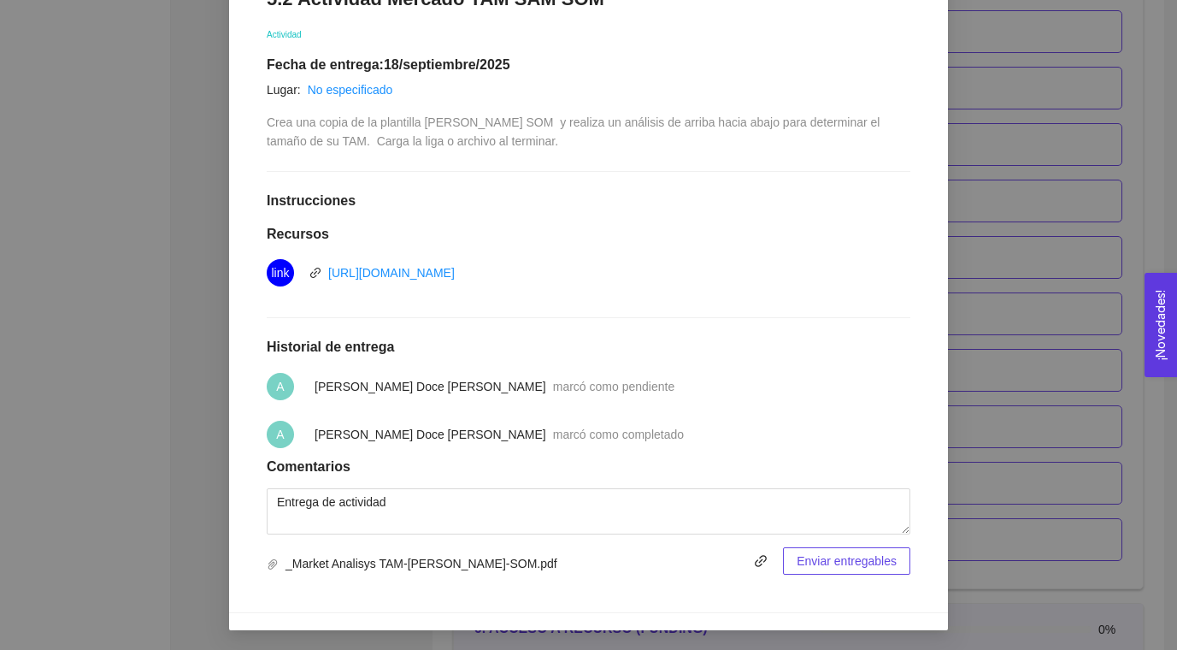
click at [793, 559] on button "Enviar entregables" at bounding box center [846, 560] width 127 height 27
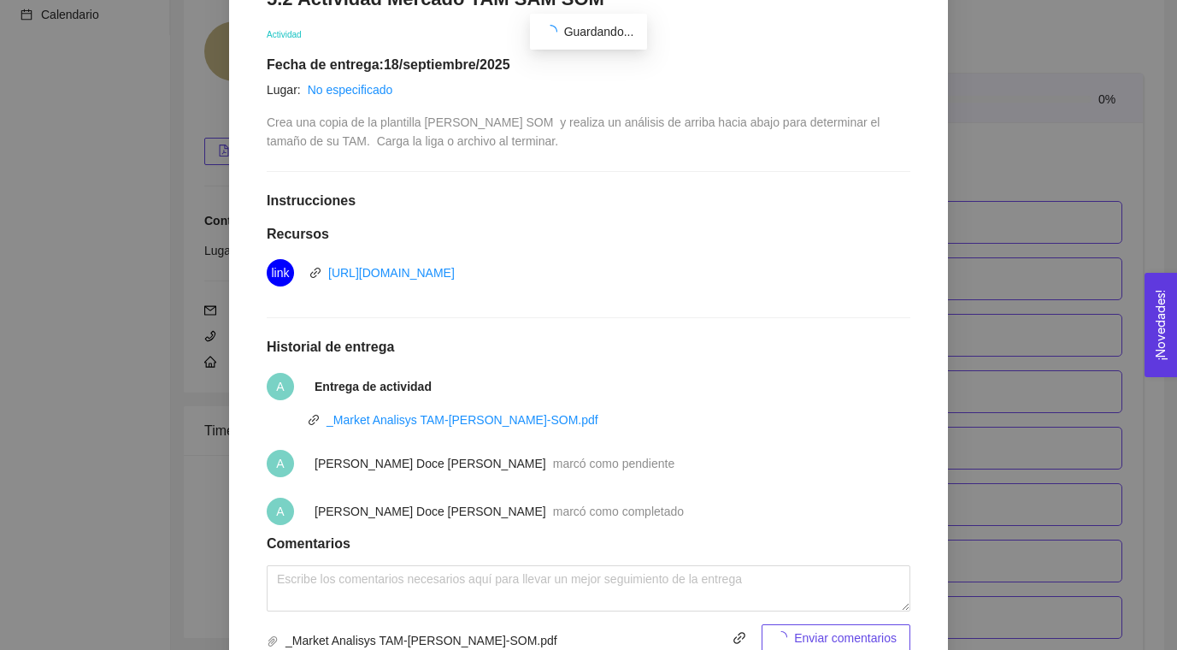
scroll to position [3372, 0]
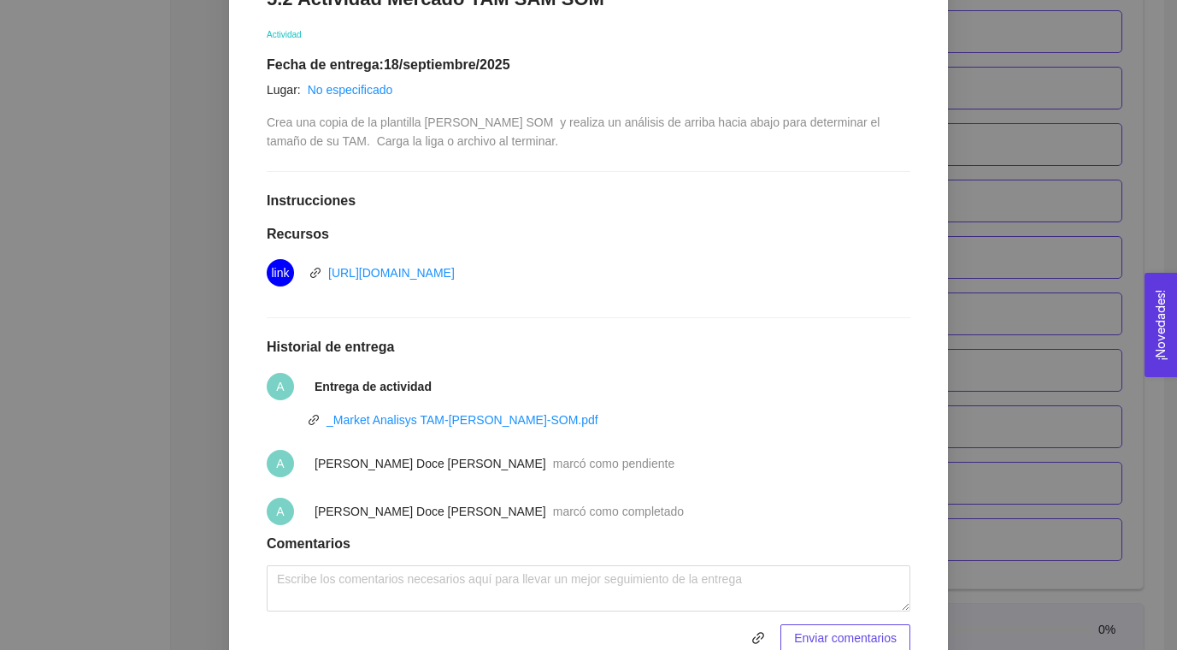
click at [973, 398] on div "5. PROBACIÓN DE COMPRA El emprendedor validará el mercado Asignado por [PERSON_…" at bounding box center [588, 325] width 1177 height 650
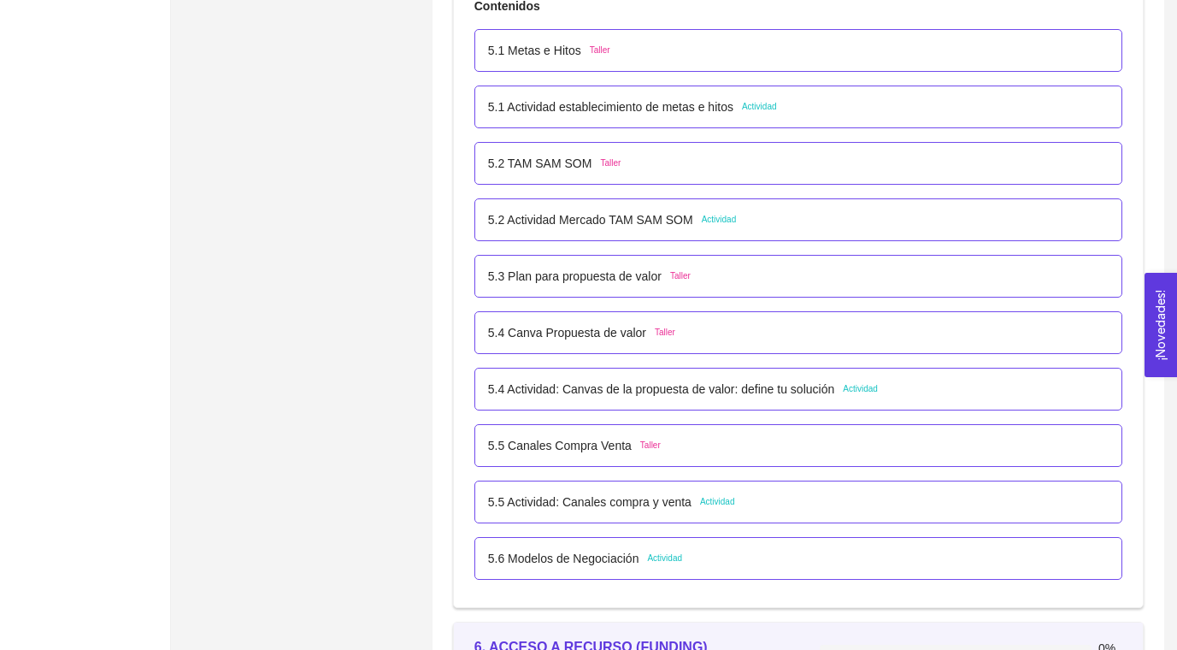
scroll to position [3336, 0]
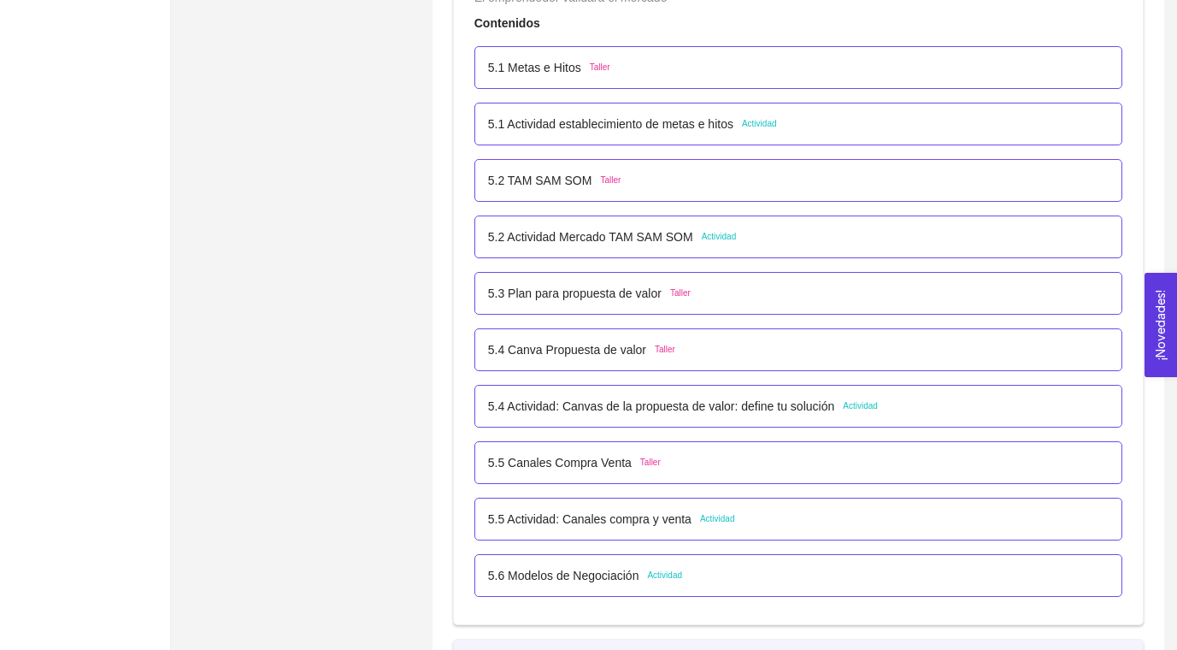
click at [706, 121] on p "5.1 Actividad establecimiento de metas e hitos" at bounding box center [610, 124] width 245 height 19
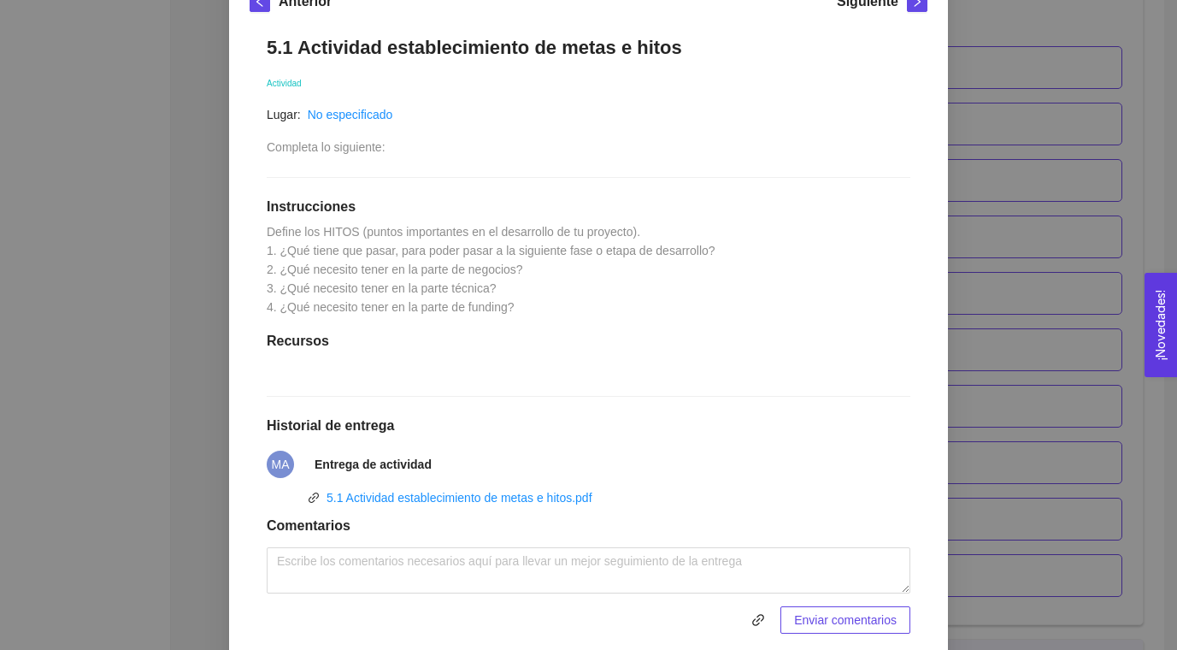
scroll to position [292, 0]
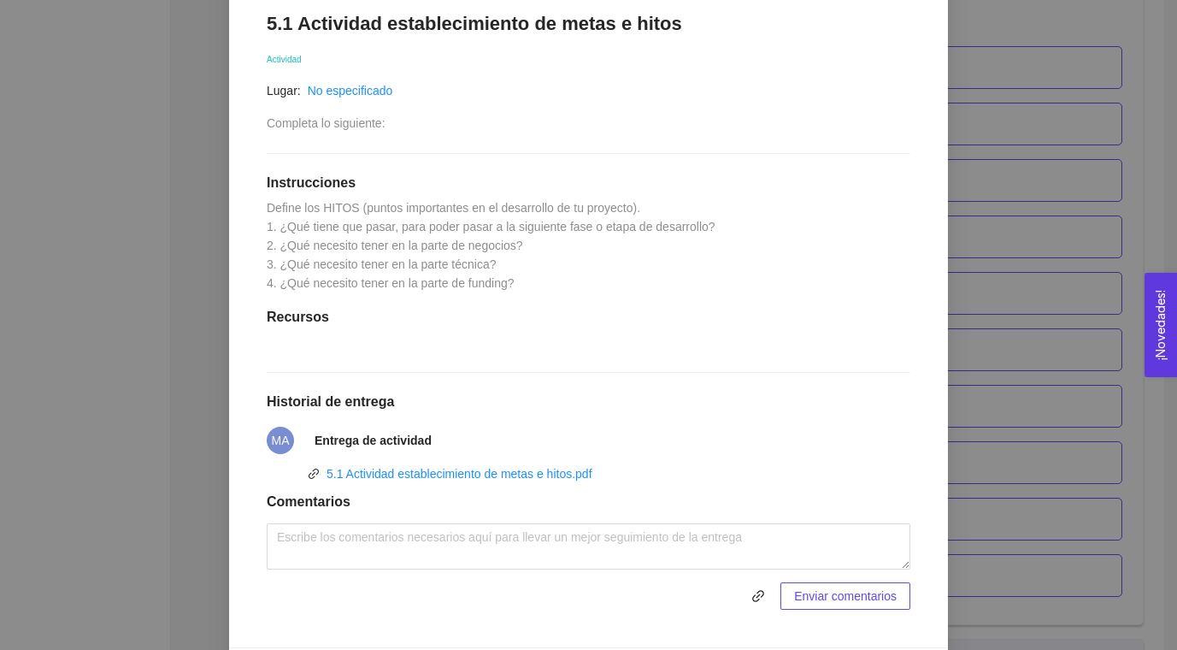
click at [1046, 238] on div "5. PROBACIÓN DE COMPRA El emprendedor validará el mercado Asignado por [PERSON_…" at bounding box center [588, 325] width 1177 height 650
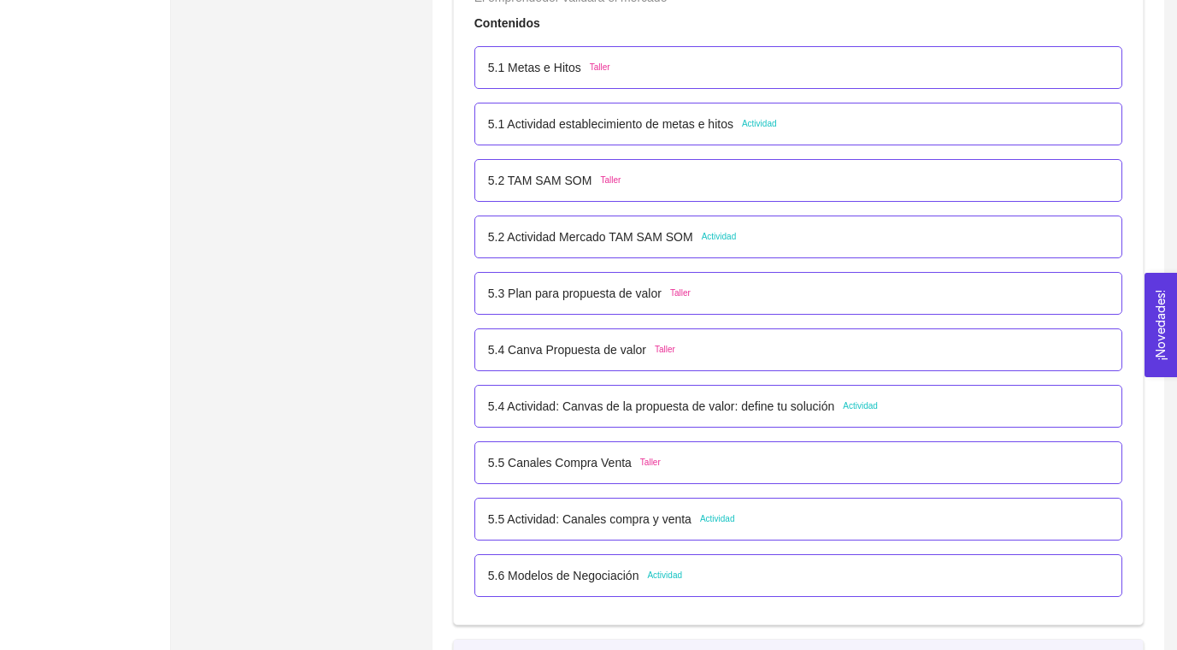
scroll to position [242, 0]
click at [686, 237] on p "5.2 Actividad Mercado TAM SAM SOM" at bounding box center [590, 236] width 205 height 19
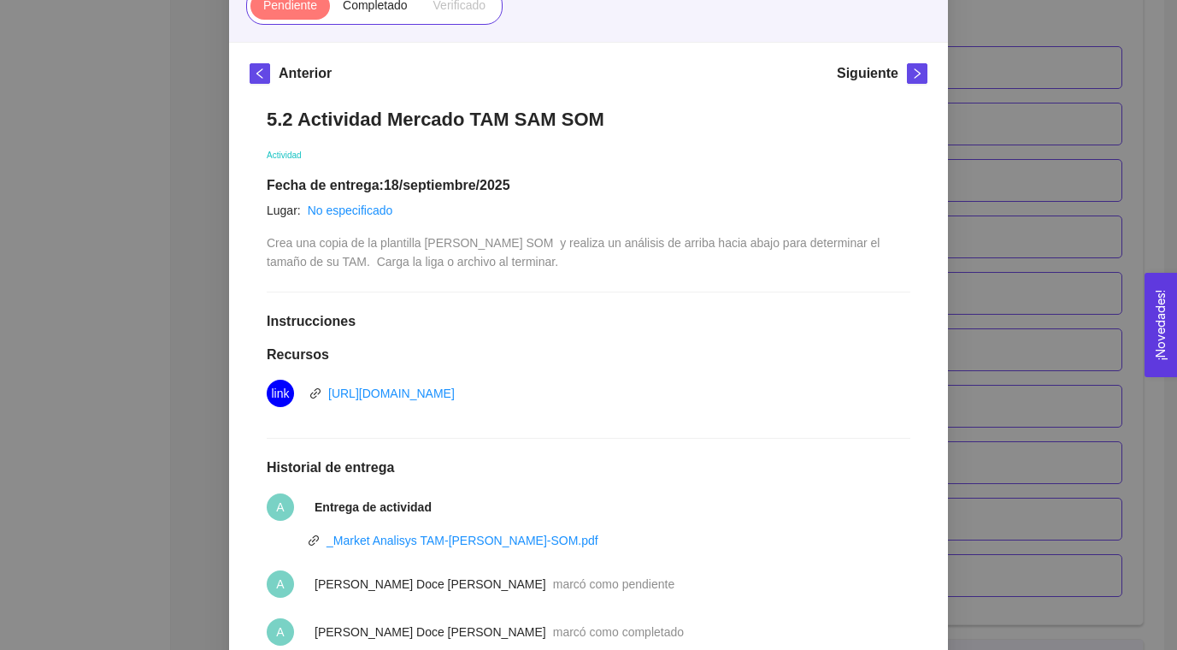
scroll to position [393, 0]
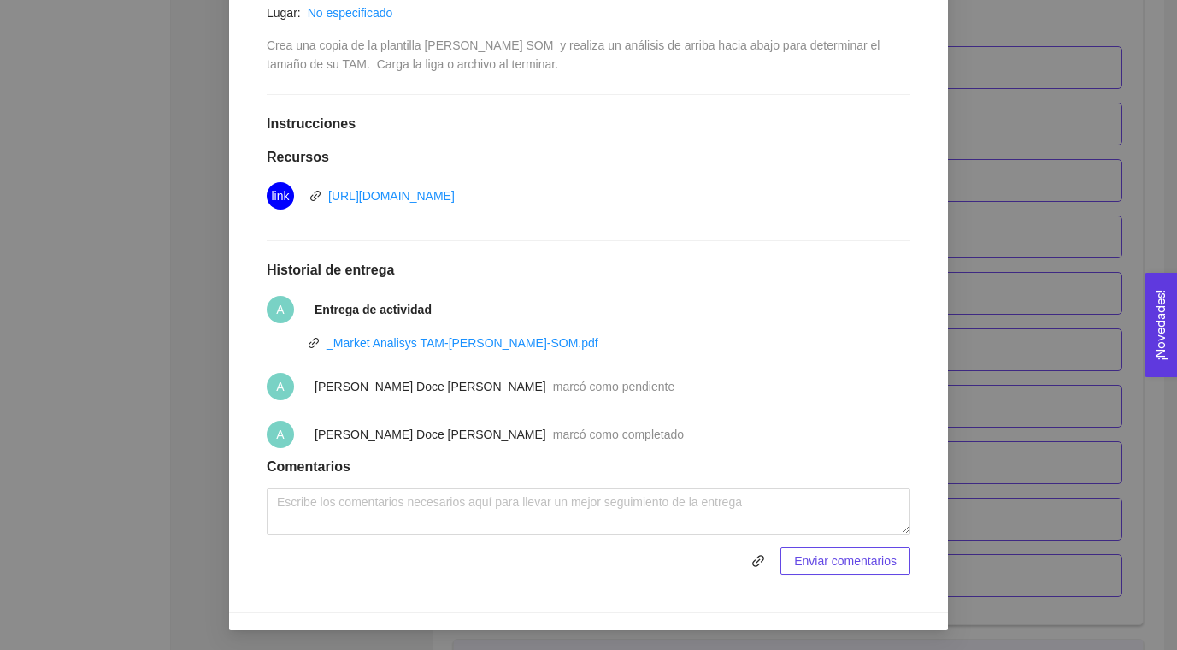
click at [994, 183] on div "5. PROBACIÓN DE COMPRA El emprendedor validará el mercado Asignado por [PERSON_…" at bounding box center [588, 325] width 1177 height 650
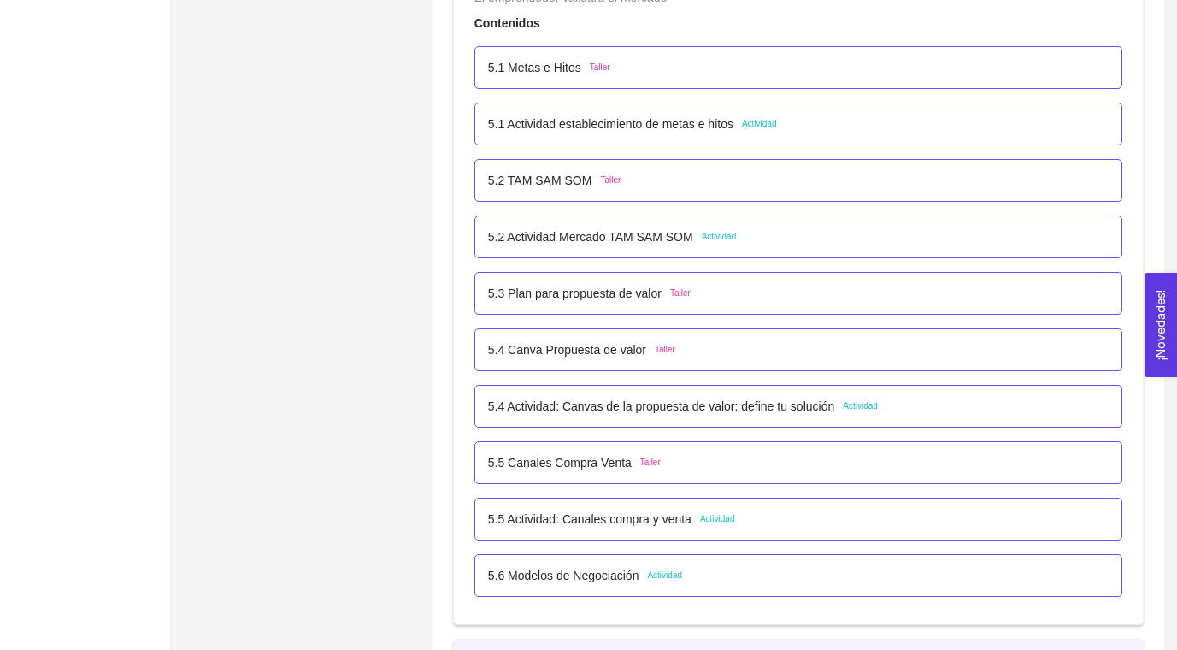
scroll to position [308, 0]
